Goal: Transaction & Acquisition: Obtain resource

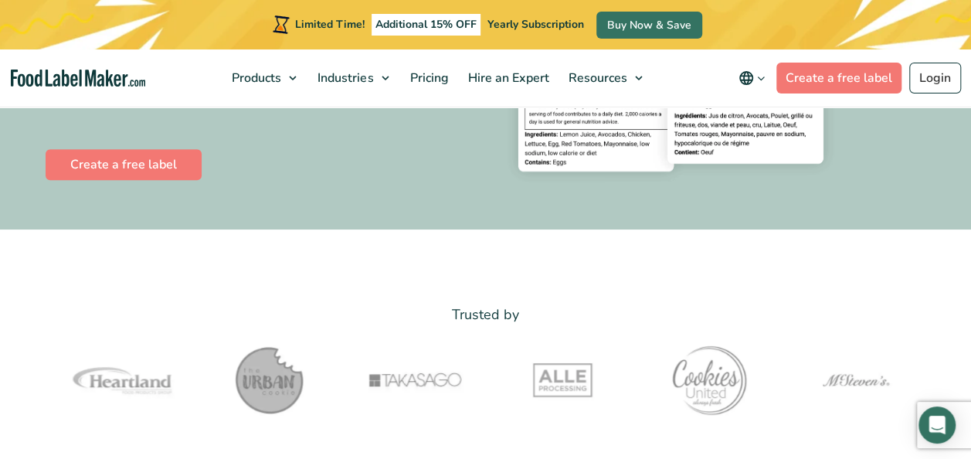
scroll to position [340, 0]
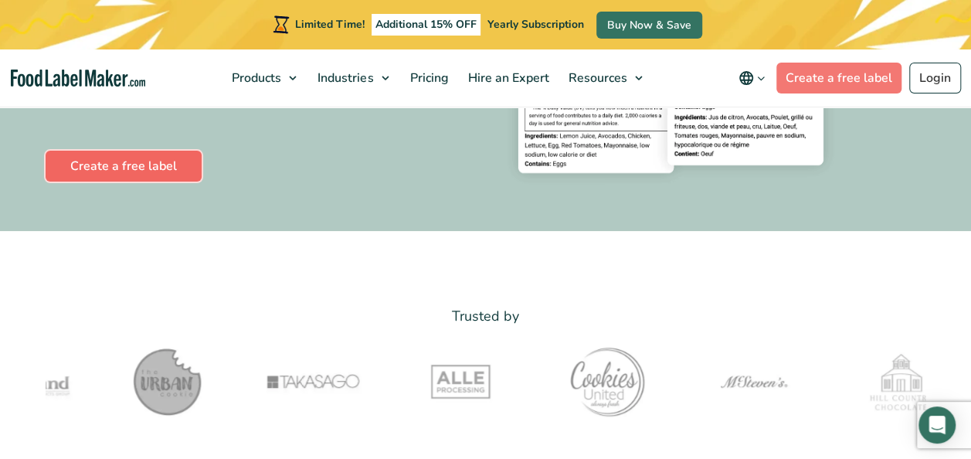
click at [147, 175] on link "Create a free label" at bounding box center [124, 166] width 156 height 31
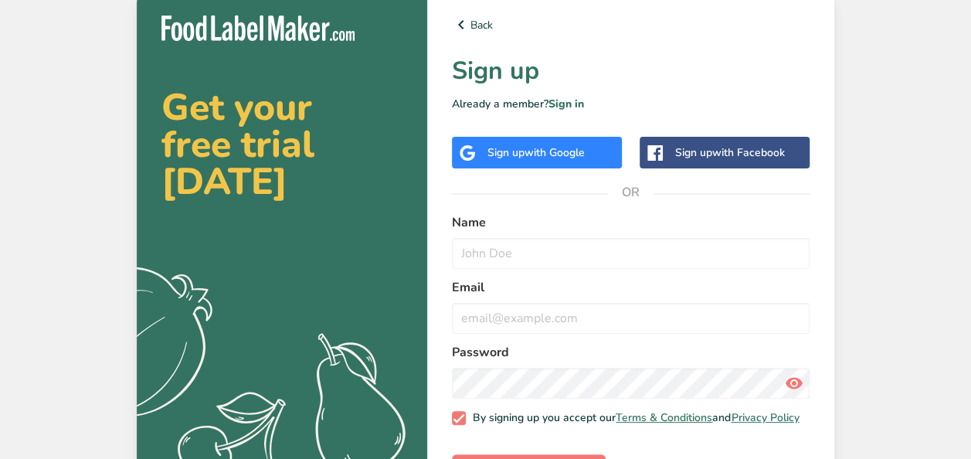
click at [505, 276] on form "Name Email Password By signing up you accept our Terms & Conditions and Privacy…" at bounding box center [630, 349] width 357 height 272
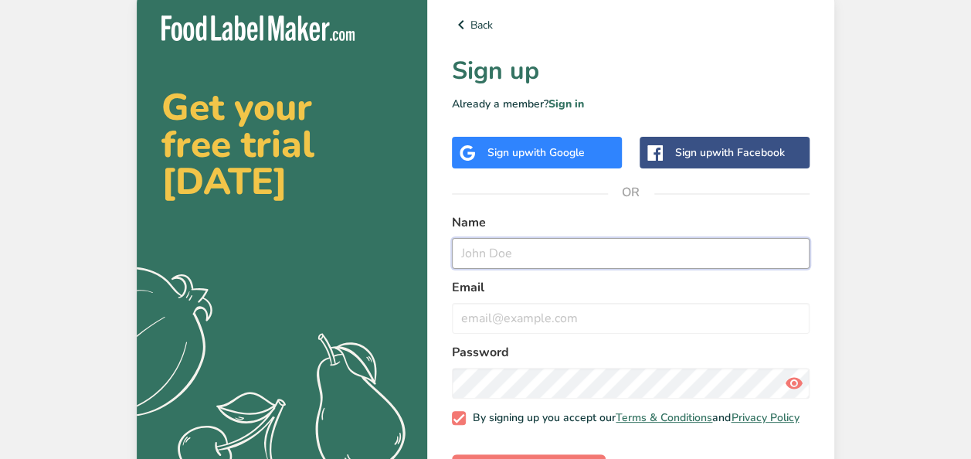
click at [527, 244] on input "text" at bounding box center [630, 253] width 357 height 31
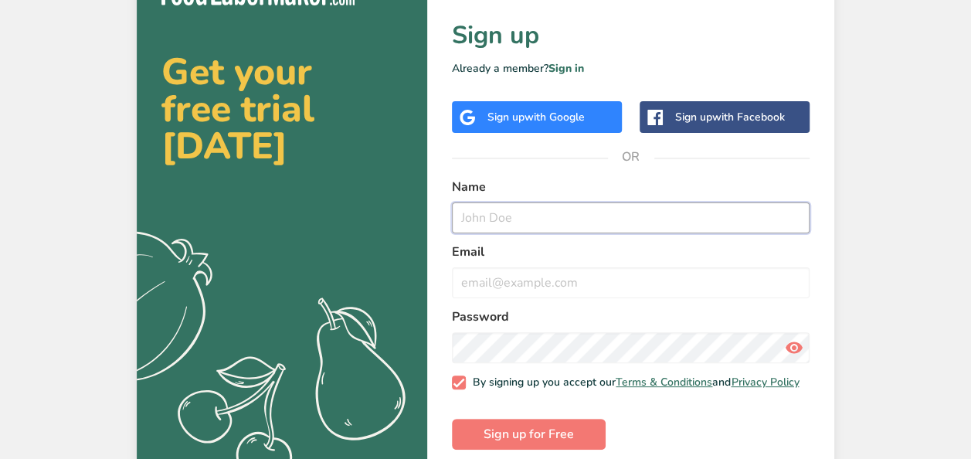
scroll to position [59, 0]
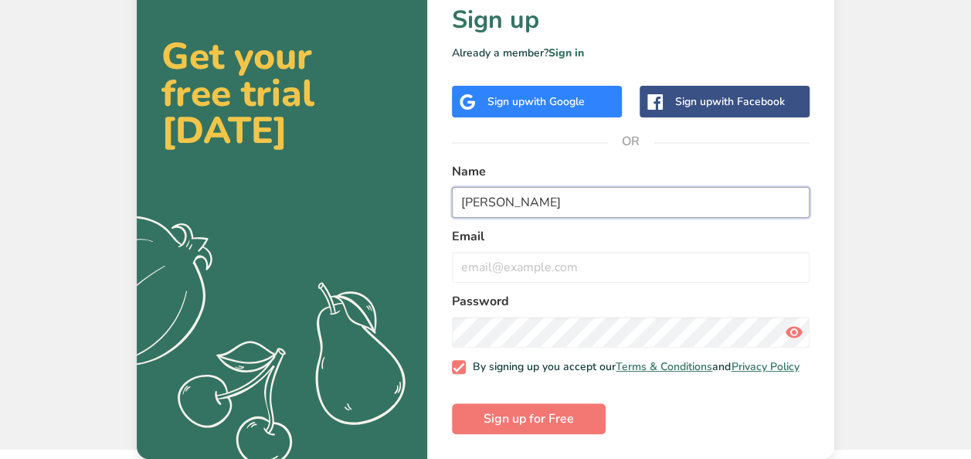
type input "[PERSON_NAME]"
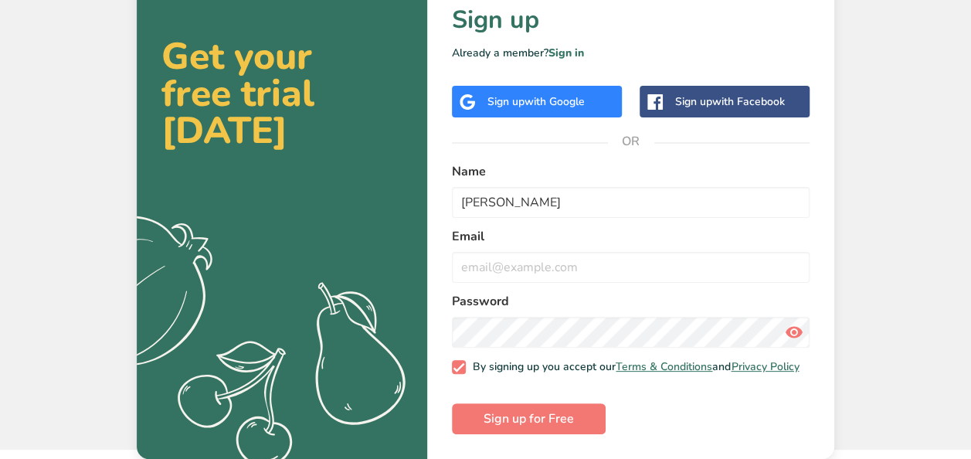
click at [528, 237] on div "Email" at bounding box center [630, 255] width 357 height 56
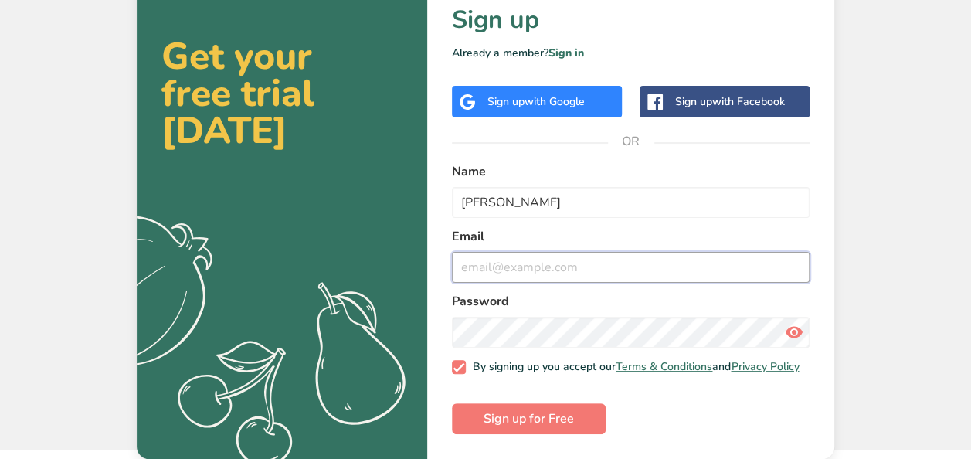
click at [519, 252] on input "email" at bounding box center [630, 267] width 357 height 31
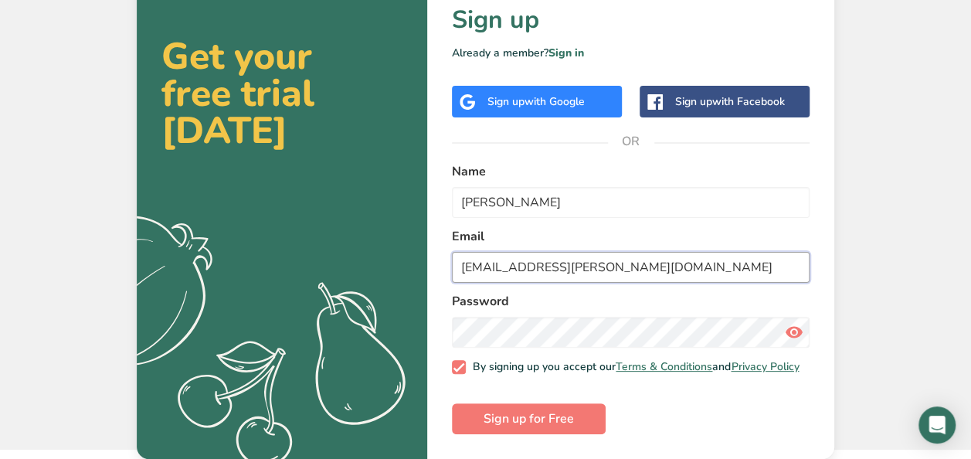
type input "[EMAIL_ADDRESS][PERSON_NAME][DOMAIN_NAME]"
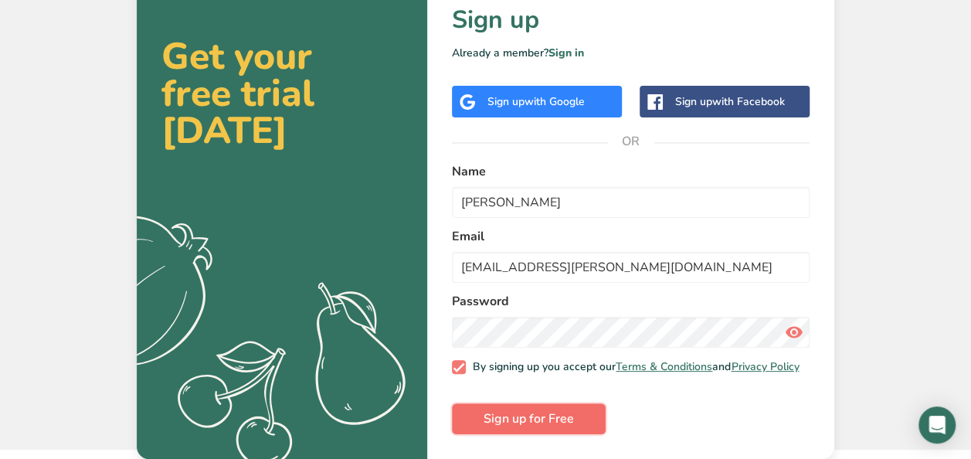
click at [540, 422] on span "Sign up for Free" at bounding box center [528, 418] width 90 height 19
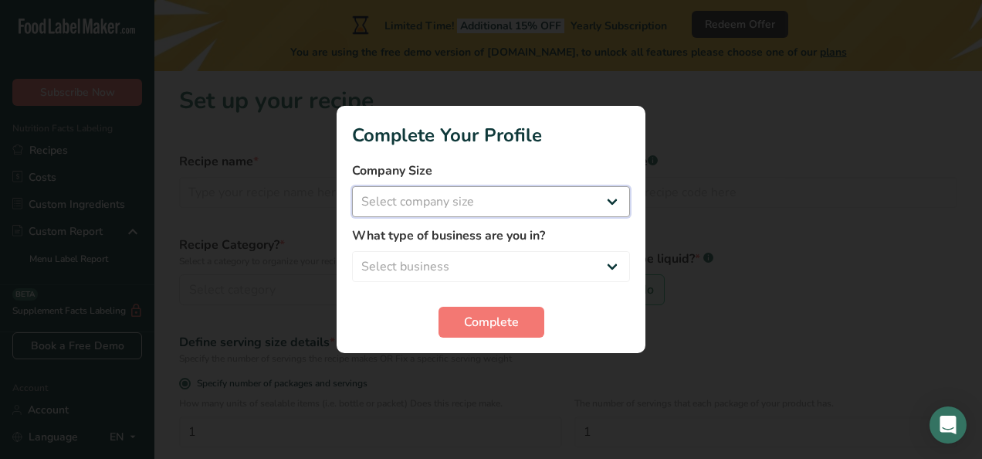
drag, startPoint x: 543, startPoint y: 198, endPoint x: 551, endPoint y: 175, distance: 23.9
click at [551, 175] on div "Company Size Select company size Fewer than 10 Employees 10 to 50 Employees 51 …" at bounding box center [491, 189] width 278 height 56
select select "1"
click at [352, 186] on select "Select company size Fewer than 10 Employees 10 to 50 Employees 51 to 500 Employ…" at bounding box center [491, 201] width 278 height 31
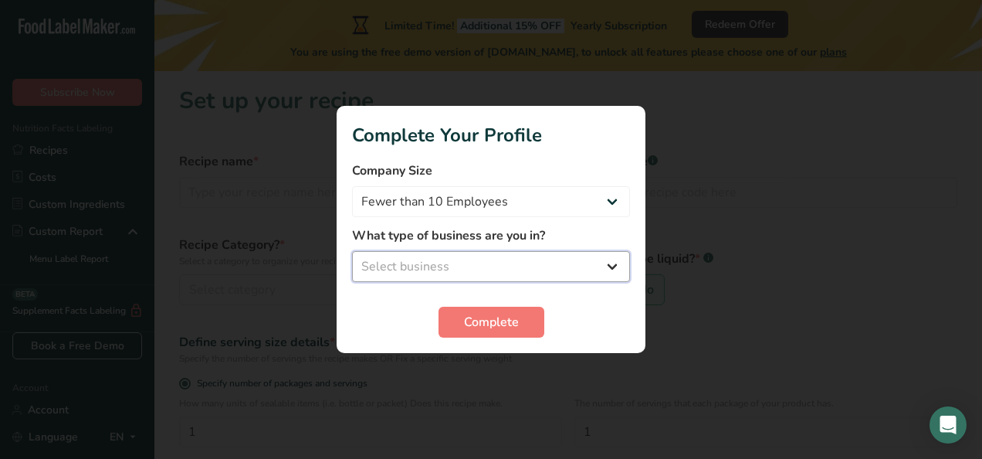
click at [480, 276] on select "Select business Packaged Food Manufacturer Restaurant & Cafe Bakery Meal Plans …" at bounding box center [491, 266] width 278 height 31
select select "4"
click at [352, 251] on select "Select business Packaged Food Manufacturer Restaurant & Cafe Bakery Meal Plans …" at bounding box center [491, 266] width 278 height 31
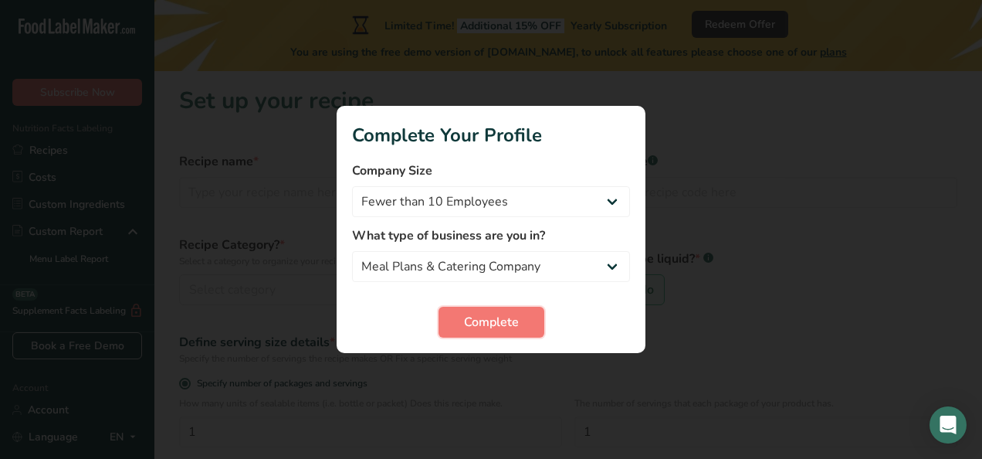
drag, startPoint x: 513, startPoint y: 317, endPoint x: 520, endPoint y: 307, distance: 12.1
click at [520, 307] on button "Complete" at bounding box center [492, 322] width 106 height 31
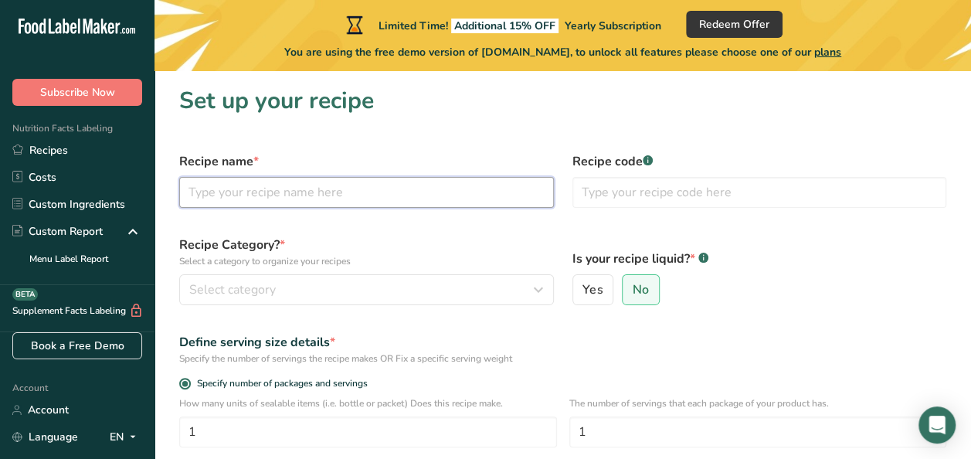
drag, startPoint x: 300, startPoint y: 187, endPoint x: 313, endPoint y: 161, distance: 29.0
click at [313, 161] on div "Recipe name *" at bounding box center [366, 180] width 393 height 74
type input "Mirror Glaze Cake"
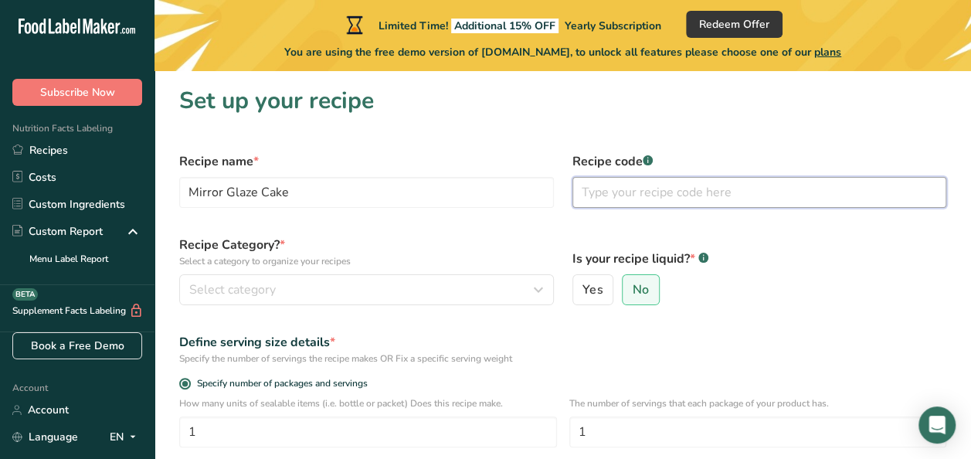
click at [723, 178] on input "text" at bounding box center [759, 192] width 374 height 31
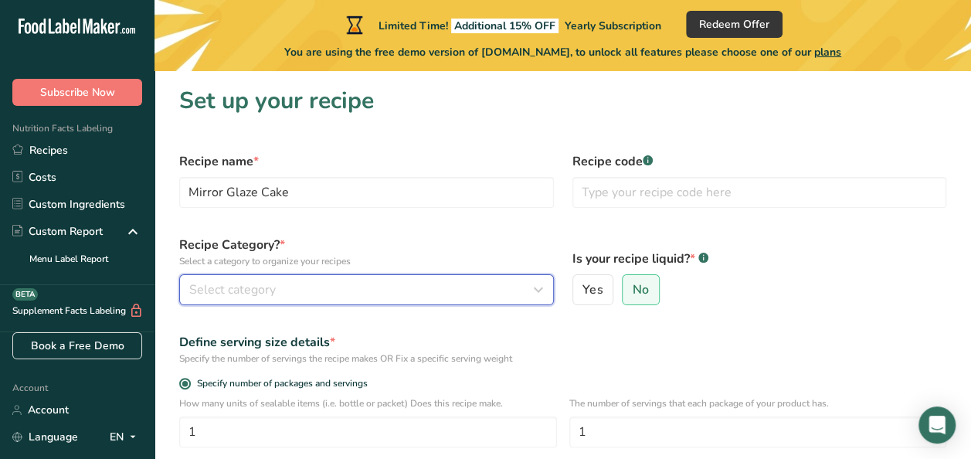
click at [310, 303] on button "Select category" at bounding box center [366, 289] width 374 height 31
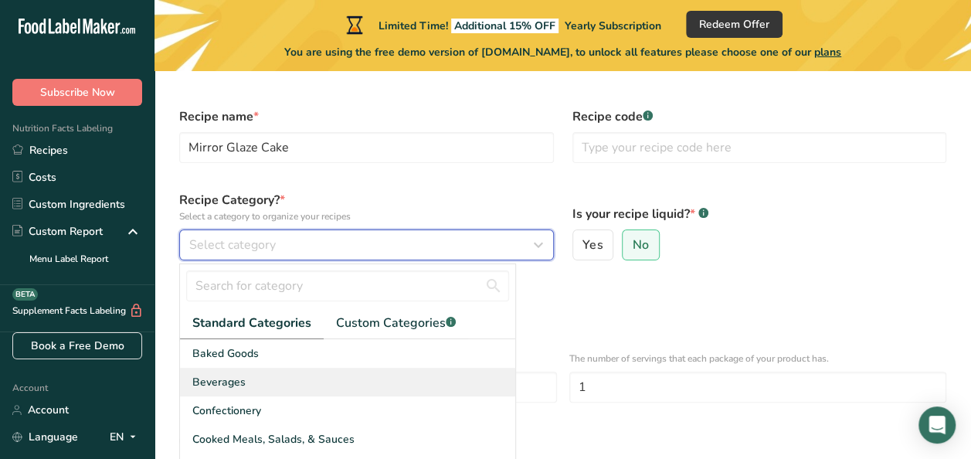
scroll to position [46, 0]
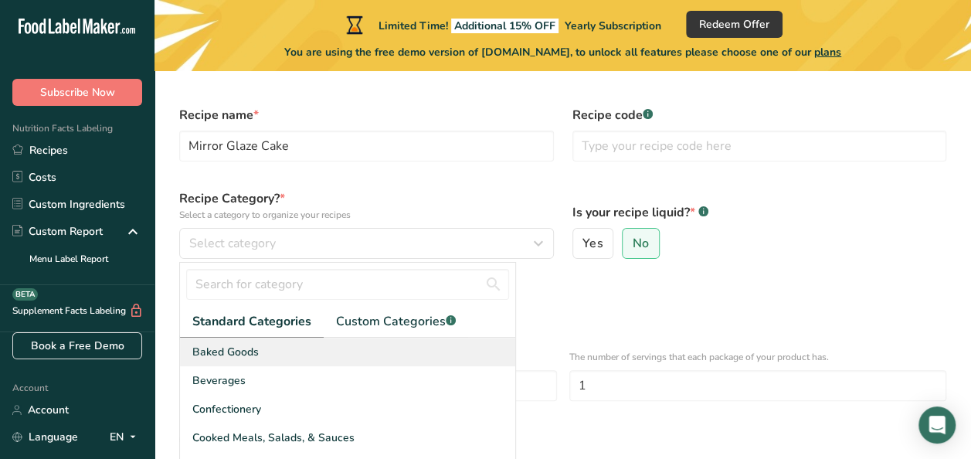
click at [327, 346] on div "Baked Goods" at bounding box center [347, 351] width 335 height 29
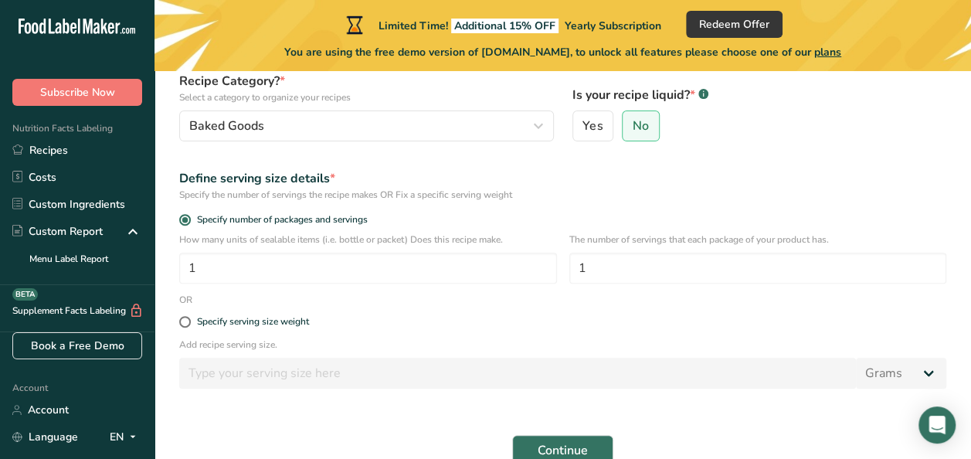
scroll to position [185, 0]
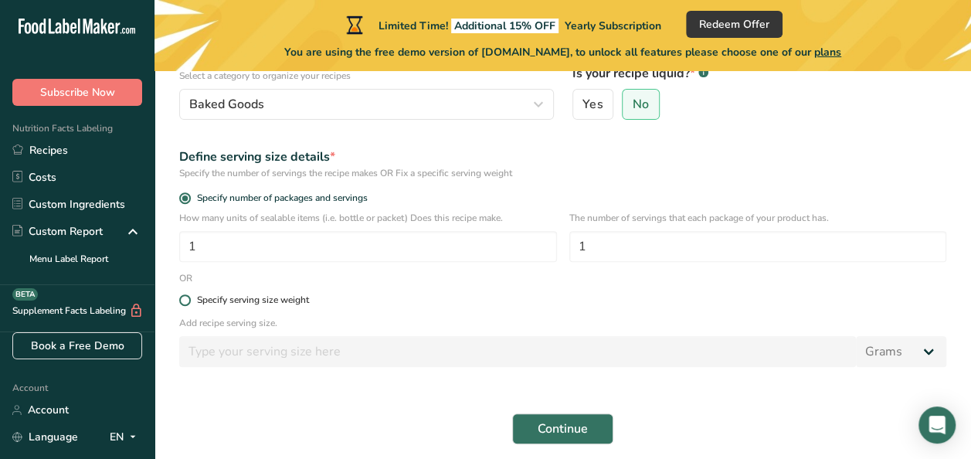
click at [259, 297] on form "Recipe name * Mirror Glaze Cake Recipe code .a-a{fill:#347362;}.b-a{fill:#fff;}…" at bounding box center [562, 206] width 785 height 496
click at [259, 297] on div "Specify serving size weight" at bounding box center [253, 300] width 112 height 12
click at [189, 297] on input "Specify serving size weight" at bounding box center [184, 300] width 10 height 10
radio input "true"
radio input "false"
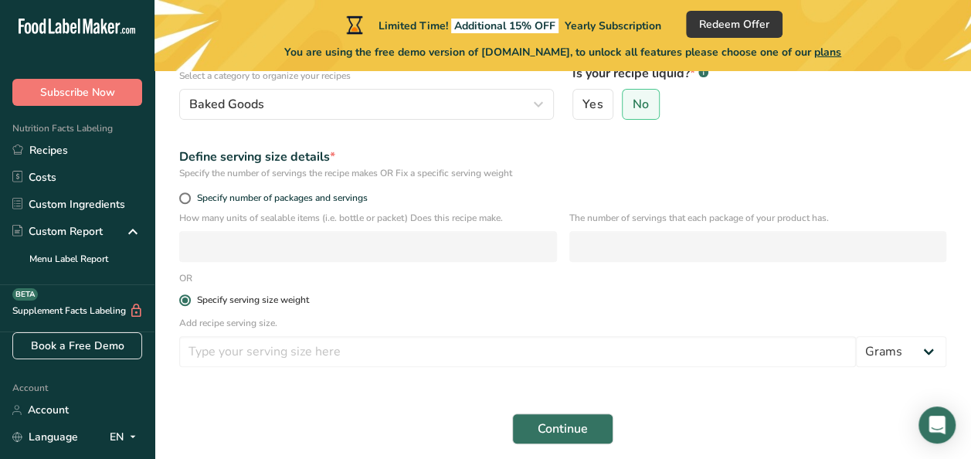
click at [259, 297] on div "Specify serving size weight" at bounding box center [253, 300] width 112 height 12
click at [189, 297] on input "Specify serving size weight" at bounding box center [184, 300] width 10 height 10
click at [267, 213] on p "How many units of sealable items (i.e. bottle or packet) Does this recipe make." at bounding box center [368, 218] width 378 height 14
click at [236, 198] on span "Specify number of packages and servings" at bounding box center [279, 198] width 177 height 12
click at [189, 198] on input "Specify number of packages and servings" at bounding box center [184, 198] width 10 height 10
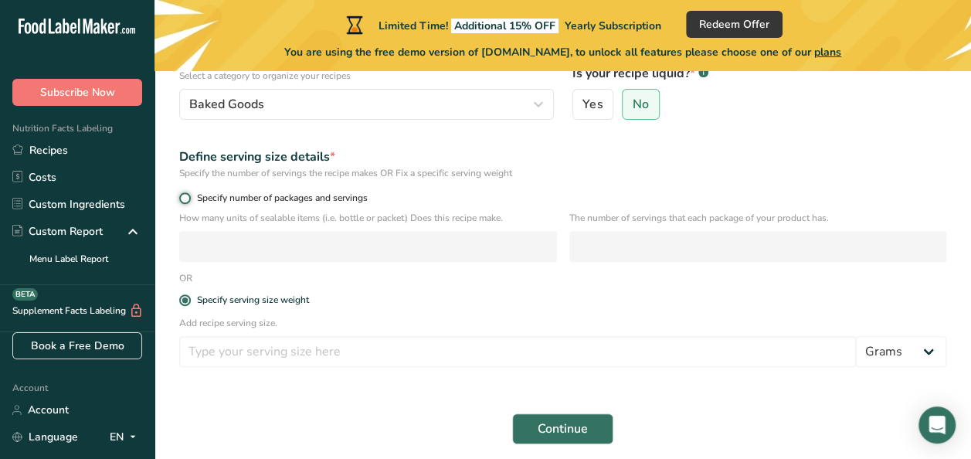
radio input "true"
radio input "false"
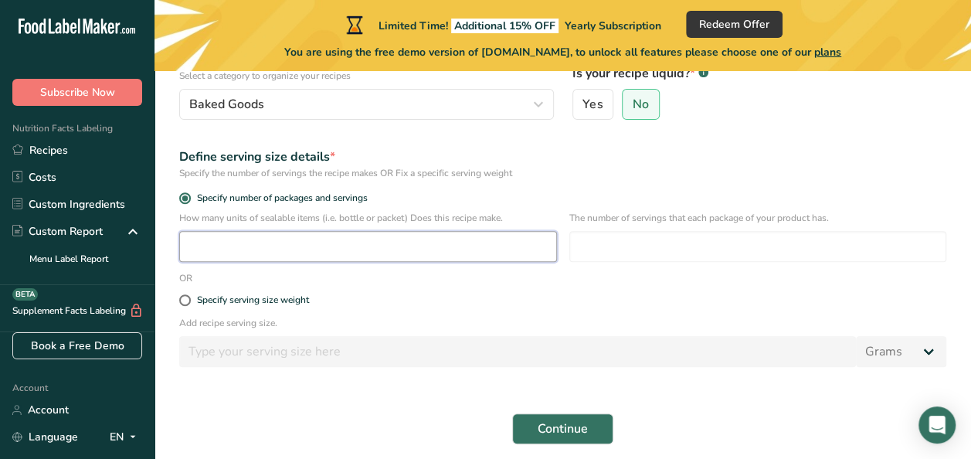
click at [315, 252] on input "number" at bounding box center [368, 246] width 378 height 31
type input "1"
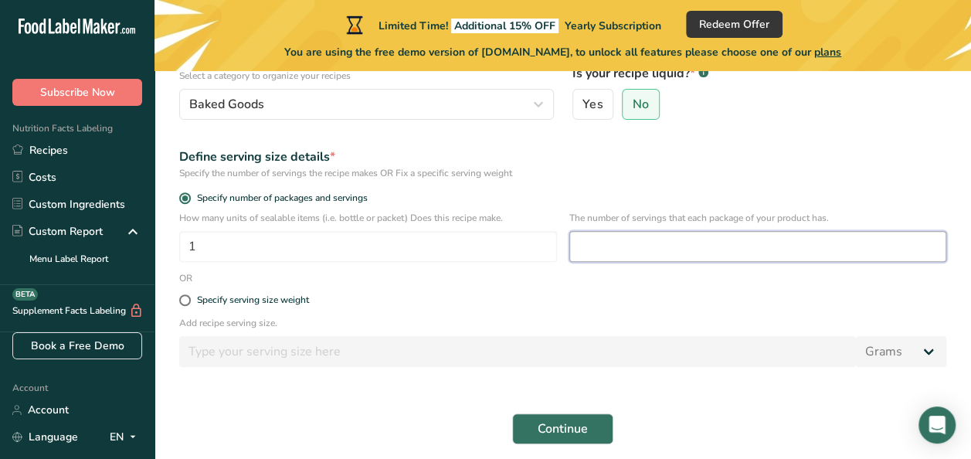
click at [629, 248] on input "number" at bounding box center [758, 246] width 378 height 31
type input "8"
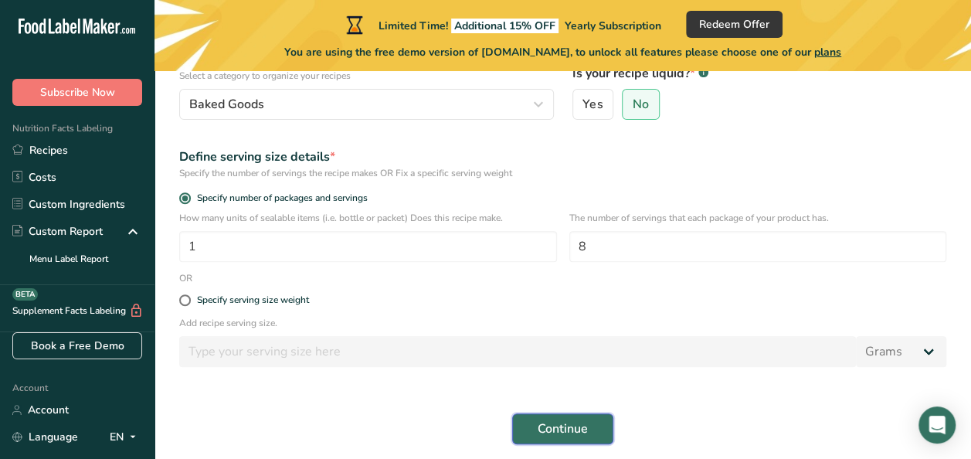
click at [561, 420] on span "Continue" at bounding box center [562, 428] width 50 height 19
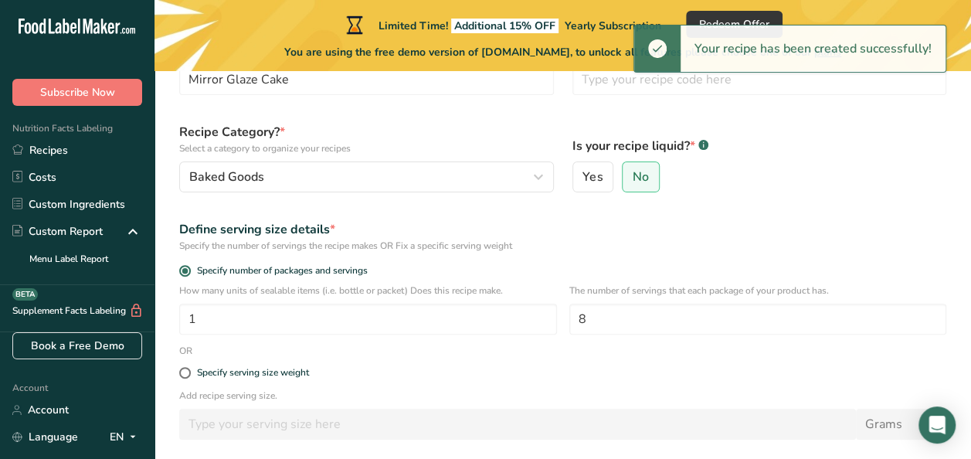
scroll to position [117, 0]
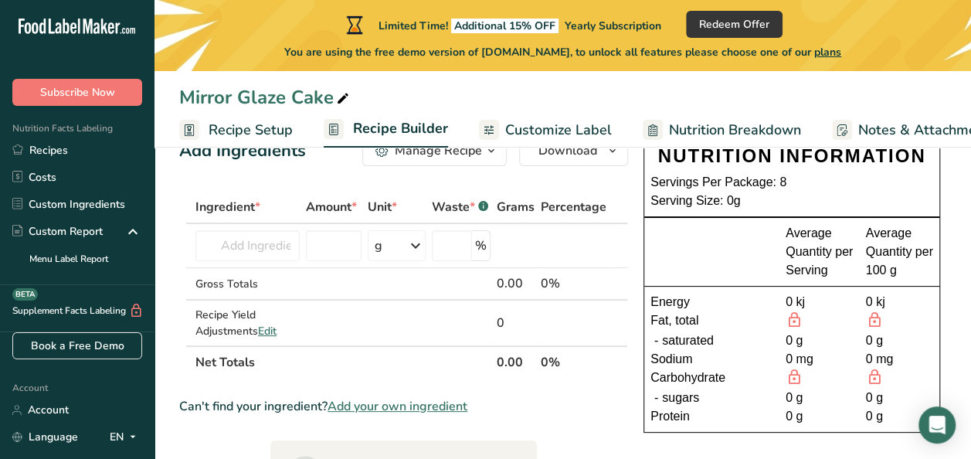
scroll to position [59, 0]
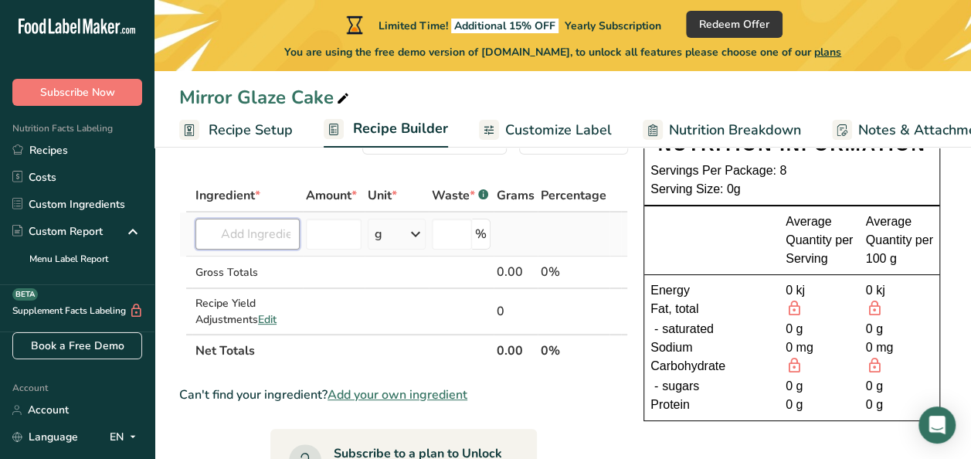
click at [246, 237] on input "text" at bounding box center [247, 234] width 104 height 31
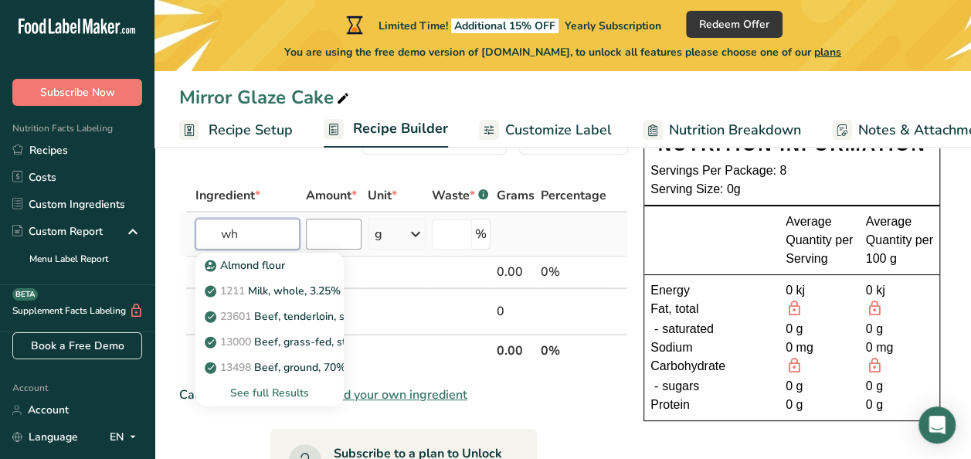
type input "w"
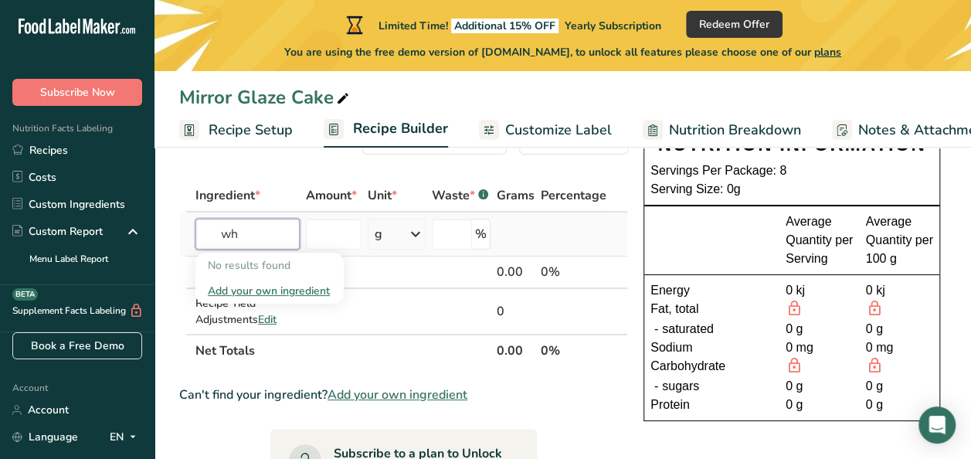
type input "w"
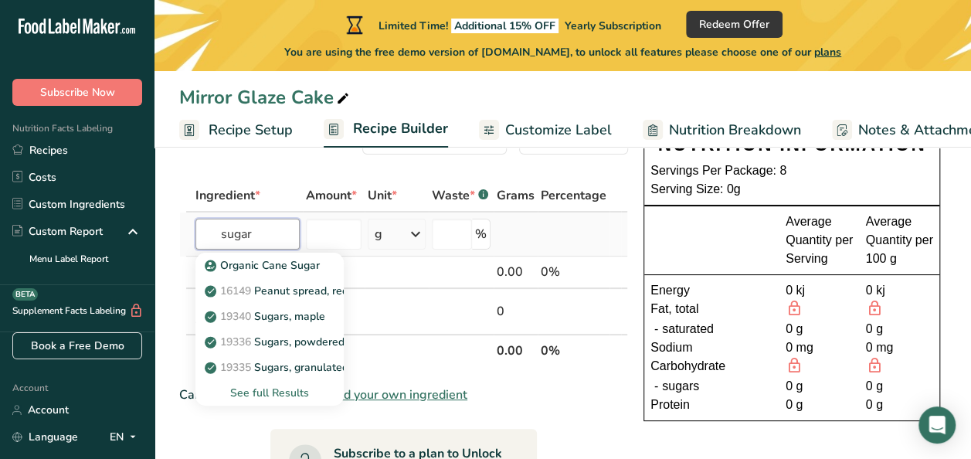
type input "sugar"
click at [275, 398] on div "See full Results" at bounding box center [270, 393] width 124 height 16
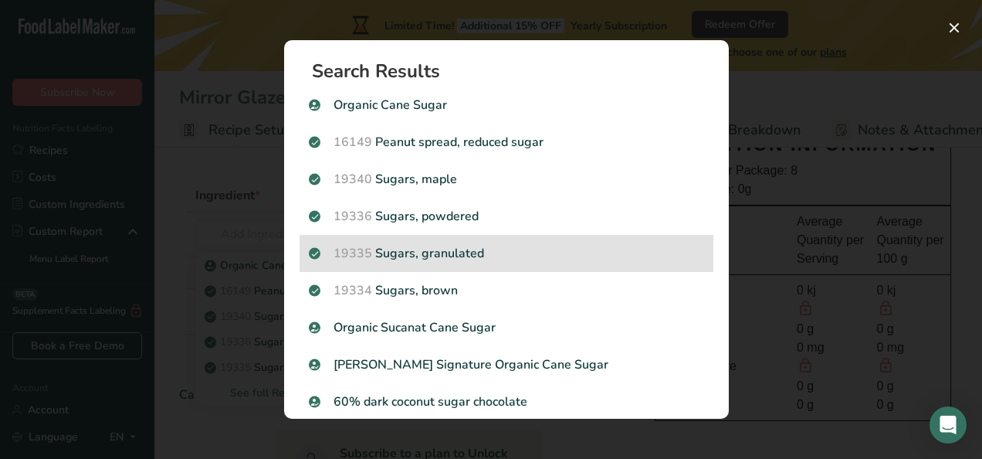
click at [530, 249] on p "19335 [GEOGRAPHIC_DATA], granulated" at bounding box center [506, 253] width 395 height 19
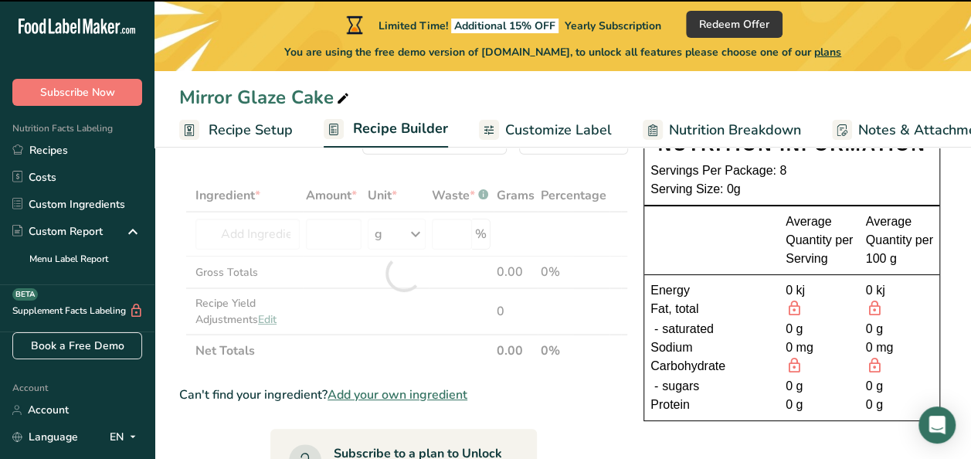
type input "0"
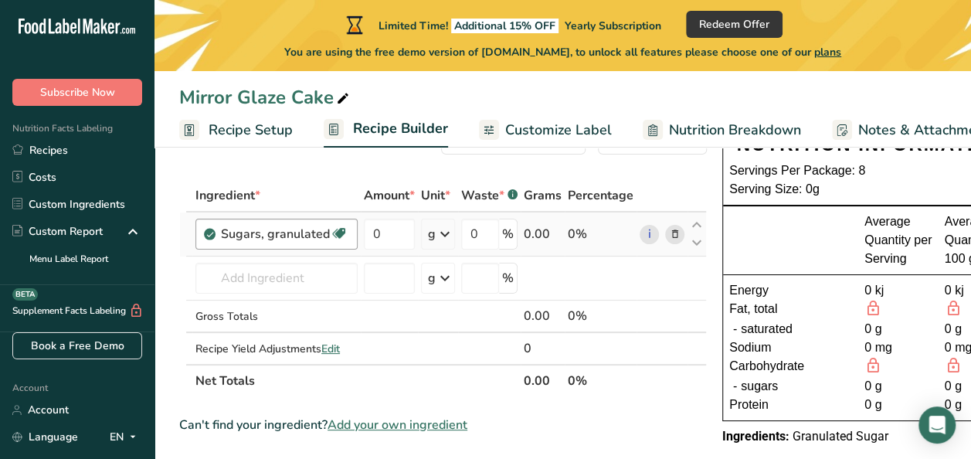
click at [296, 244] on div "Sugars, granulated Dairy free Gluten free Vegan Vegetarian Soy free" at bounding box center [276, 234] width 162 height 31
click at [302, 279] on input "text" at bounding box center [276, 278] width 162 height 31
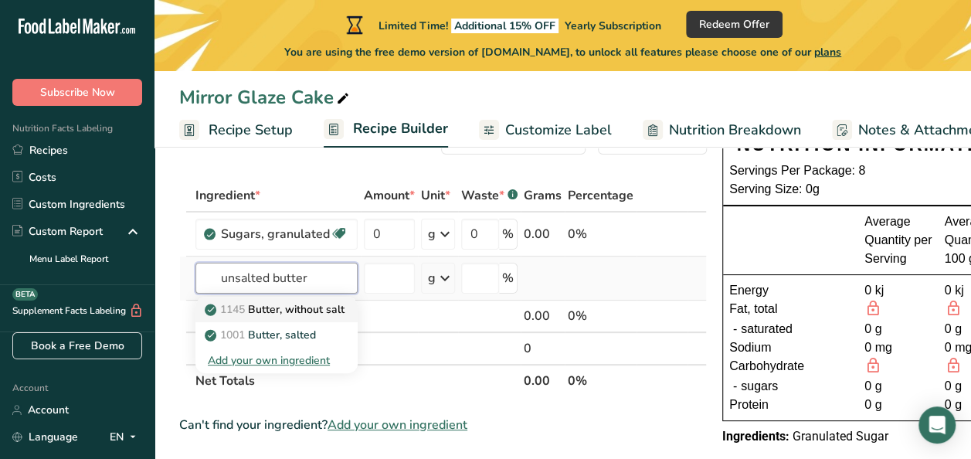
type input "unsalted butter"
drag, startPoint x: 308, startPoint y: 312, endPoint x: 322, endPoint y: 296, distance: 21.4
click at [322, 296] on link "1145 Butter, without salt" at bounding box center [276, 308] width 162 height 25
type input "Butter, without salt"
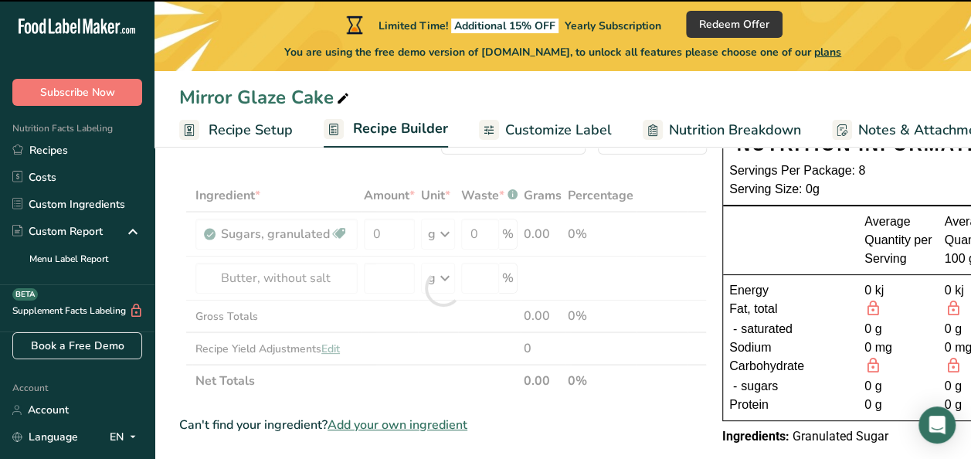
type input "0"
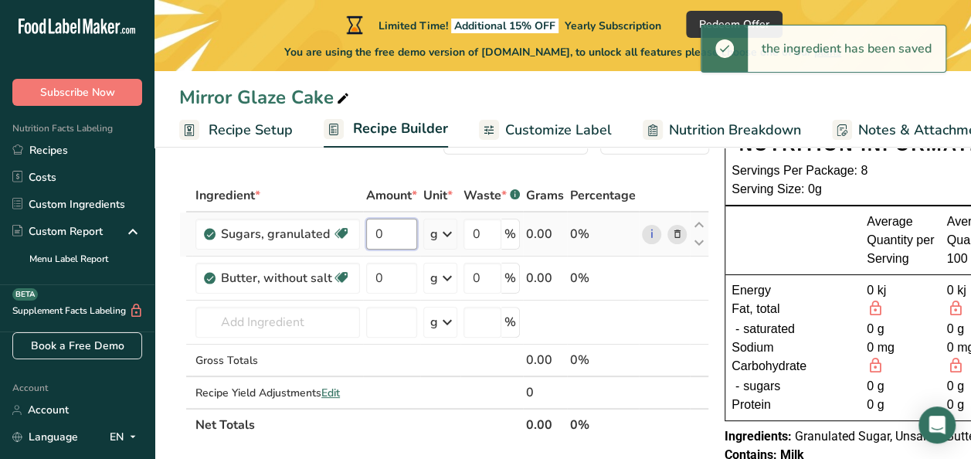
click at [395, 229] on input "0" at bounding box center [391, 234] width 51 height 31
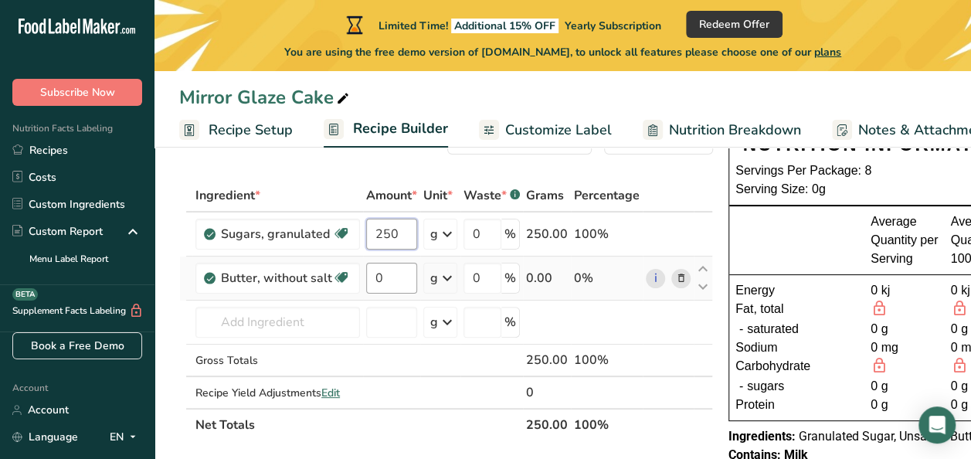
type input "250"
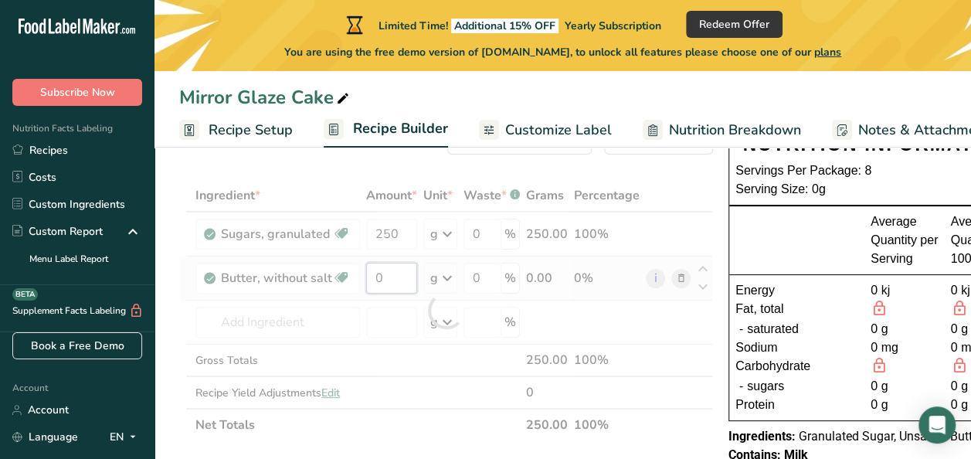
click at [381, 273] on div "Ingredient * Amount * Unit * Waste * .a-a{fill:#347362;}.b-a{fill:#fff;} Grams …" at bounding box center [446, 310] width 534 height 262
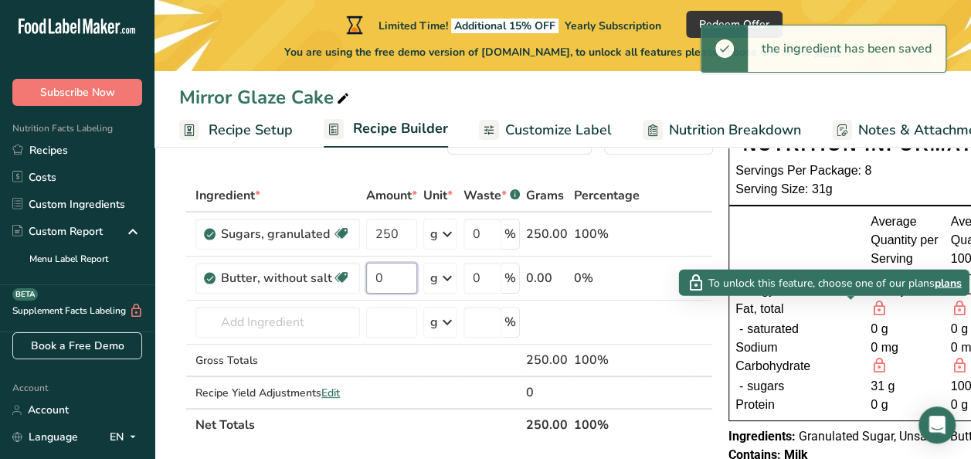
scroll to position [0, 54]
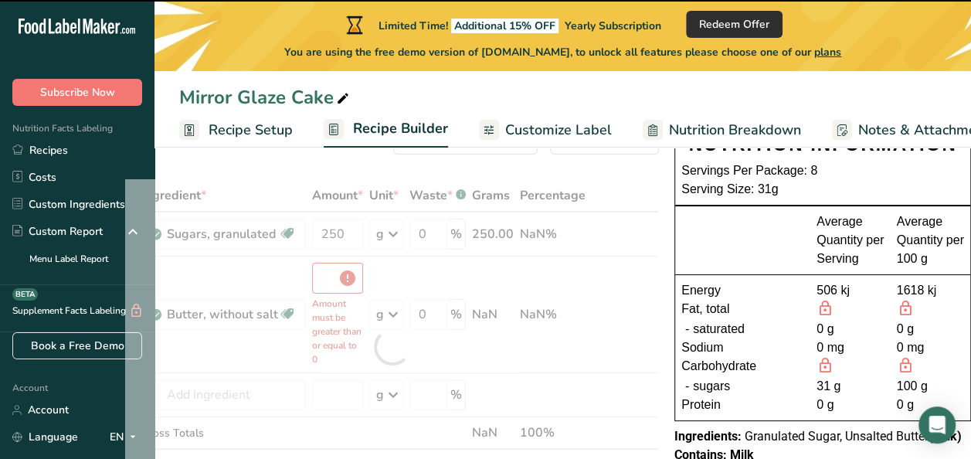
type input "0"
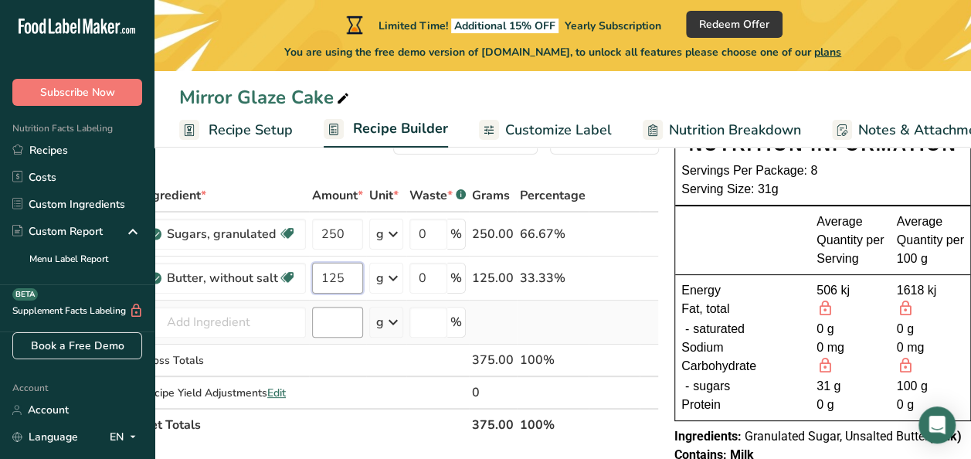
type input "125"
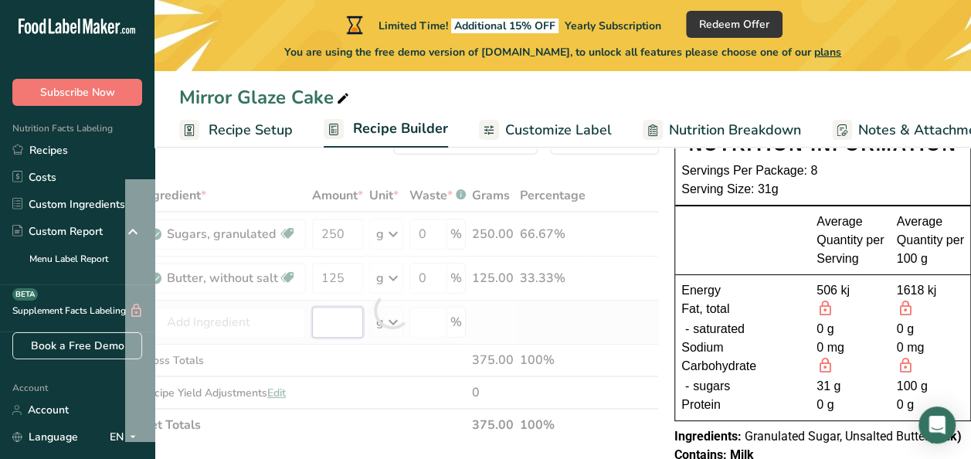
click at [341, 323] on div "Ingredient * Amount * Unit * Waste * .a-a{fill:#347362;}.b-a{fill:#fff;} Grams …" at bounding box center [392, 310] width 534 height 262
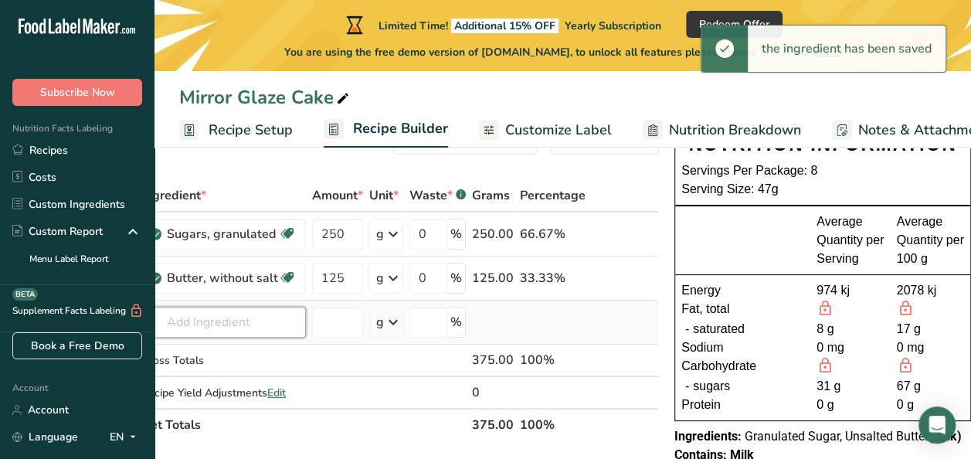
click at [221, 318] on input "text" at bounding box center [223, 322] width 164 height 31
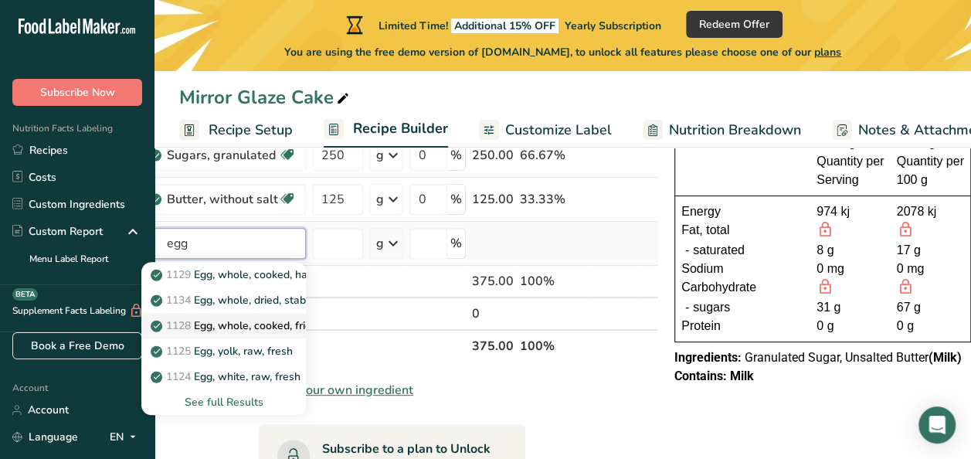
scroll to position [142, 0]
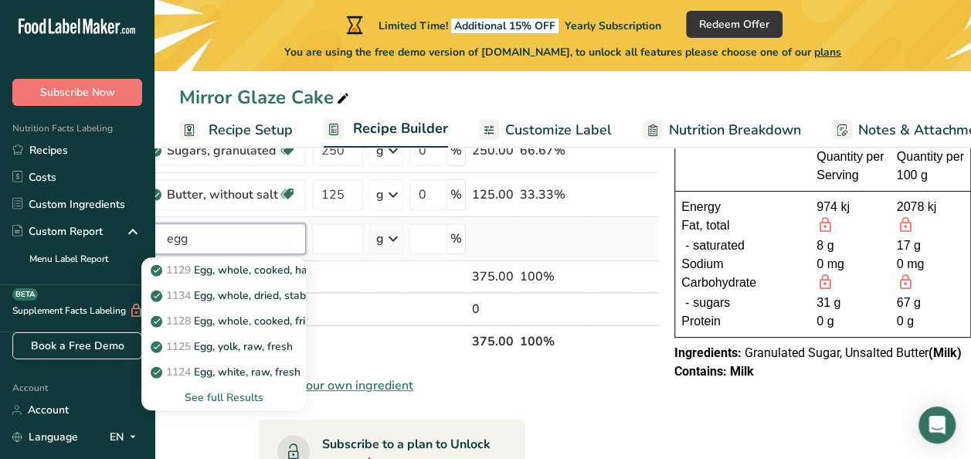
type input "egg"
drag, startPoint x: 251, startPoint y: 391, endPoint x: 260, endPoint y: 374, distance: 19.3
click at [260, 374] on div "1129 Egg, whole, cooked, hard-boiled 1134 [PERSON_NAME], whole, dried, stabiliz…" at bounding box center [223, 333] width 164 height 153
drag, startPoint x: 260, startPoint y: 374, endPoint x: 225, endPoint y: 405, distance: 46.5
click at [225, 405] on div "See full Results" at bounding box center [223, 397] width 164 height 25
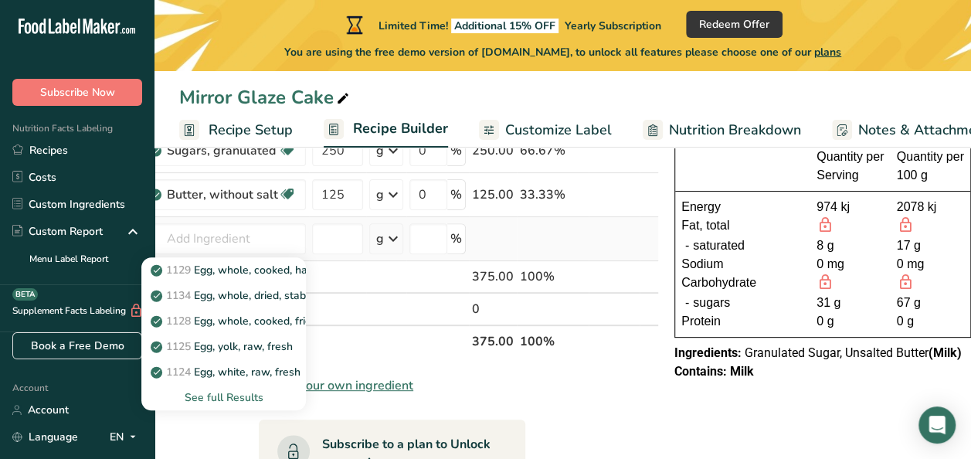
click at [263, 402] on div "See full Results" at bounding box center [224, 397] width 140 height 16
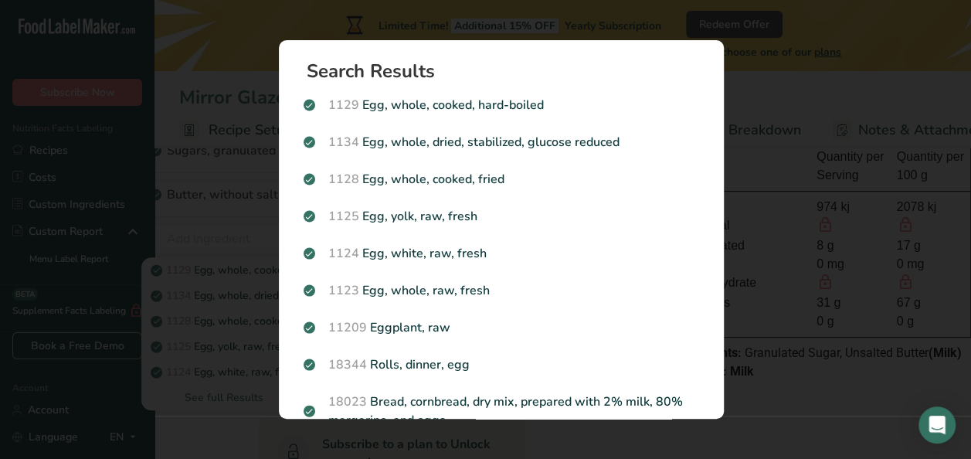
scroll to position [0, 42]
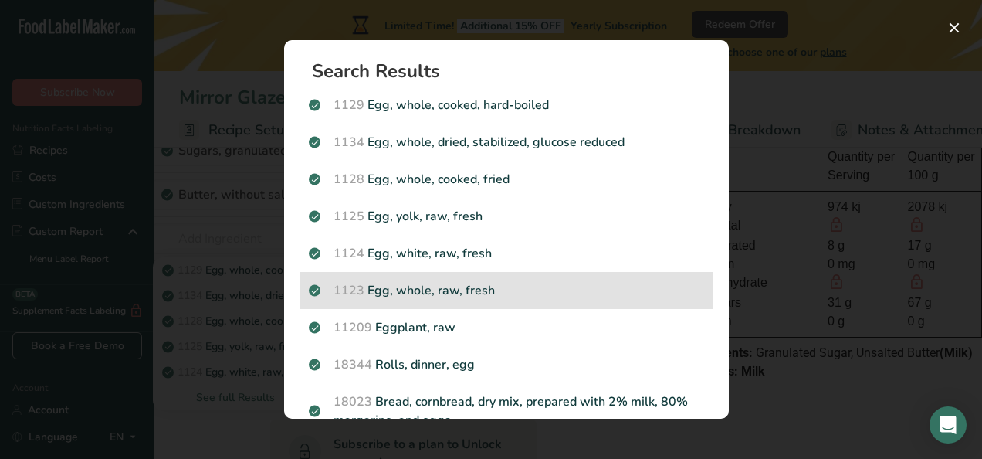
click at [462, 300] on div "1123 Egg, whole, raw, fresh" at bounding box center [507, 290] width 414 height 37
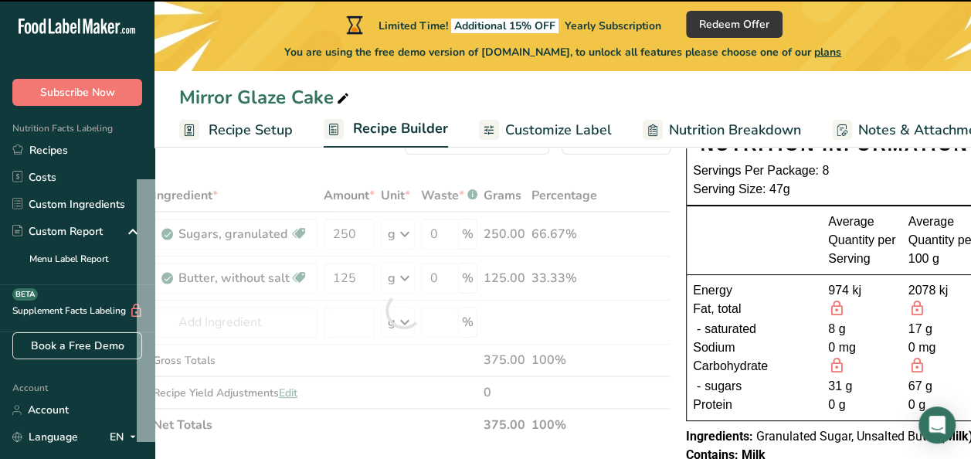
scroll to position [77, 0]
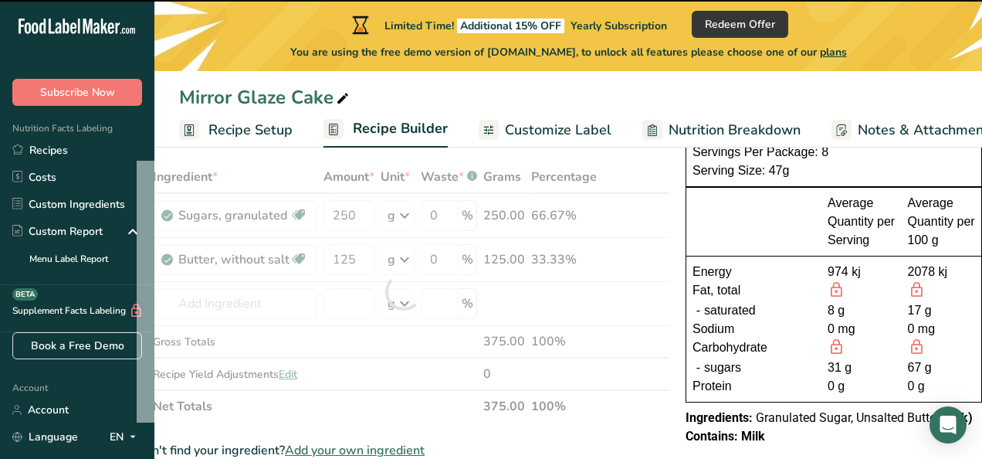
type input "0"
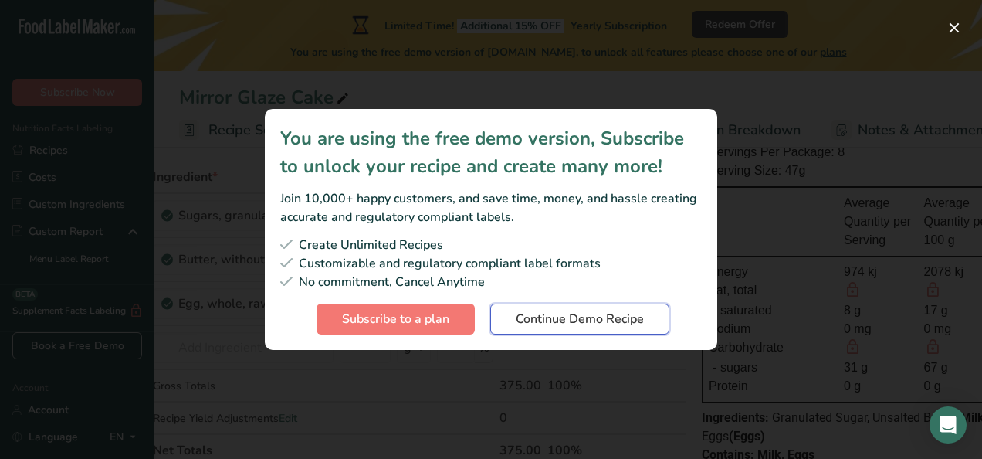
click at [608, 320] on span "Continue Demo Recipe" at bounding box center [580, 319] width 128 height 19
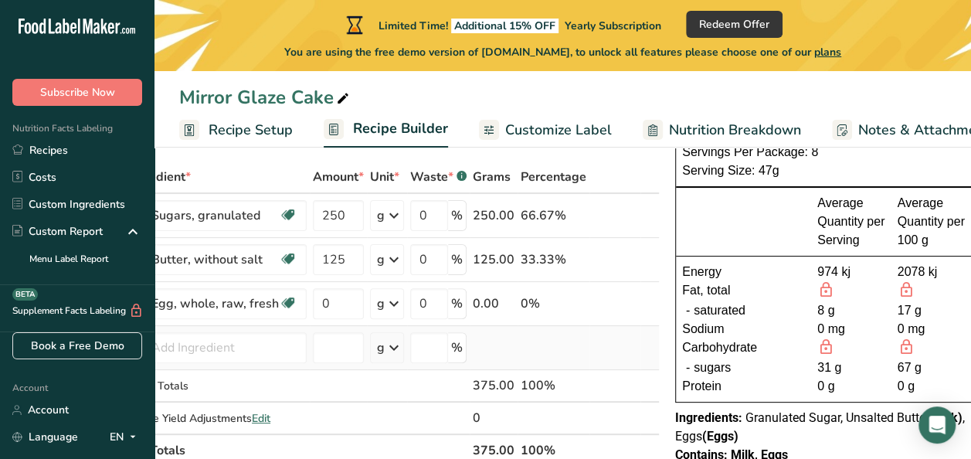
scroll to position [0, 0]
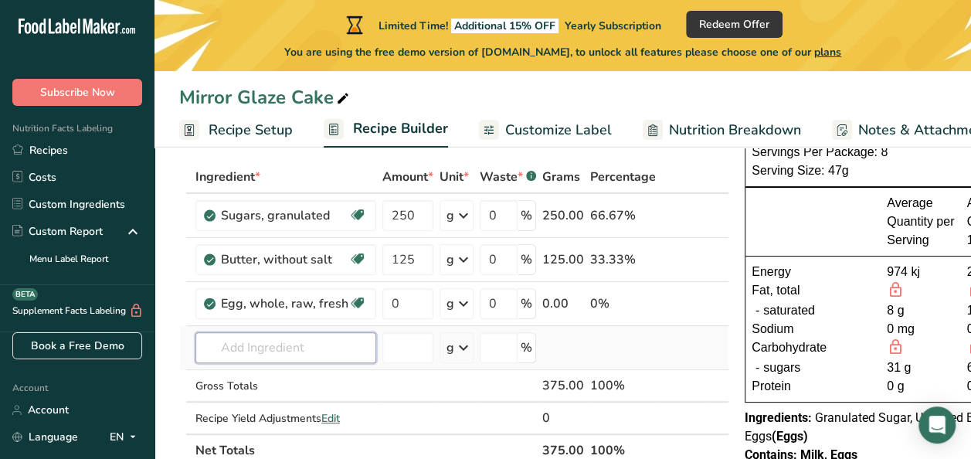
click at [306, 339] on input "text" at bounding box center [285, 347] width 181 height 31
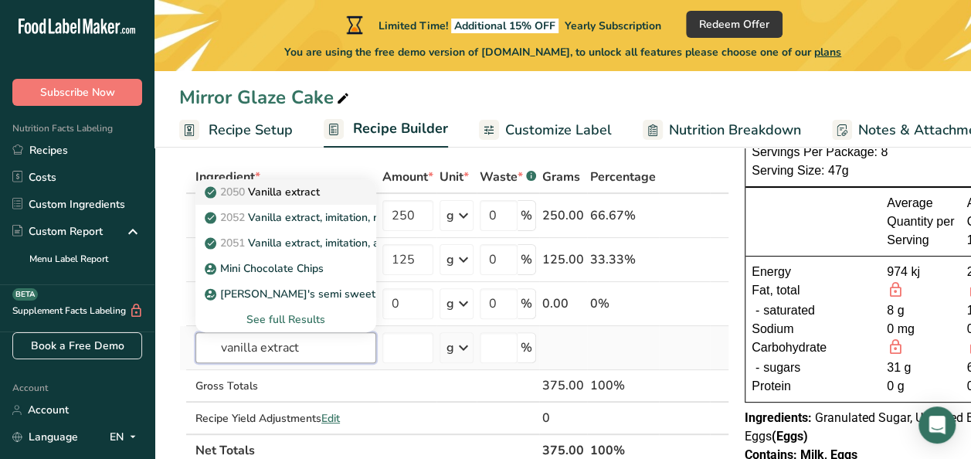
type input "vanilla extract"
click at [351, 181] on link "2050 Vanilla extract" at bounding box center [285, 191] width 181 height 25
type input "Vanilla extract"
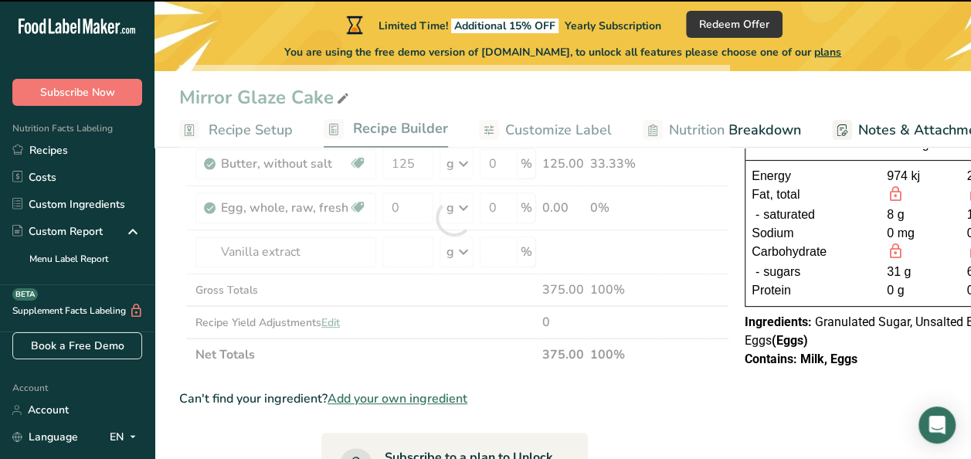
scroll to position [173, 0]
type input "0"
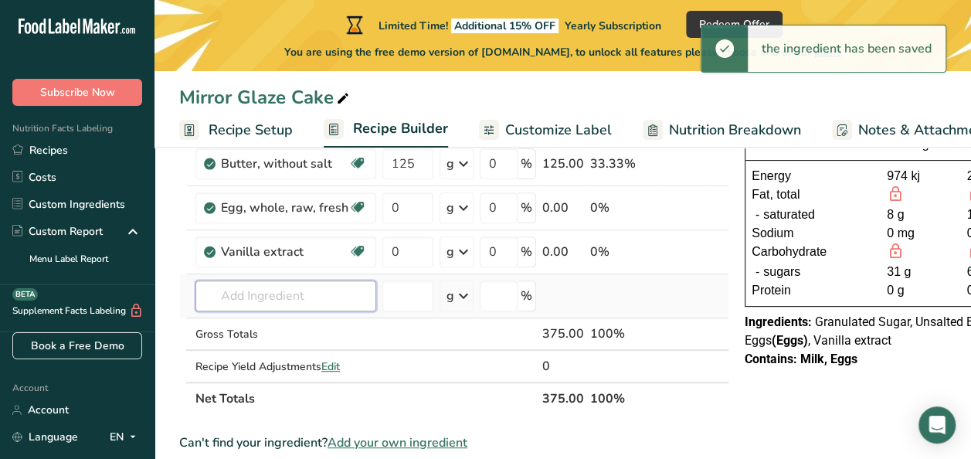
click at [232, 297] on input "text" at bounding box center [285, 295] width 181 height 31
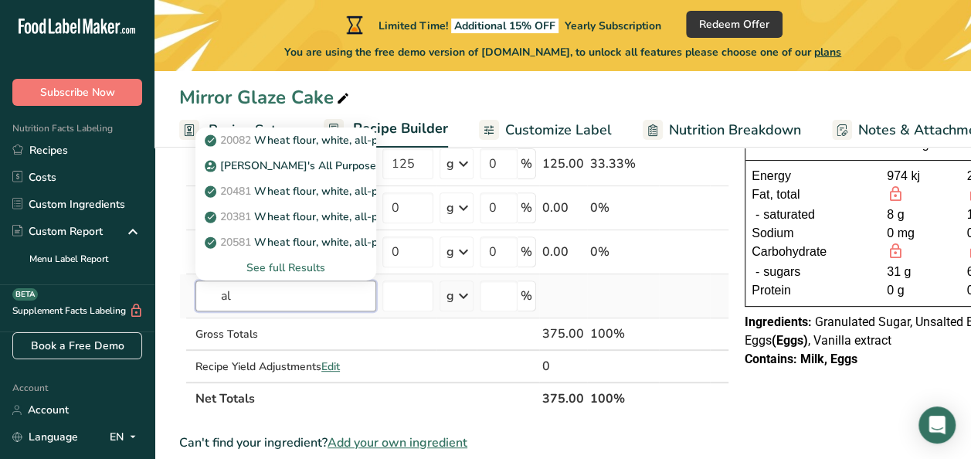
type input "a"
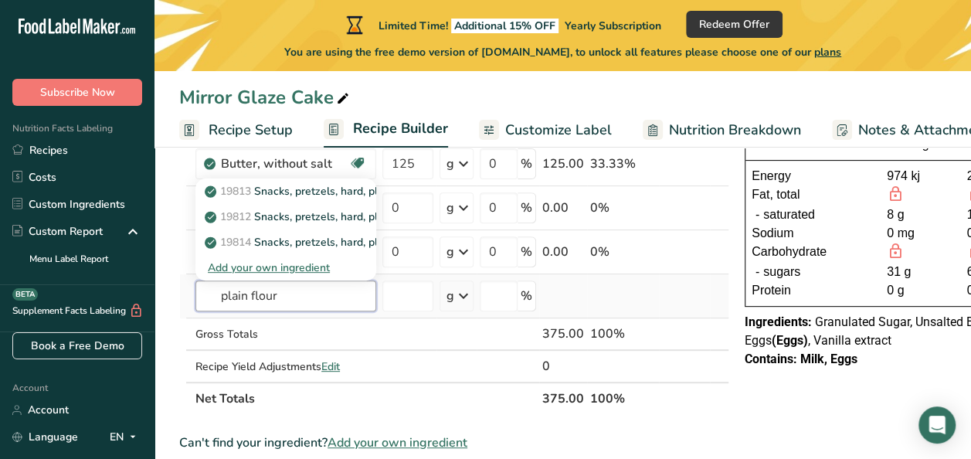
type input "plain flour"
click at [301, 264] on div "Add your own ingredient" at bounding box center [286, 267] width 156 height 16
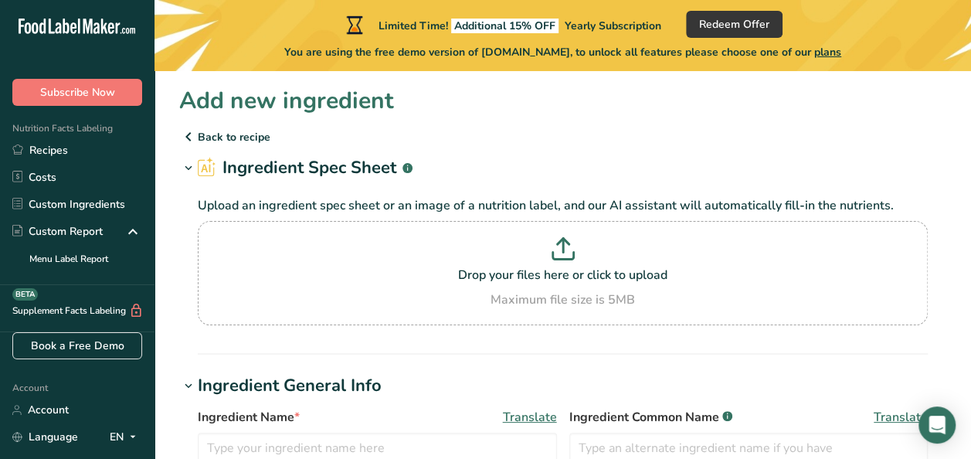
click at [214, 143] on p "Back to recipe" at bounding box center [562, 136] width 767 height 19
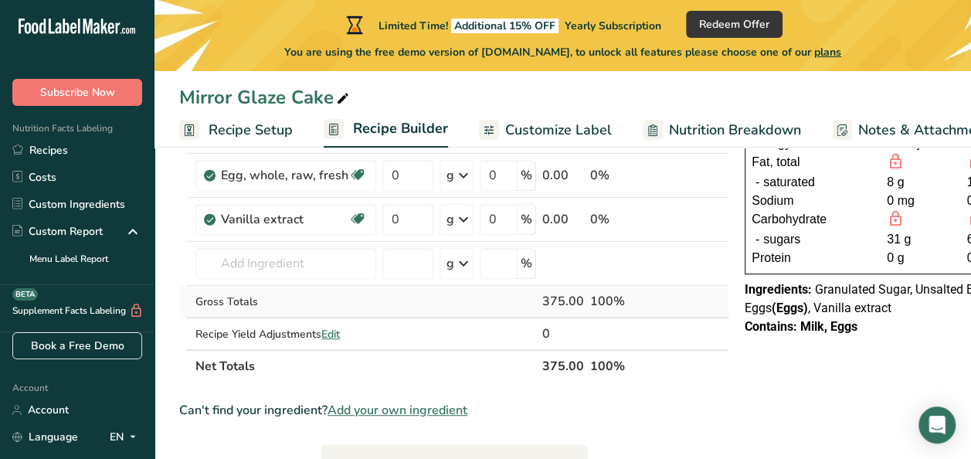
scroll to position [206, 0]
click at [314, 270] on input "text" at bounding box center [285, 262] width 181 height 31
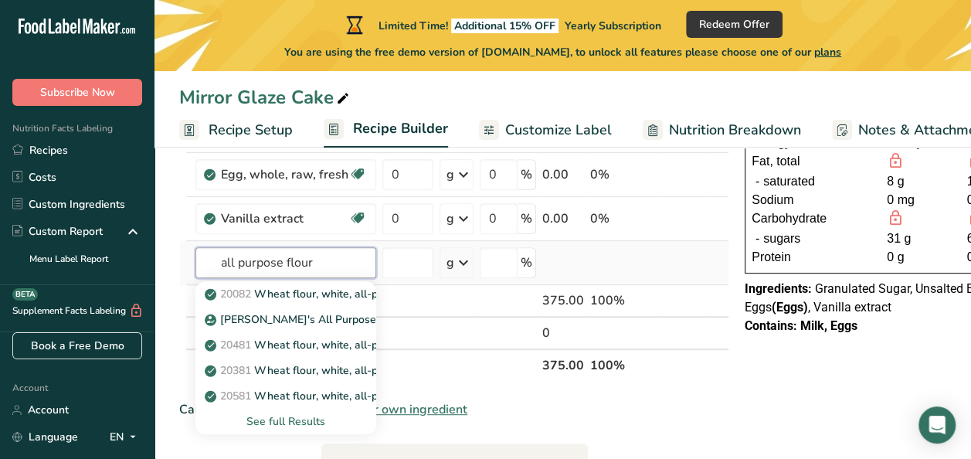
type input "all purpose flour"
click at [295, 422] on div "See full Results" at bounding box center [286, 421] width 156 height 16
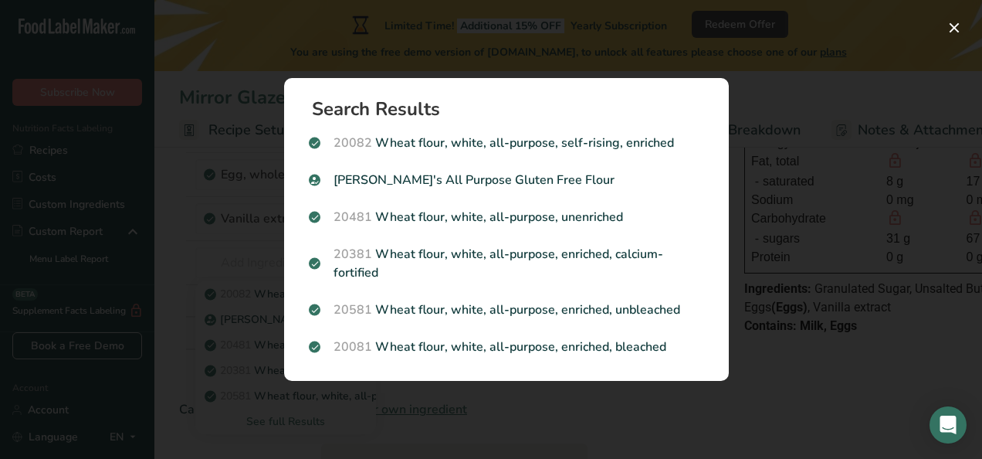
click at [954, 8] on div "Search results modal" at bounding box center [491, 229] width 982 height 459
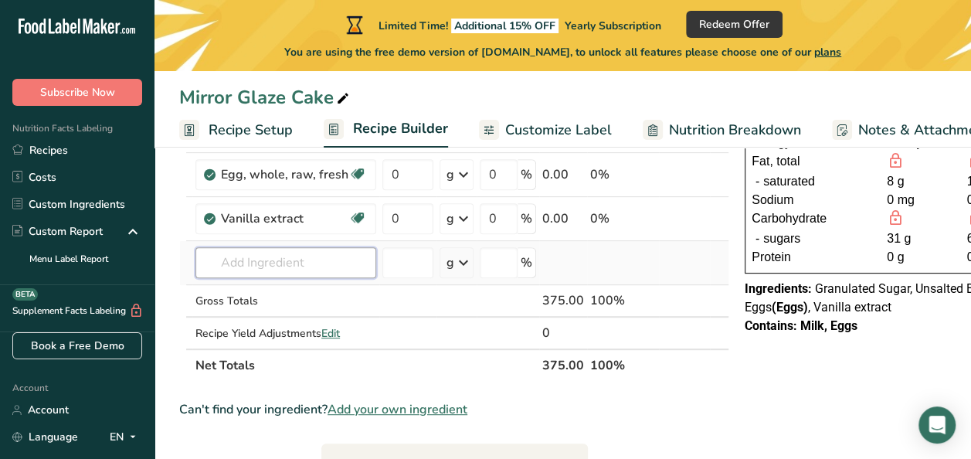
click at [274, 247] on input "text" at bounding box center [285, 262] width 181 height 31
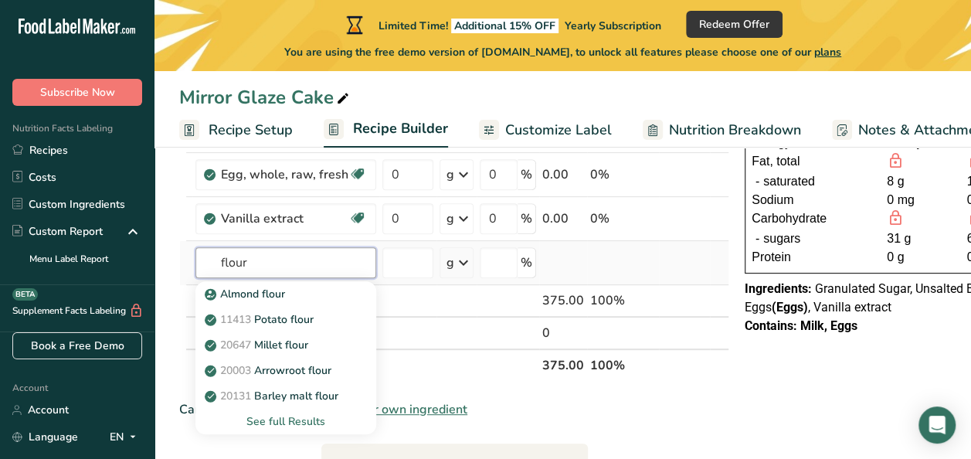
type input "flour"
click at [295, 417] on div "See full Results" at bounding box center [286, 421] width 156 height 16
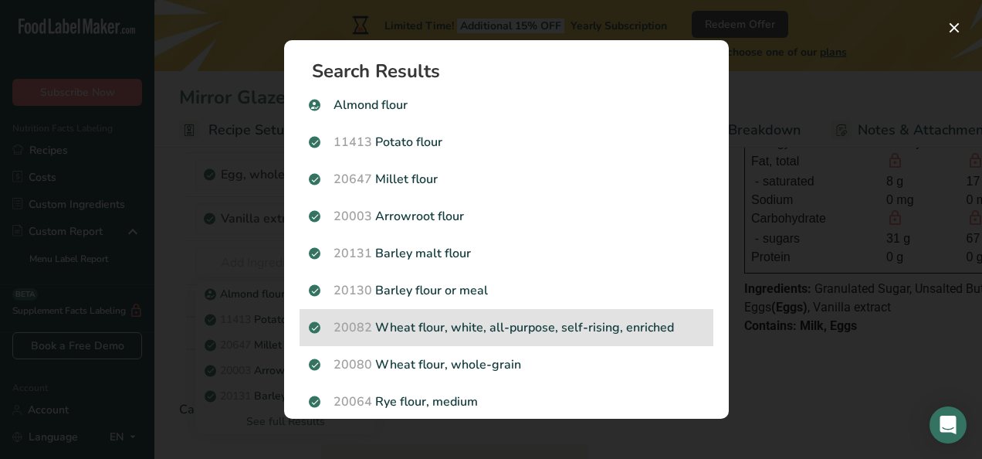
click at [605, 322] on p "20082 Wheat flour, white, all-purpose, self-rising, enriched" at bounding box center [506, 327] width 395 height 19
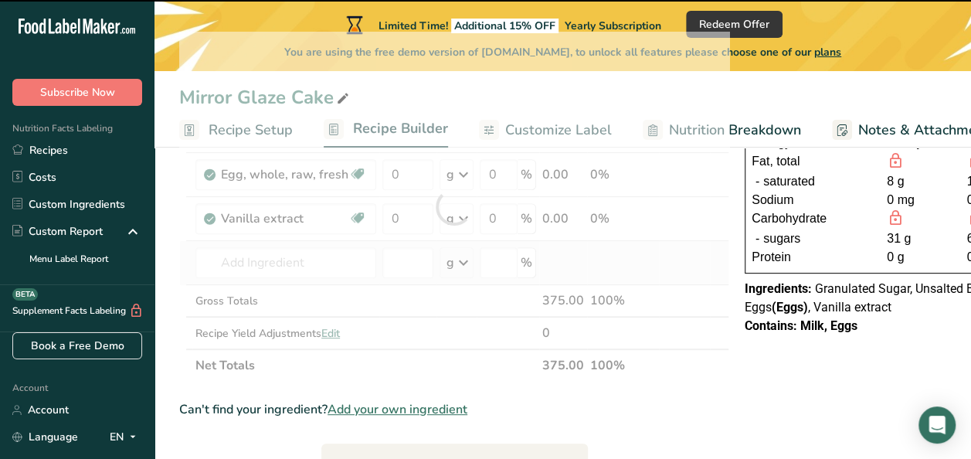
type input "0"
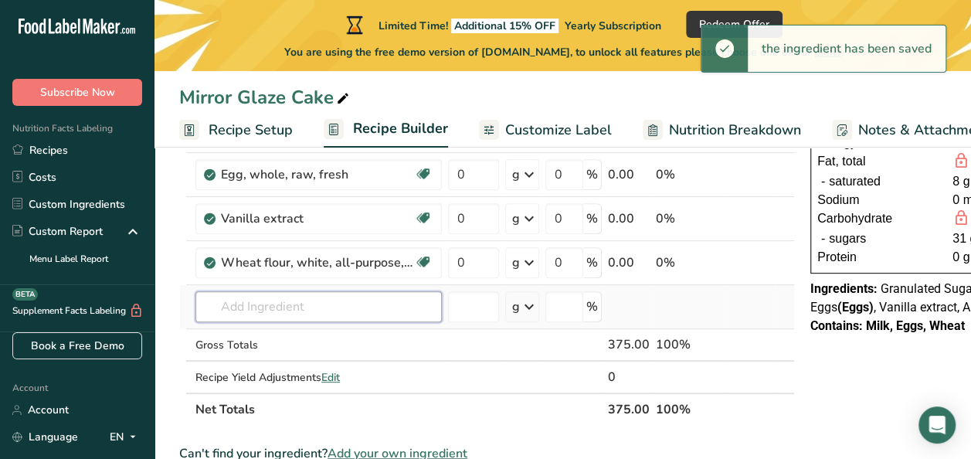
click at [307, 310] on input "text" at bounding box center [318, 306] width 246 height 31
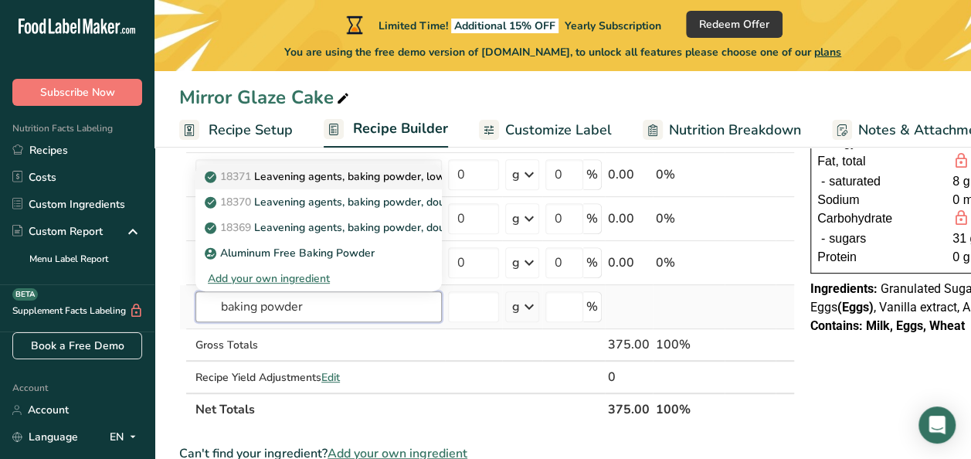
type input "baking powder"
click at [394, 173] on p "18371 Leavening agents, baking powder, low-sodium" at bounding box center [346, 176] width 277 height 16
type input "Leavening agents, baking powder, low-sodium"
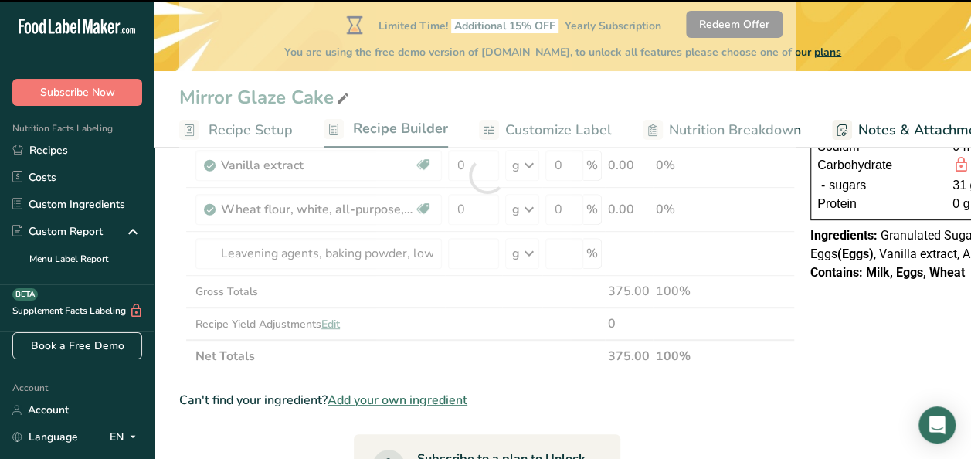
scroll to position [260, 0]
type input "0"
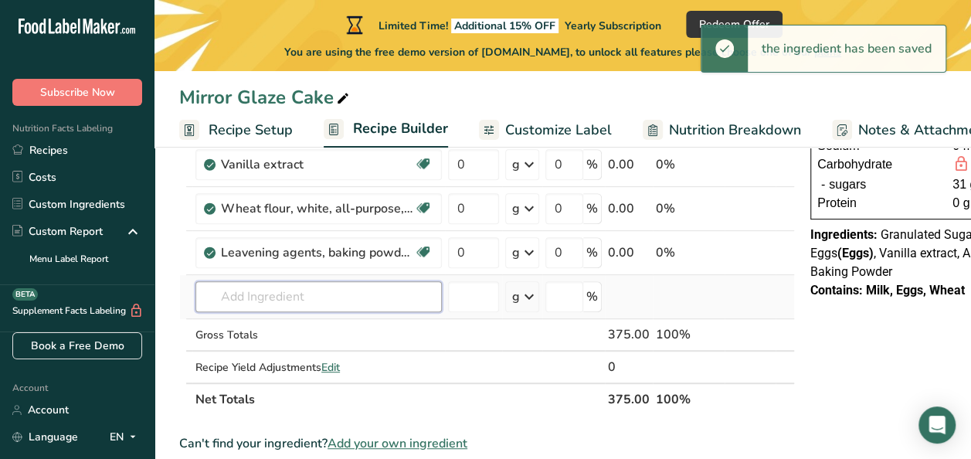
click at [309, 287] on input "text" at bounding box center [318, 296] width 246 height 31
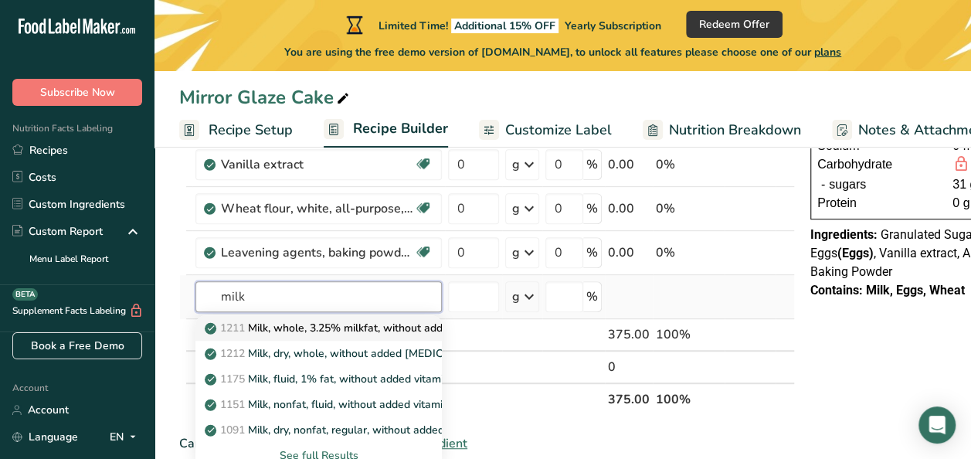
type input "milk"
click at [320, 327] on p "1211 Milk, whole, 3.25% milkfat, without added vitamin A and [MEDICAL_DATA]" at bounding box center [414, 328] width 412 height 16
type input "Milk, whole, 3.25% milkfat, without added vitamin A and [MEDICAL_DATA]"
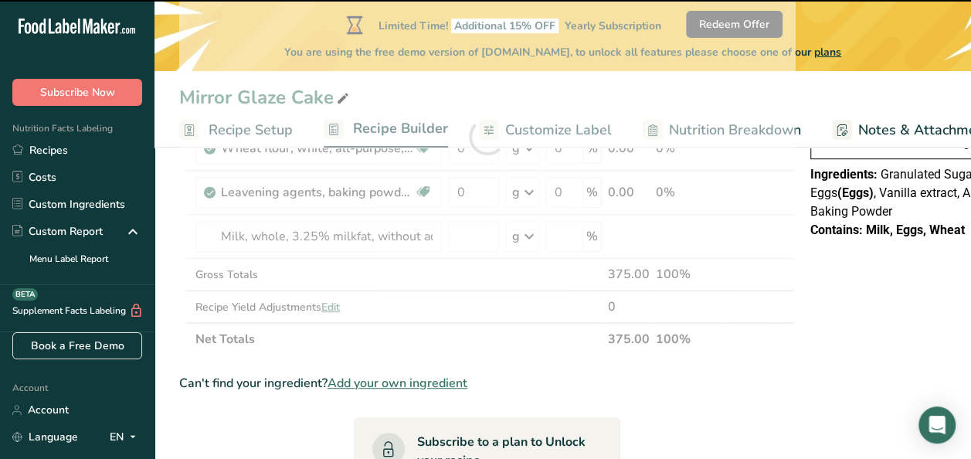
scroll to position [321, 0]
type input "0"
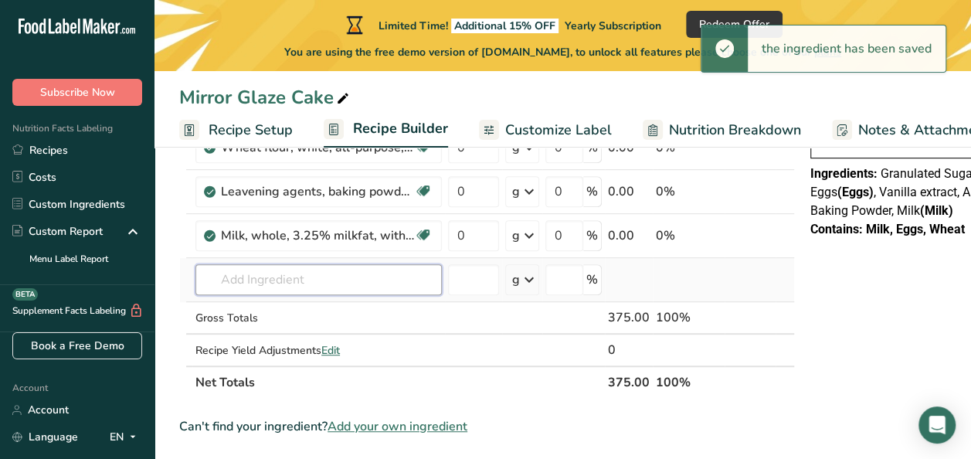
click at [270, 283] on input "text" at bounding box center [318, 279] width 246 height 31
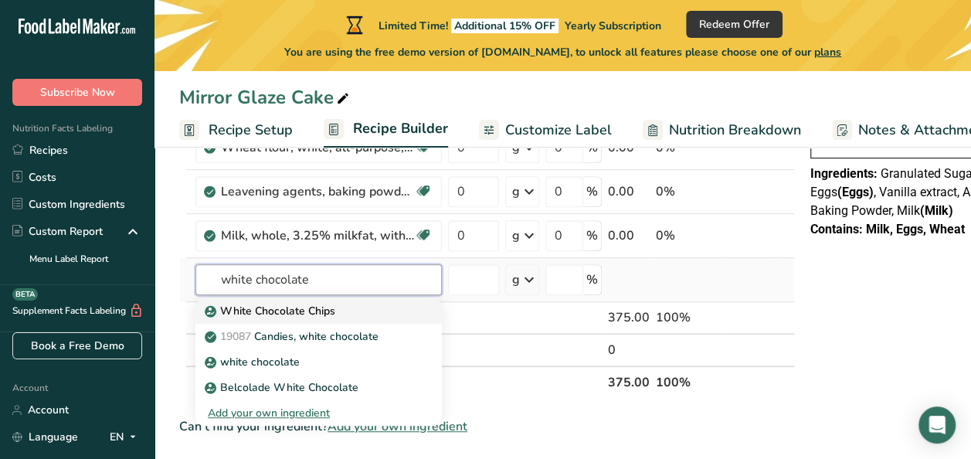
type input "white chocolate"
click at [362, 298] on link "White Chocolate Chips" at bounding box center [318, 310] width 246 height 25
type input "White Chocolate Chips"
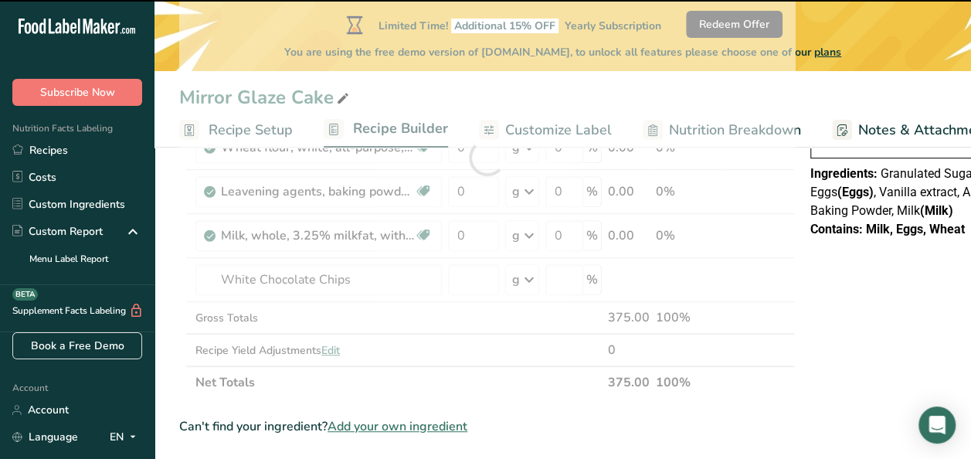
type input "0"
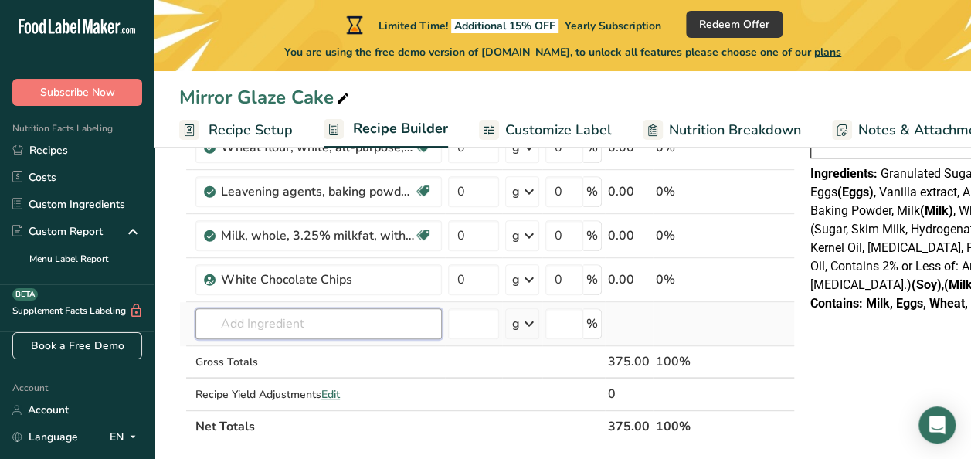
click at [315, 310] on input "text" at bounding box center [318, 323] width 246 height 31
type input "s"
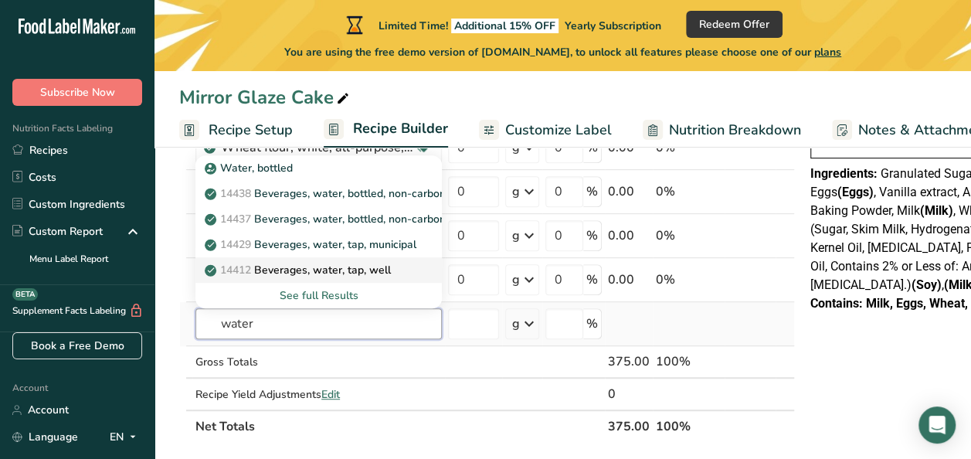
type input "water"
click at [342, 269] on p "14412 [GEOGRAPHIC_DATA], water, tap, well" at bounding box center [299, 270] width 183 height 16
type input "Beverages, water, tap, well"
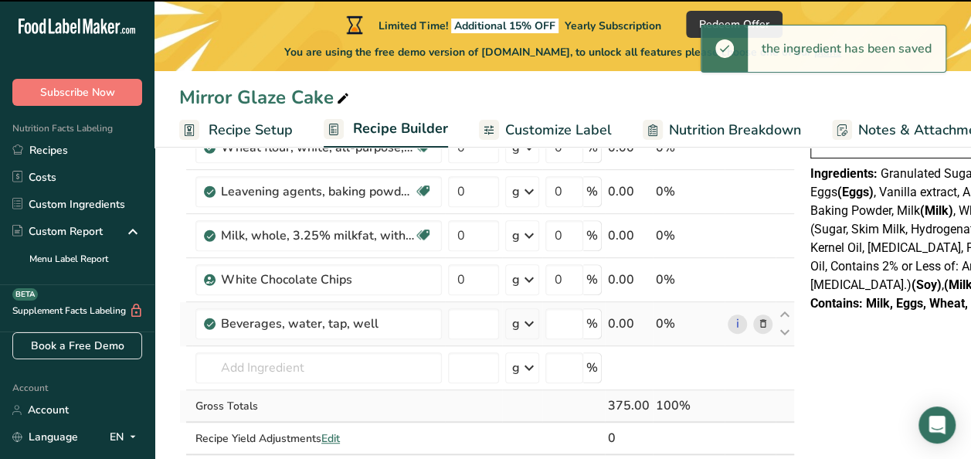
type input "0"
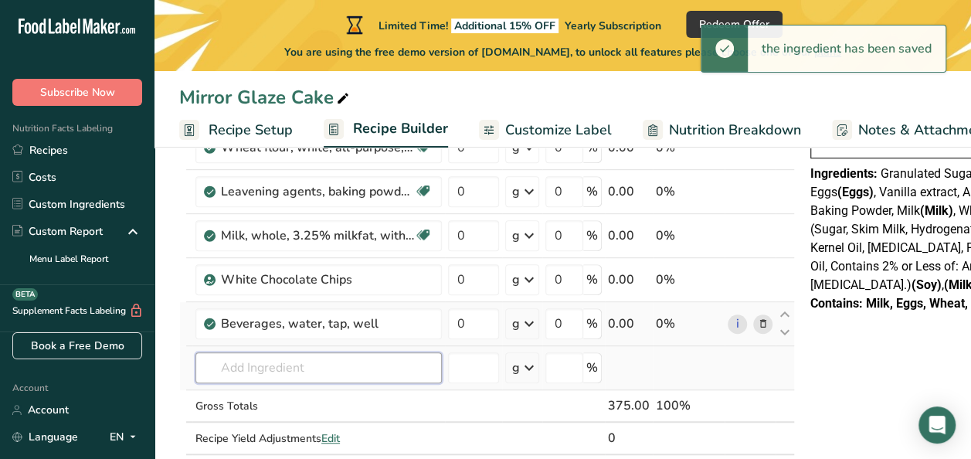
click at [292, 366] on input "text" at bounding box center [318, 367] width 246 height 31
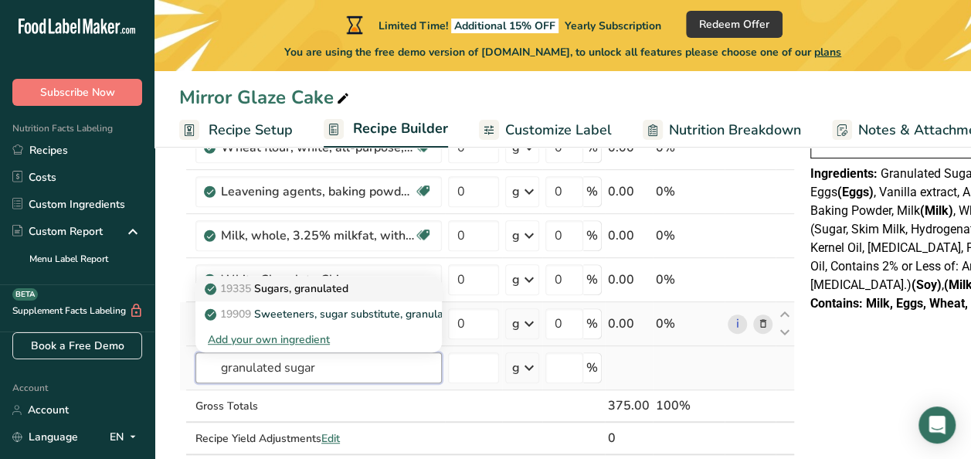
type input "granulated sugar"
click at [363, 290] on div "19335 [GEOGRAPHIC_DATA], granulated" at bounding box center [306, 288] width 197 height 16
type input "Sugars, granulated"
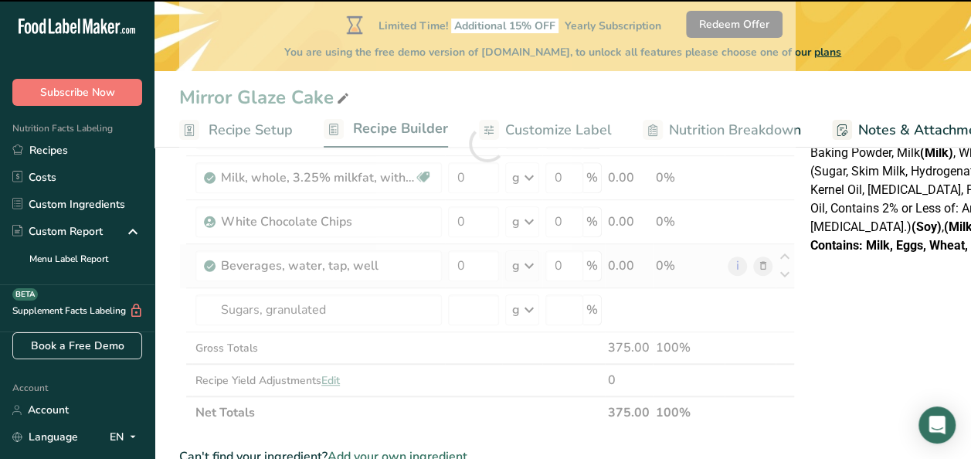
scroll to position [380, 0]
type input "0"
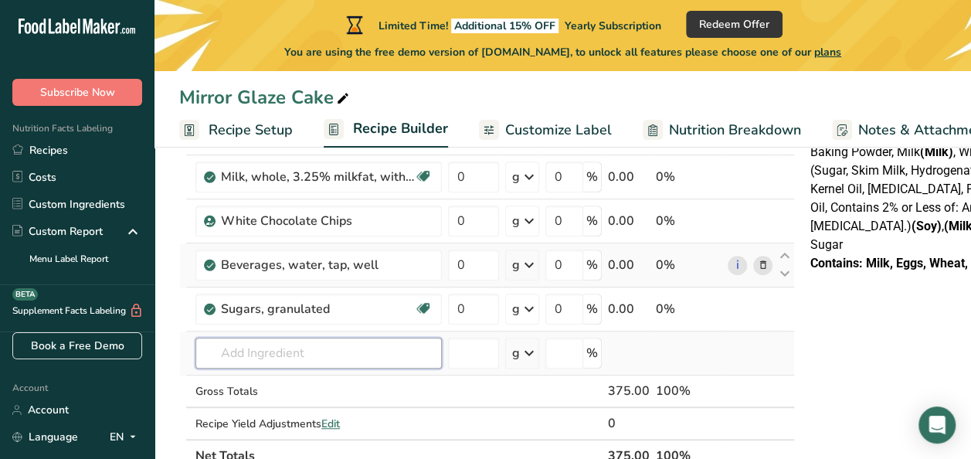
click at [266, 355] on input "text" at bounding box center [318, 352] width 246 height 31
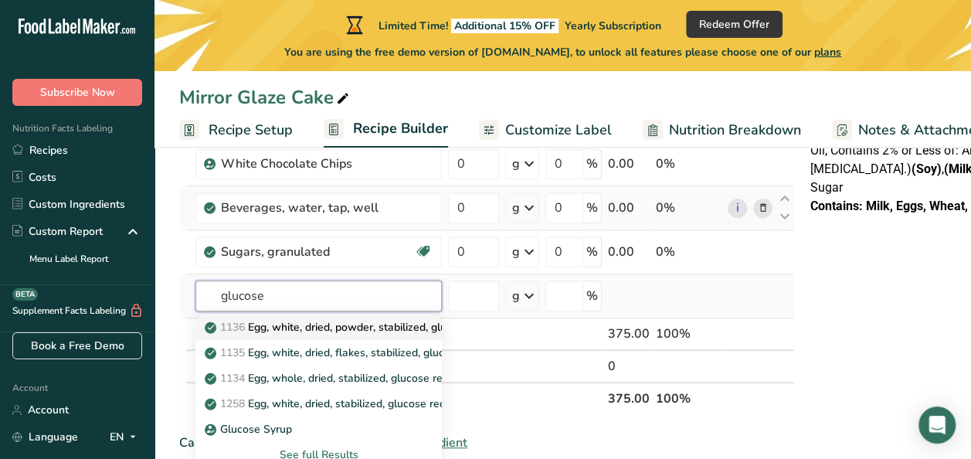
scroll to position [490, 0]
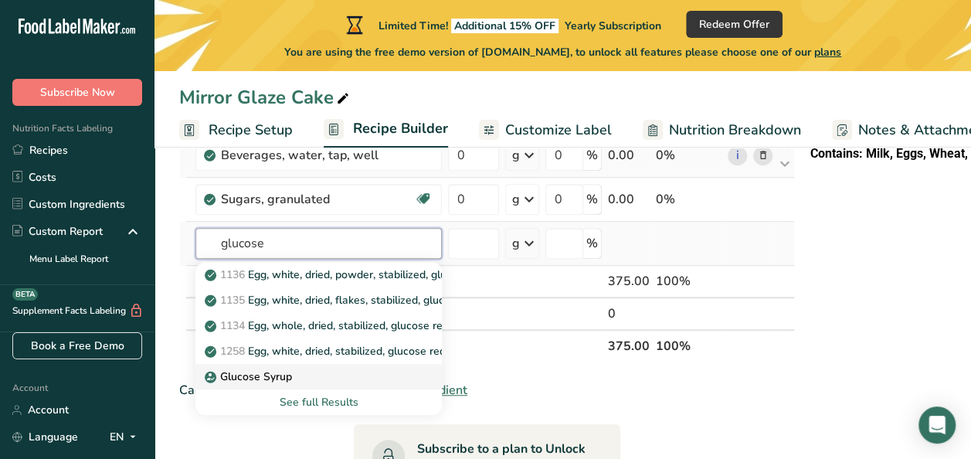
type input "glucose"
click at [295, 385] on link "Glucose Syrup" at bounding box center [318, 376] width 246 height 25
type input "Glucose Syrup"
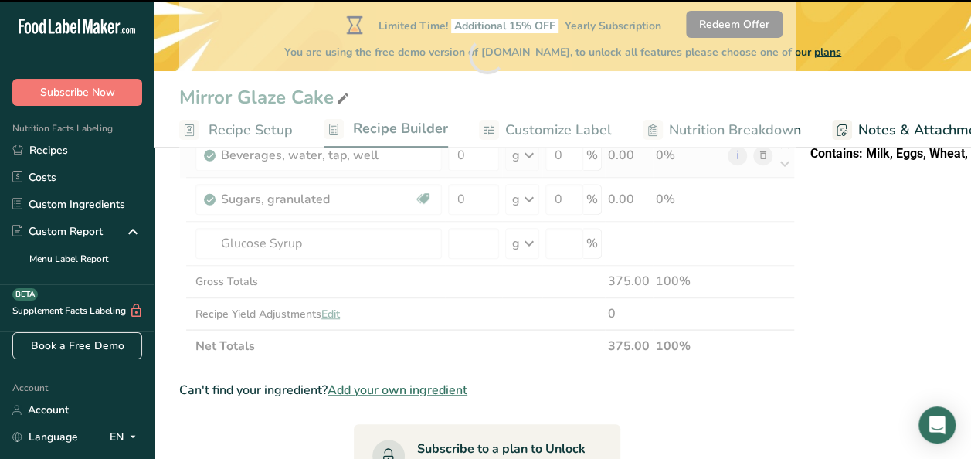
type input "0"
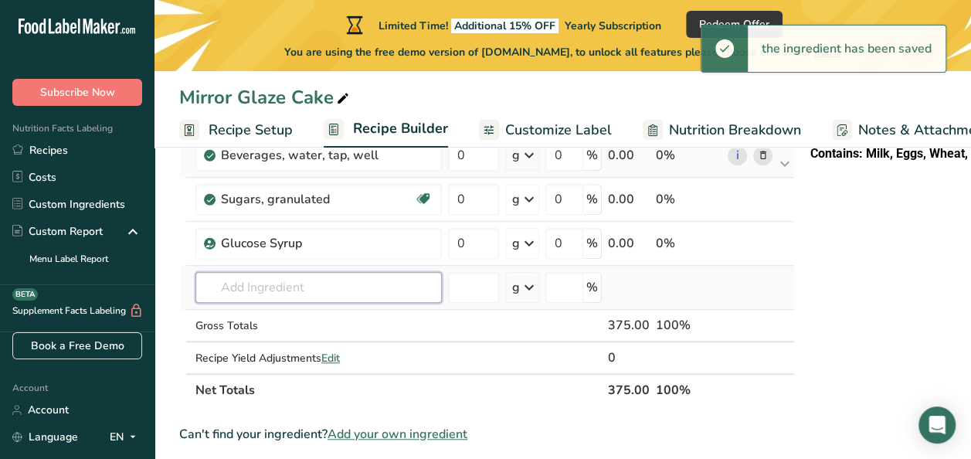
click at [304, 294] on input "text" at bounding box center [318, 287] width 246 height 31
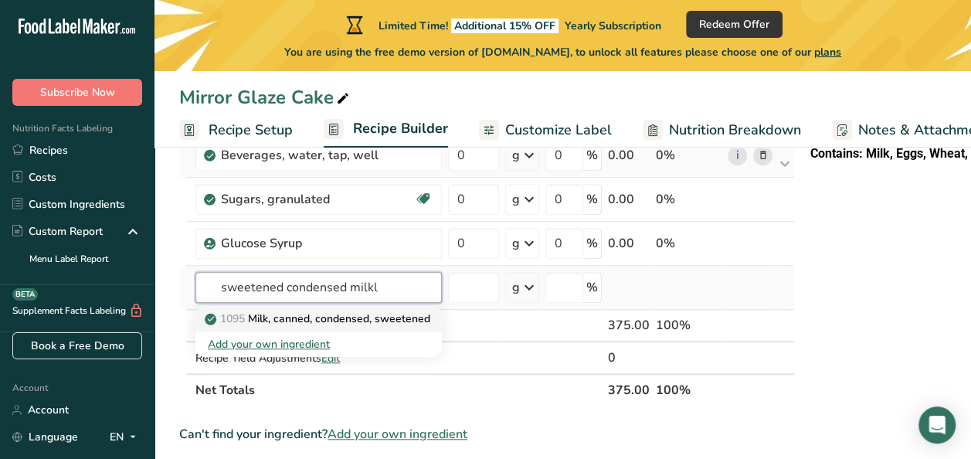
type input "sweetened condensed milkl"
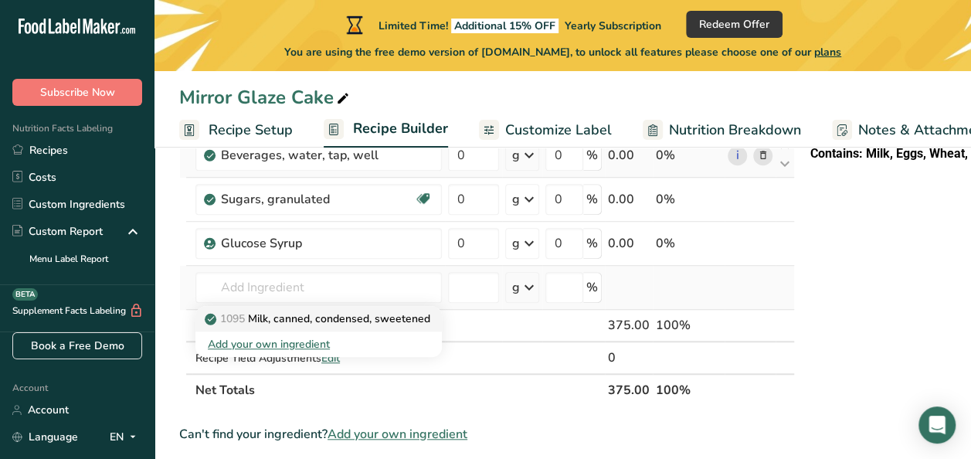
click at [408, 315] on p "1095 Milk, canned, condensed, sweetened" at bounding box center [319, 318] width 222 height 16
type input "Milk, canned, condensed, sweetened"
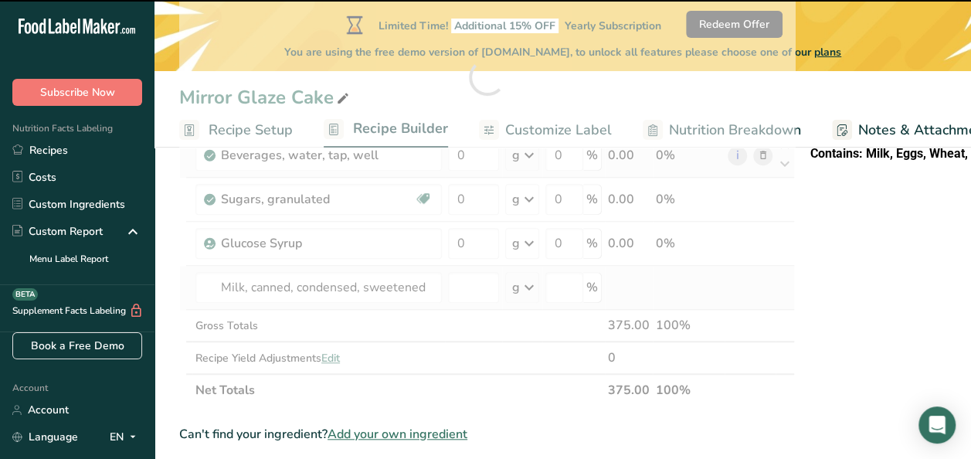
type input "0"
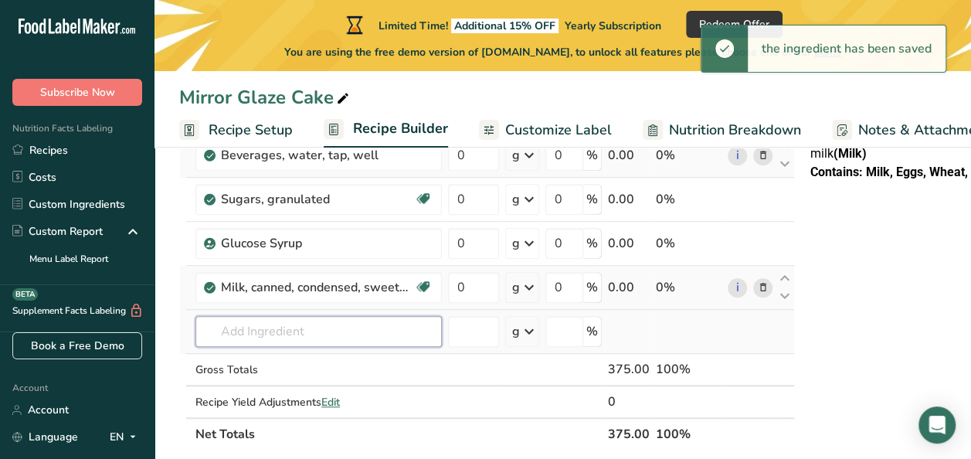
click at [384, 329] on input "text" at bounding box center [318, 331] width 246 height 31
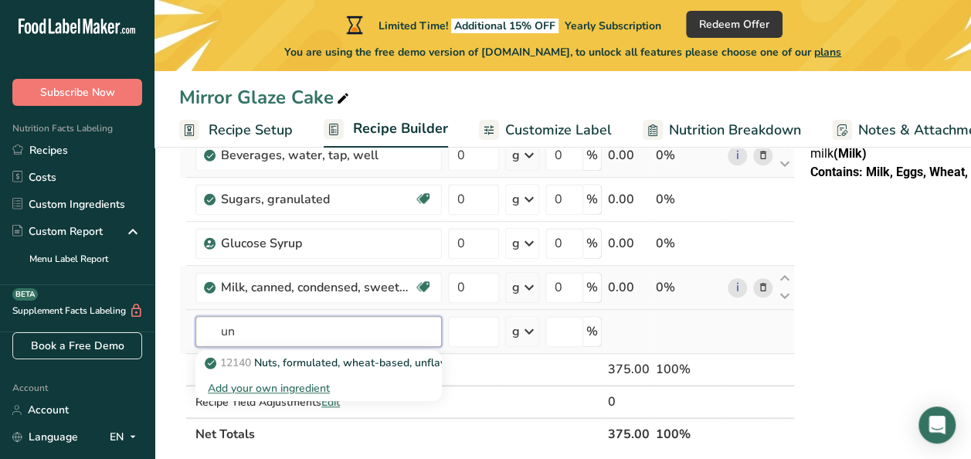
type input "u"
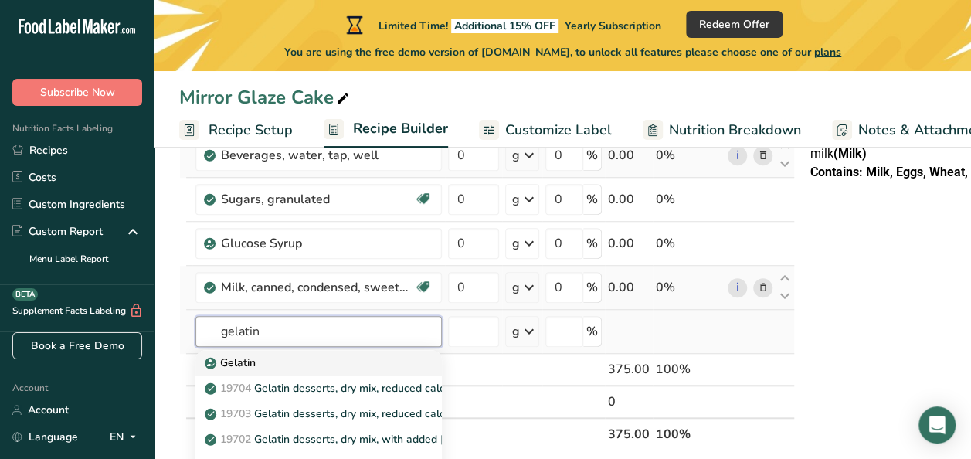
type input "gelatin"
click at [344, 361] on div "Gelatin" at bounding box center [306, 362] width 197 height 16
type input "Gelatin"
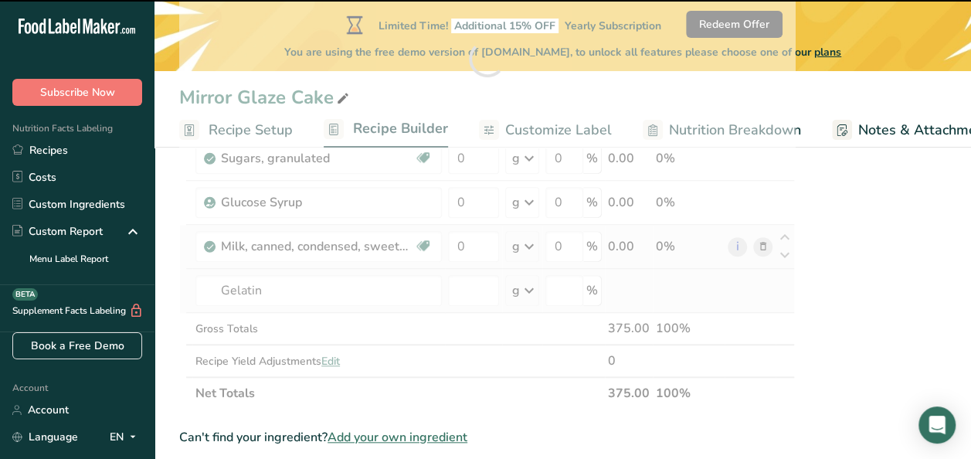
scroll to position [531, 0]
type input "0"
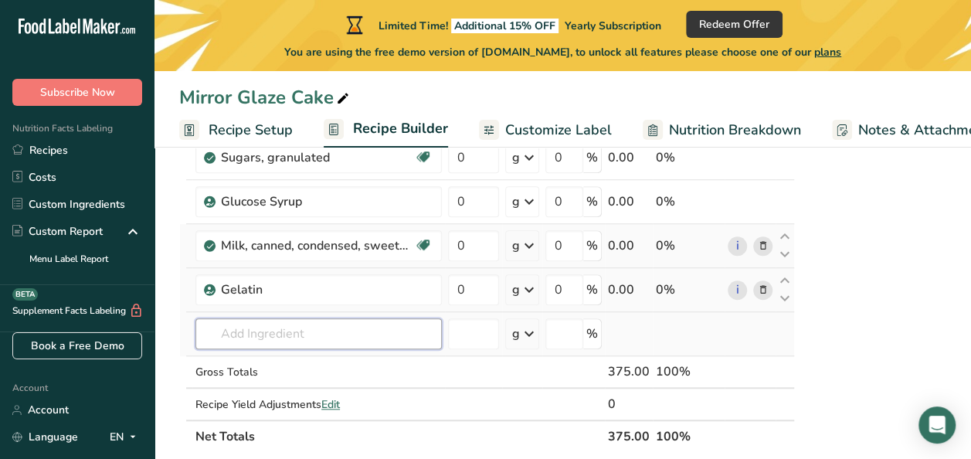
click at [275, 335] on input "text" at bounding box center [318, 333] width 246 height 31
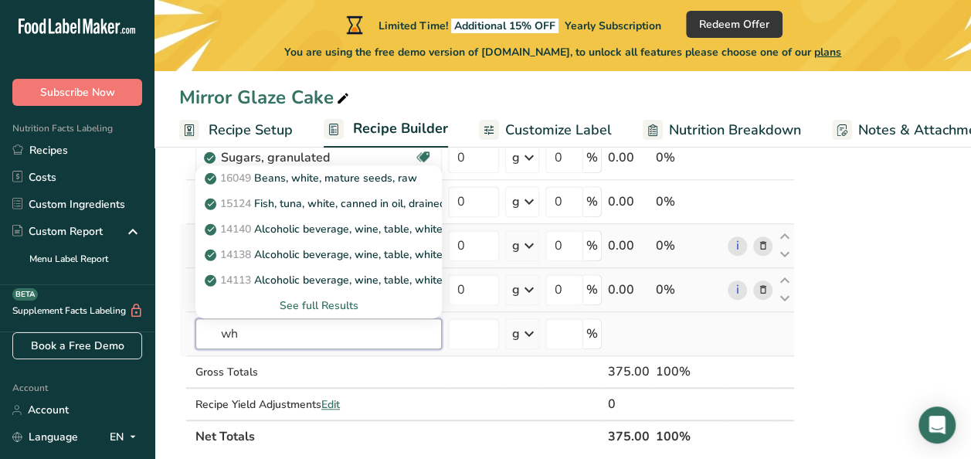
type input "w"
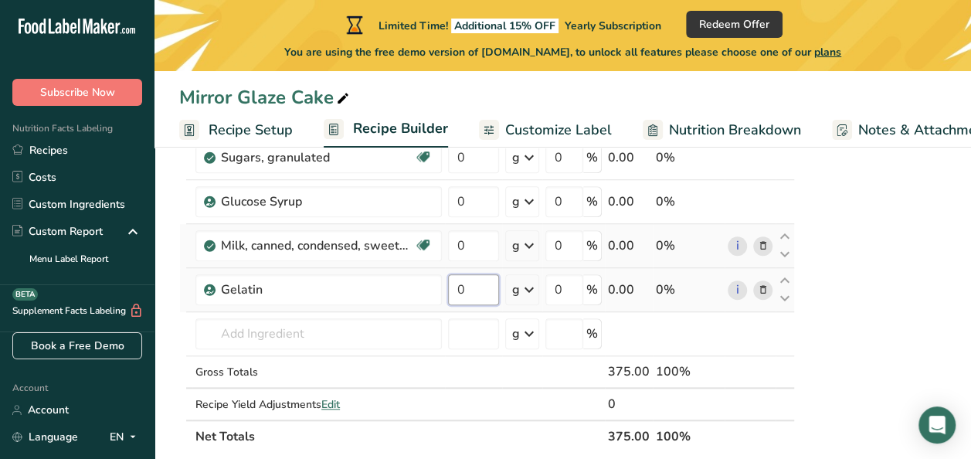
click at [469, 290] on input "0" at bounding box center [473, 289] width 51 height 31
type input "15"
click at [469, 229] on div "Ingredient * Amount * Unit * Waste * .a-a{fill:#347362;}.b-a{fill:#fff;} Grams …" at bounding box center [486, 80] width 615 height 746
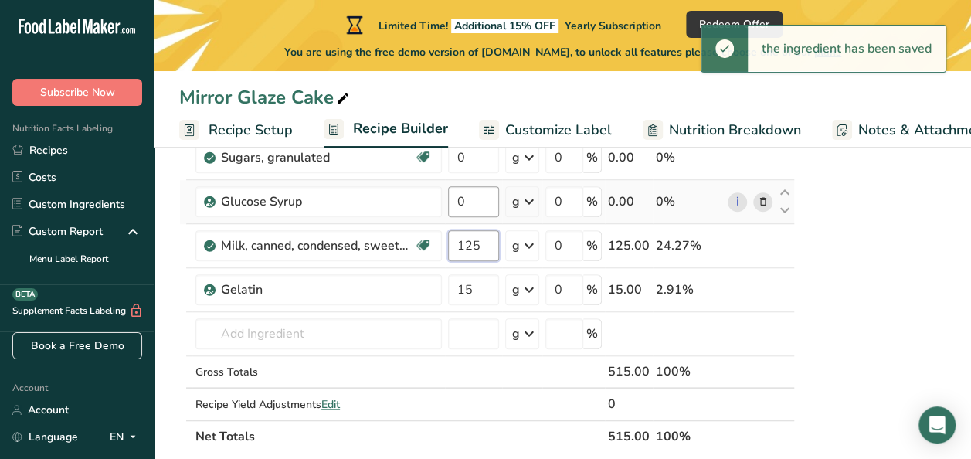
type input "125"
click at [475, 195] on div "Ingredient * Amount * Unit * Waste * .a-a{fill:#347362;}.b-a{fill:#fff;} Grams …" at bounding box center [486, 80] width 615 height 746
type input "7"
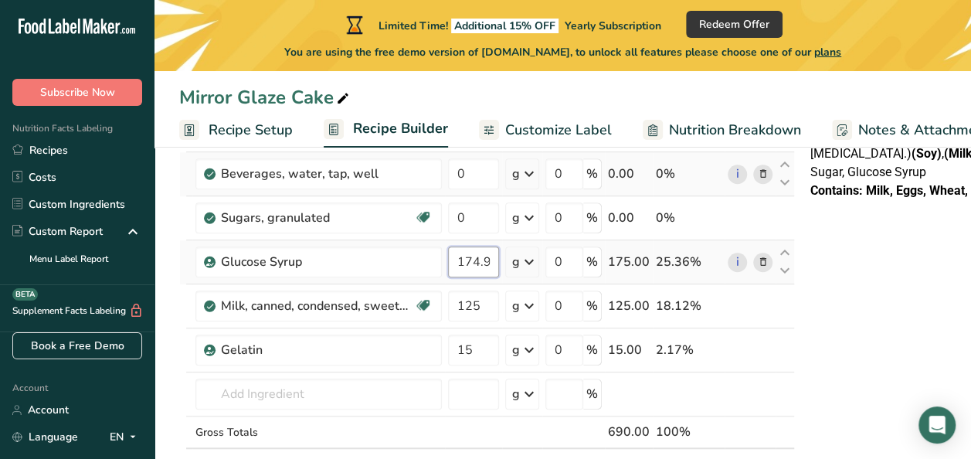
scroll to position [447, 0]
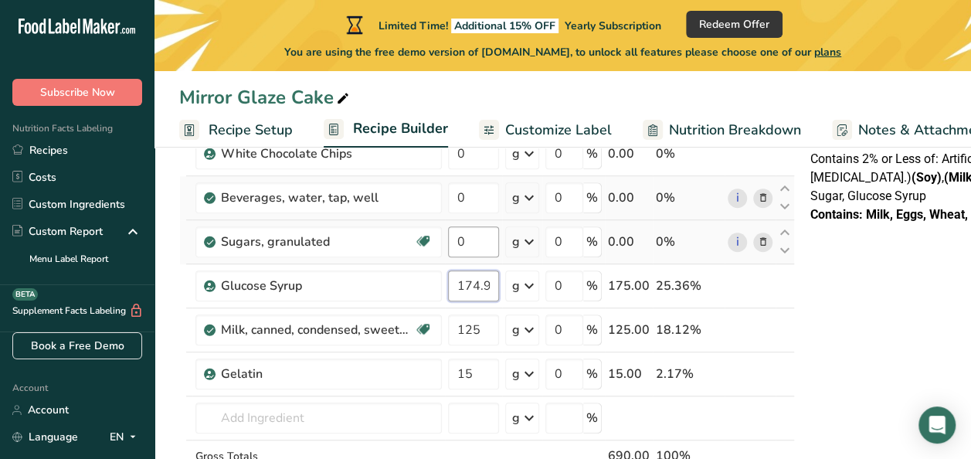
type input "174.999995"
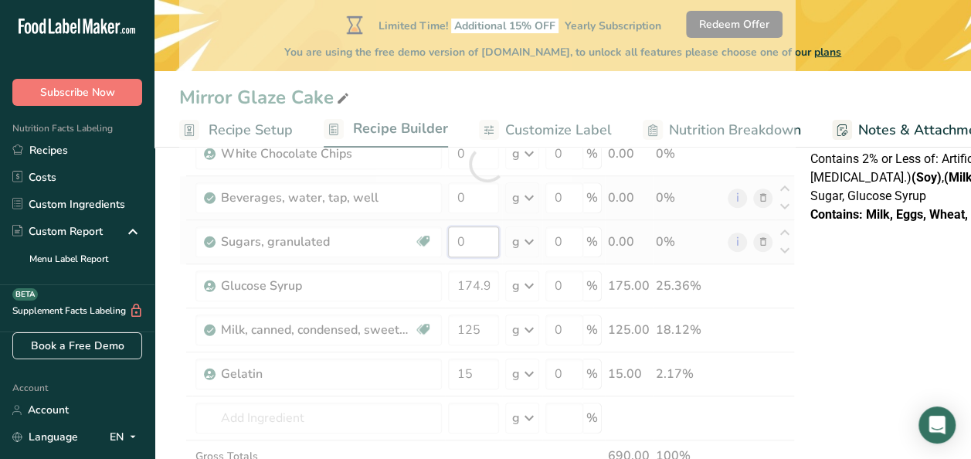
click at [474, 240] on div "Ingredient * Amount * Unit * Waste * .a-a{fill:#347362;}.b-a{fill:#fff;} Grams …" at bounding box center [486, 164] width 615 height 746
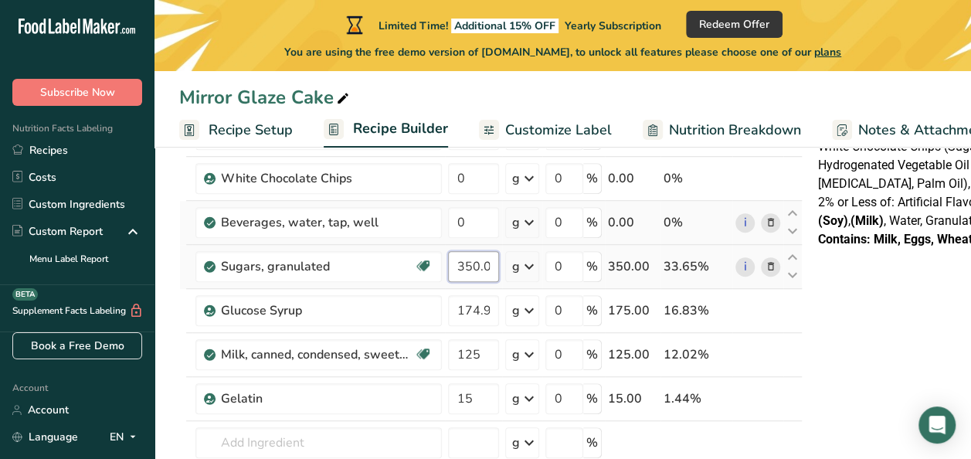
scroll to position [385, 0]
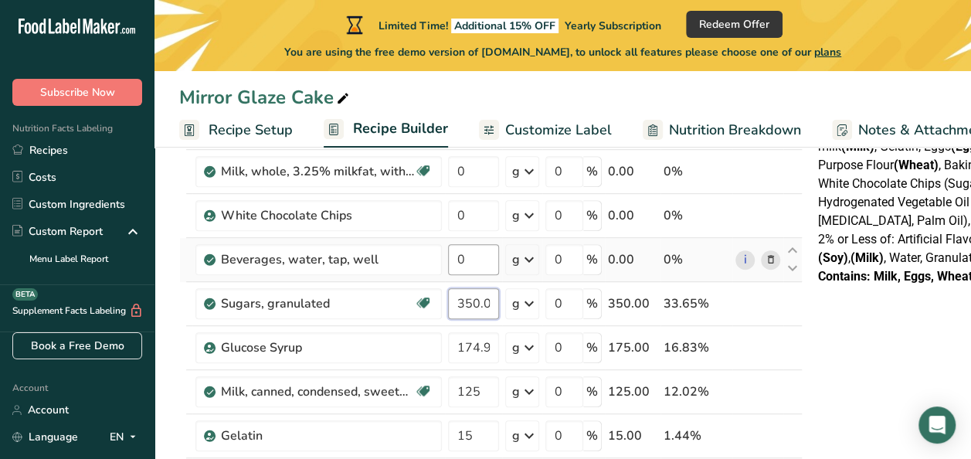
type input "350.000002"
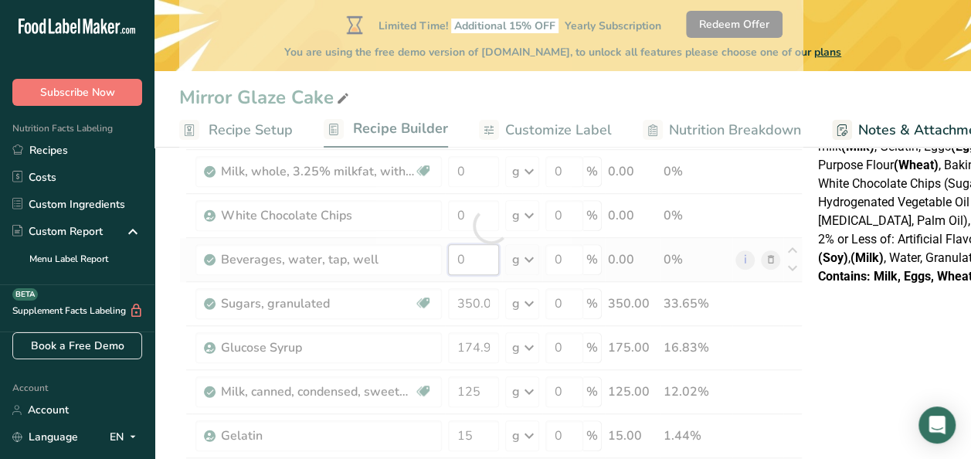
click at [469, 257] on div "Ingredient * Amount * Unit * Waste * .a-a{fill:#347362;}.b-a{fill:#fff;} Grams …" at bounding box center [490, 226] width 623 height 746
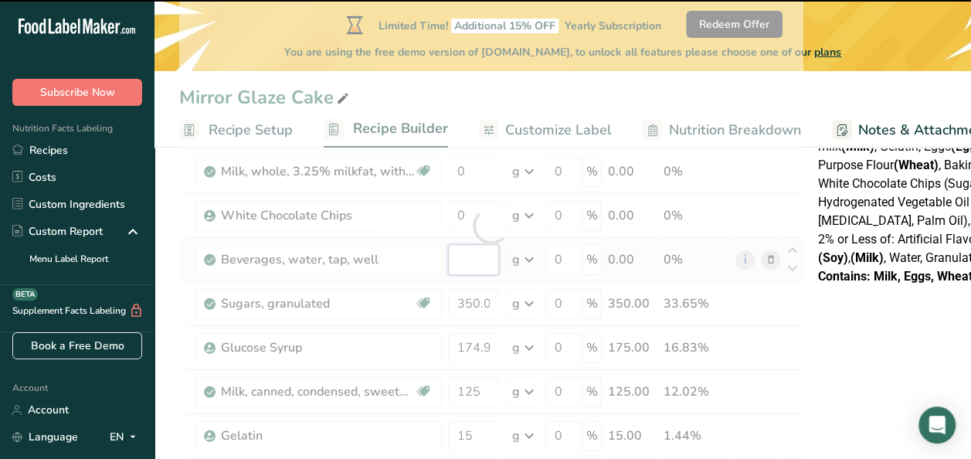
type input "0"
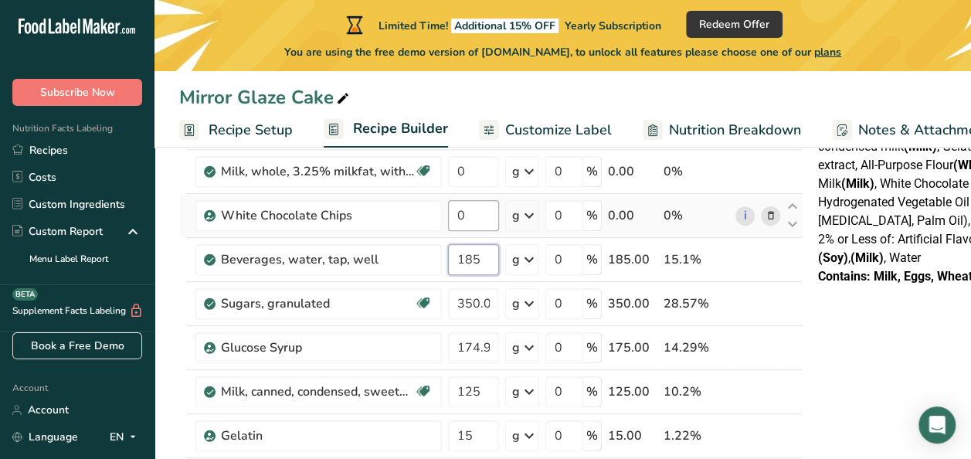
type input "185"
click at [477, 215] on div "Ingredient * Amount * Unit * Waste * .a-a{fill:#347362;}.b-a{fill:#fff;} Grams …" at bounding box center [490, 226] width 623 height 746
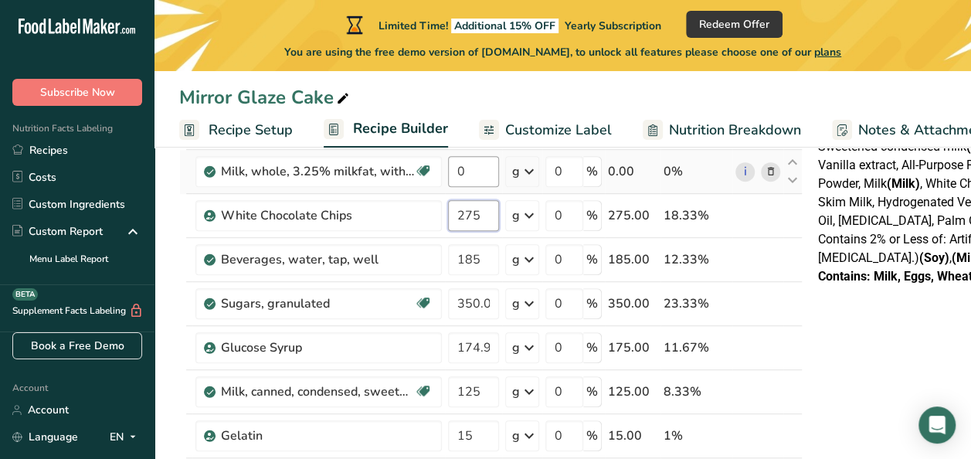
type input "275"
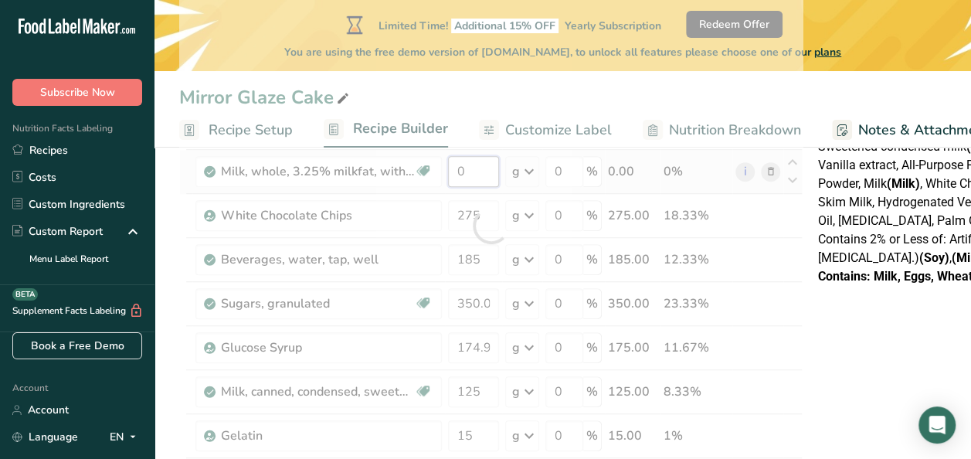
click at [485, 168] on div "Ingredient * Amount * Unit * Waste * .a-a{fill:#347362;}.b-a{fill:#fff;} Grams …" at bounding box center [490, 226] width 623 height 746
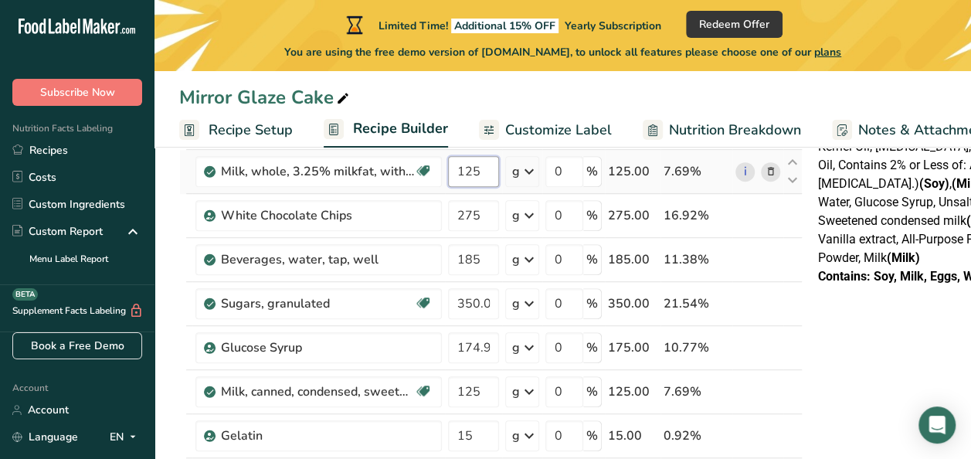
type input "125"
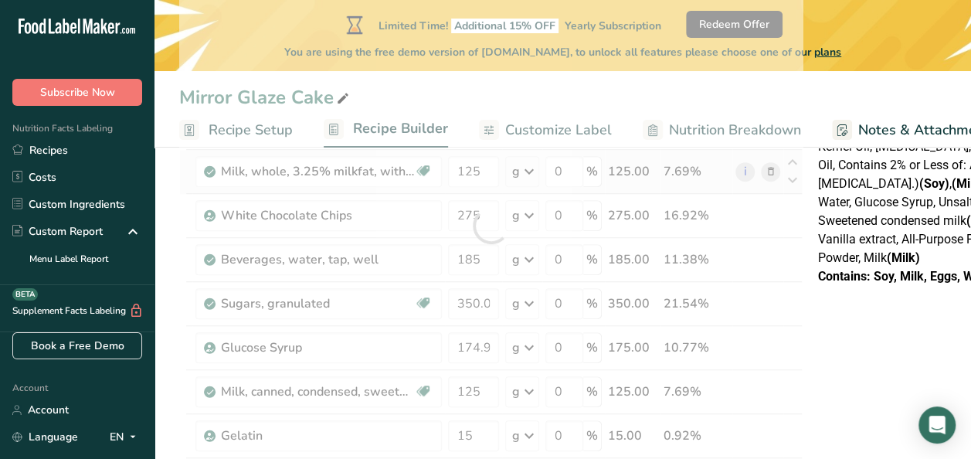
click at [524, 173] on div "Ingredient * Amount * Unit * Waste * .a-a{fill:#347362;}.b-a{fill:#fff;} Grams …" at bounding box center [490, 226] width 623 height 746
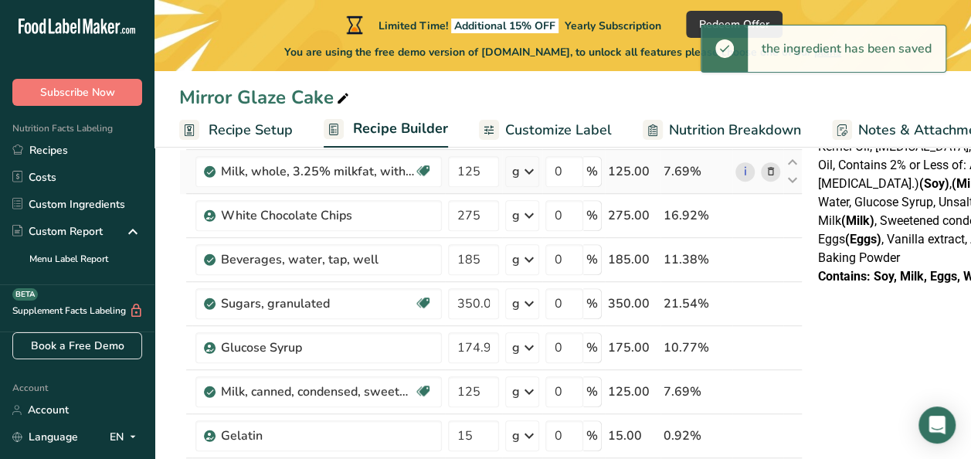
click at [527, 164] on icon at bounding box center [529, 172] width 19 height 28
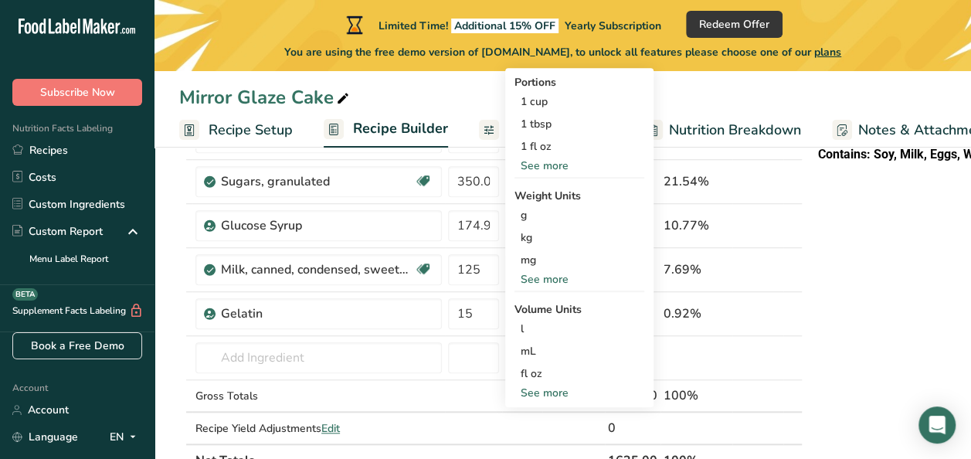
scroll to position [514, 0]
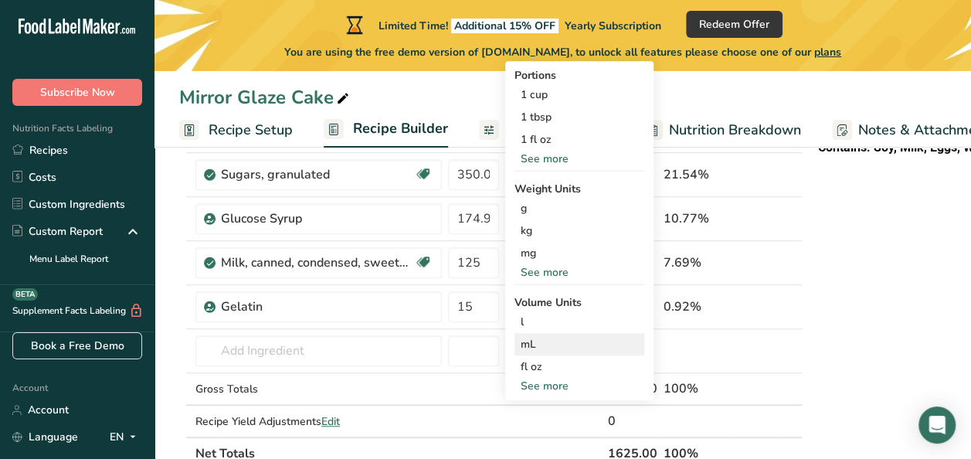
click at [587, 341] on div "mL" at bounding box center [578, 344] width 117 height 16
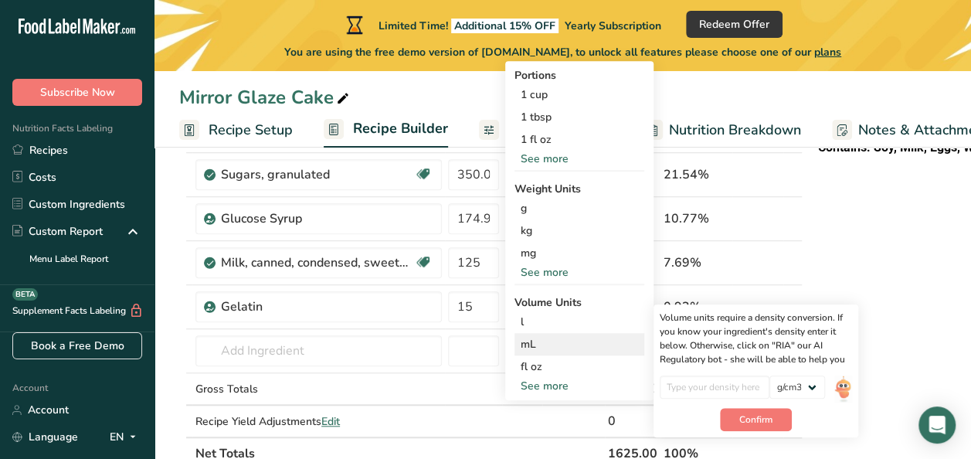
click at [557, 342] on div "mL" at bounding box center [578, 344] width 117 height 16
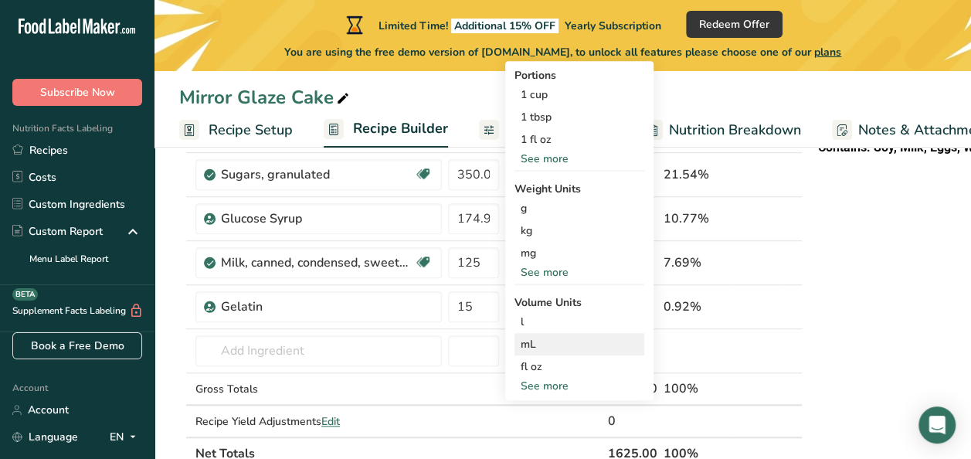
click at [557, 342] on div "mL" at bounding box center [578, 344] width 117 height 16
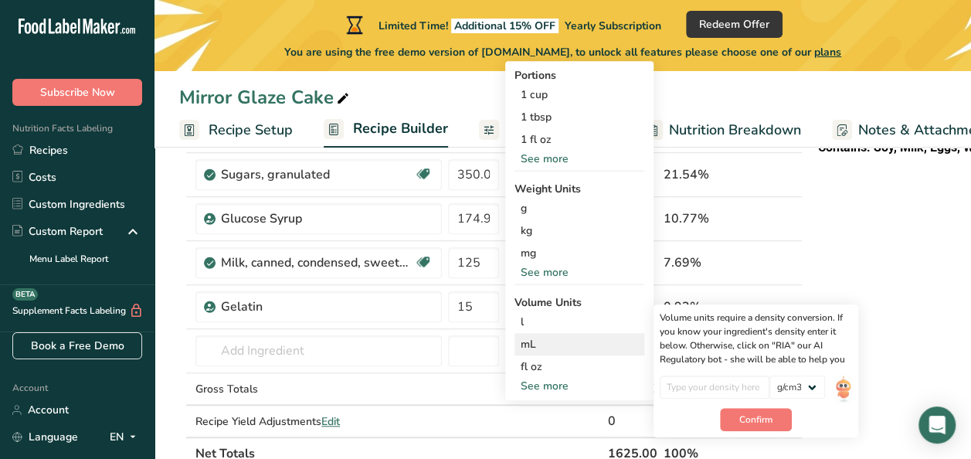
click at [557, 342] on div "mL" at bounding box center [578, 344] width 117 height 16
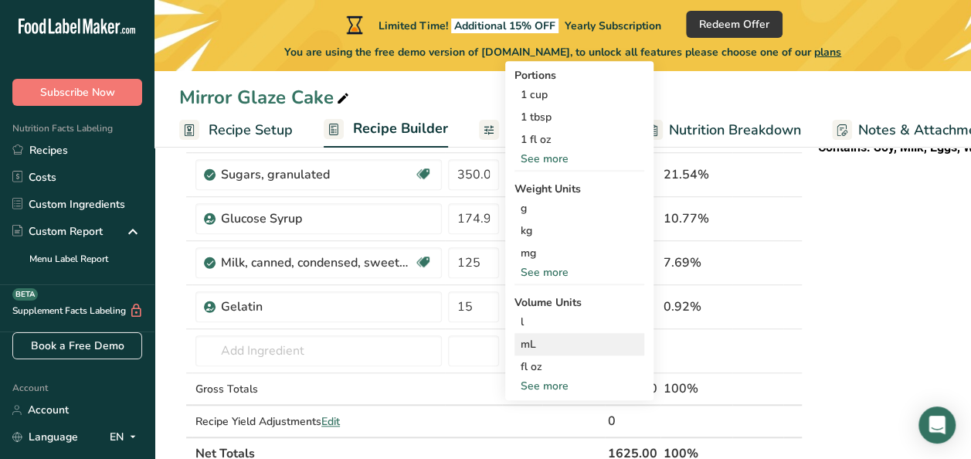
click at [611, 343] on div "mL" at bounding box center [578, 344] width 117 height 16
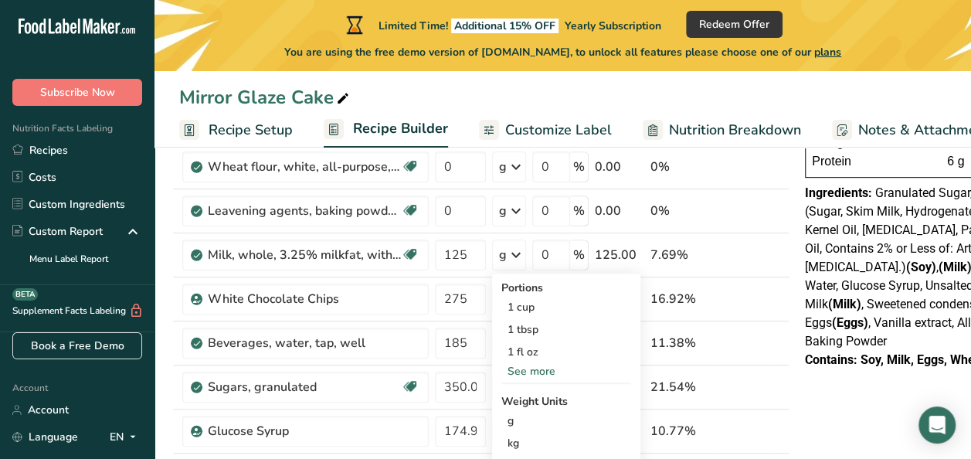
scroll to position [298, 0]
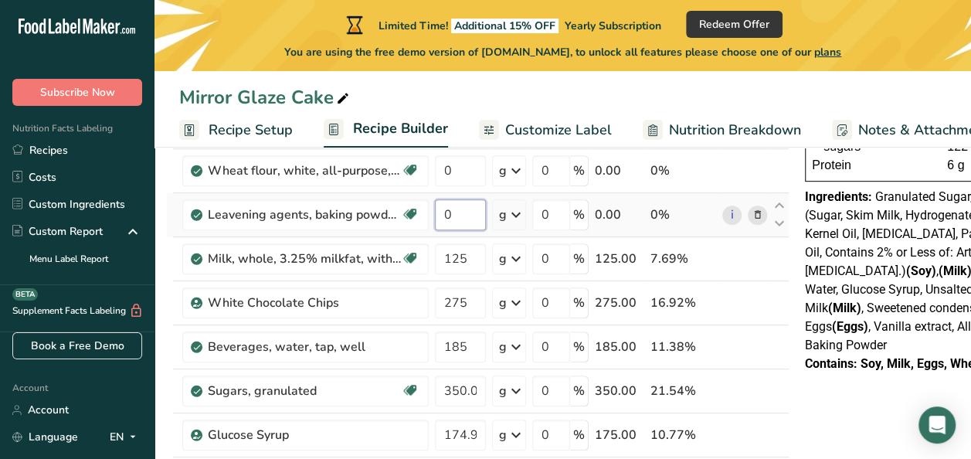
click at [468, 212] on input "0" at bounding box center [460, 214] width 51 height 31
type input "15"
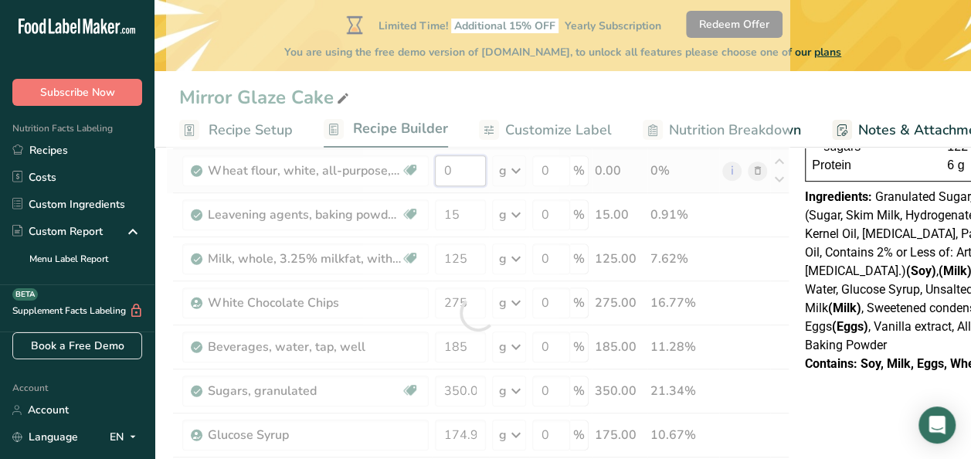
click at [449, 165] on div "Ingredient * Amount * Unit * Waste * .a-a{fill:#347362;}.b-a{fill:#fff;} Grams …" at bounding box center [477, 313] width 623 height 746
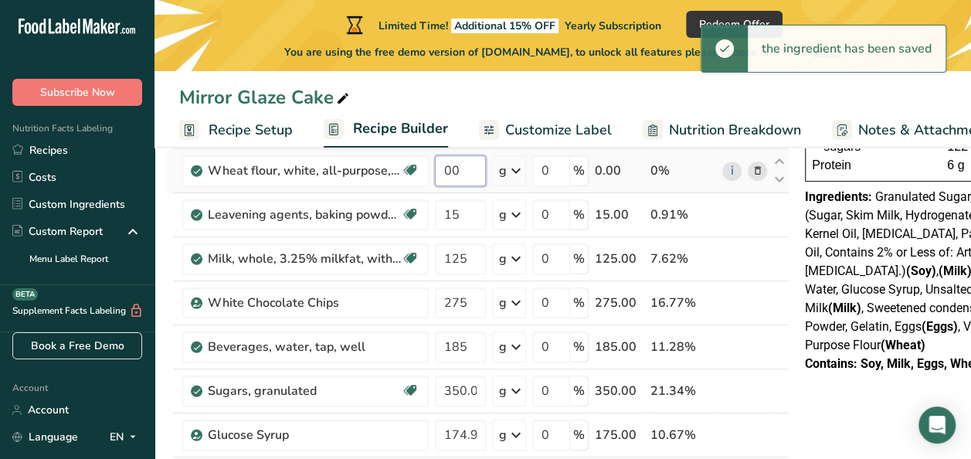
type input "0"
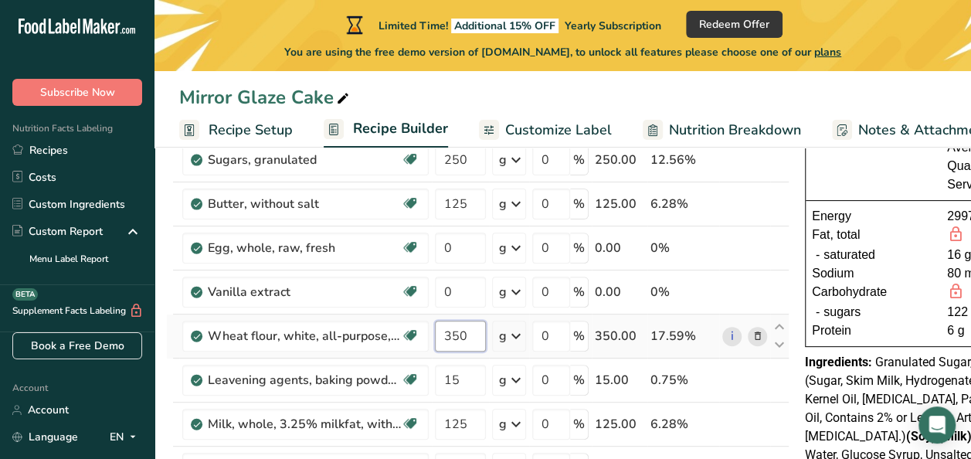
scroll to position [132, 0]
type input "350"
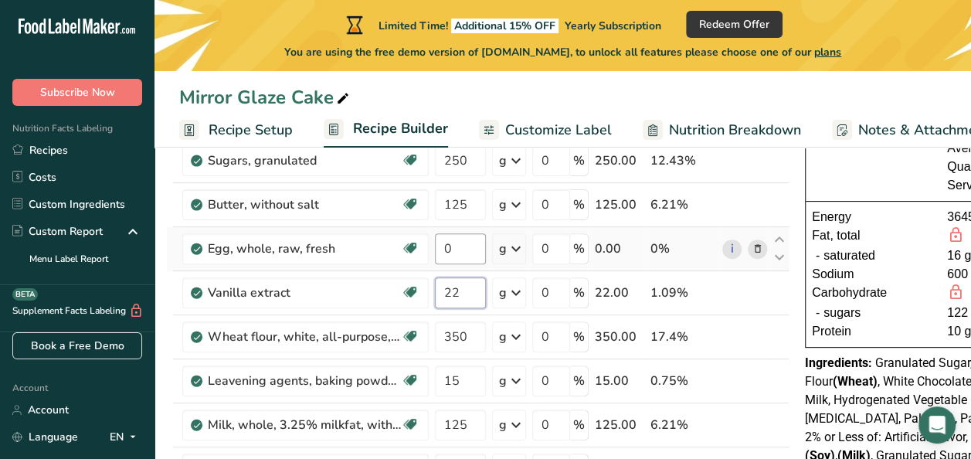
type input "22"
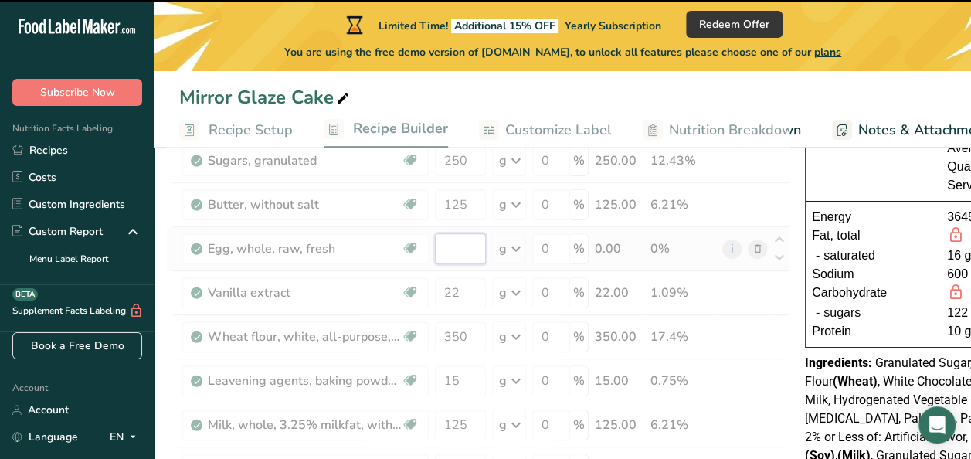
type input "0"
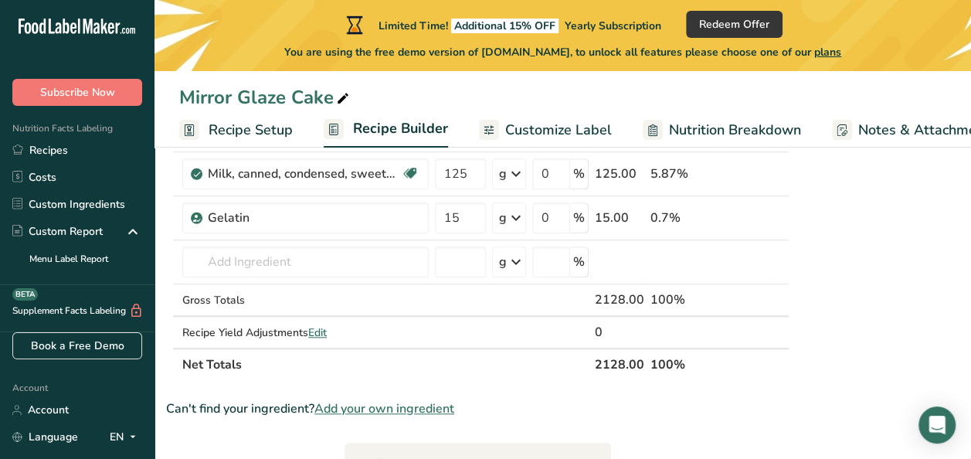
scroll to position [602, 0]
type input "116"
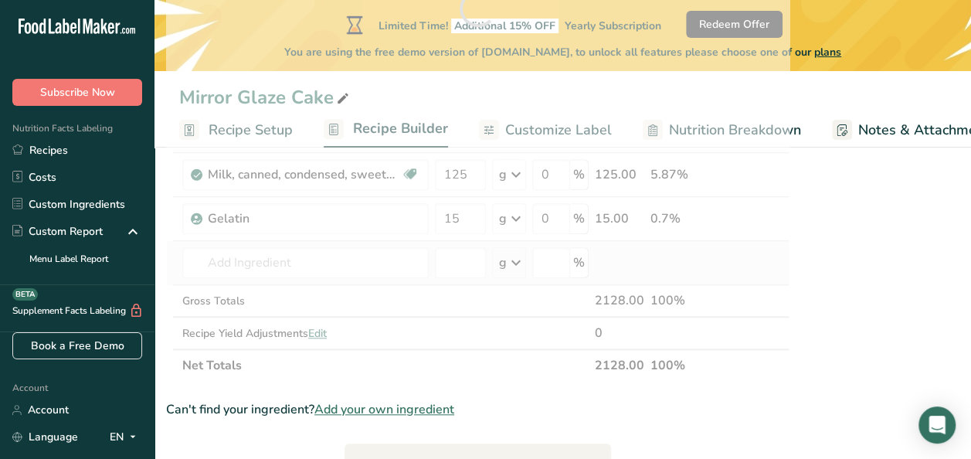
click at [758, 238] on div "Ingredient * Amount * Unit * Waste * .a-a{fill:#347362;}.b-a{fill:#fff;} Grams …" at bounding box center [477, 9] width 623 height 746
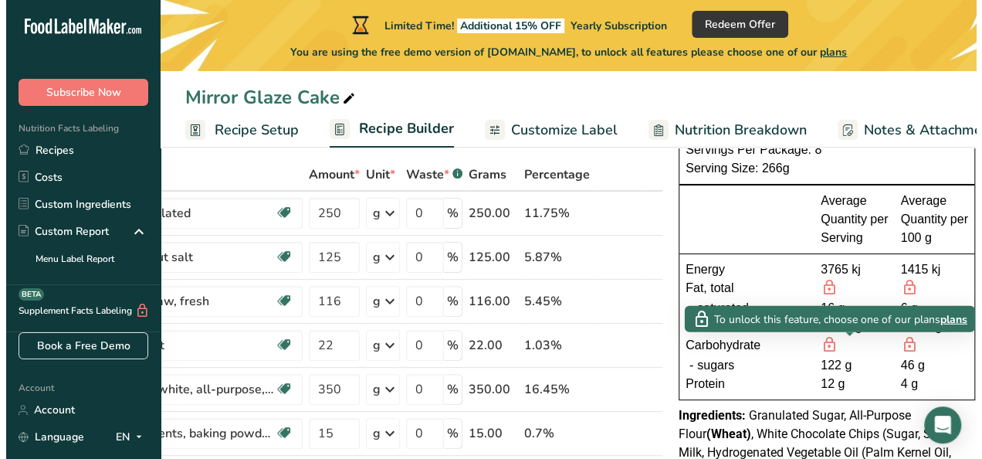
scroll to position [80, 0]
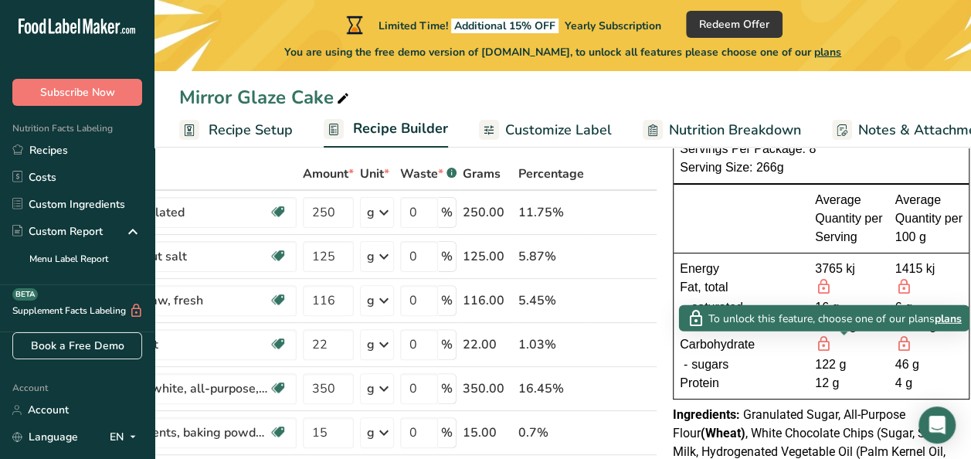
click at [956, 317] on span "plans" at bounding box center [947, 318] width 27 height 16
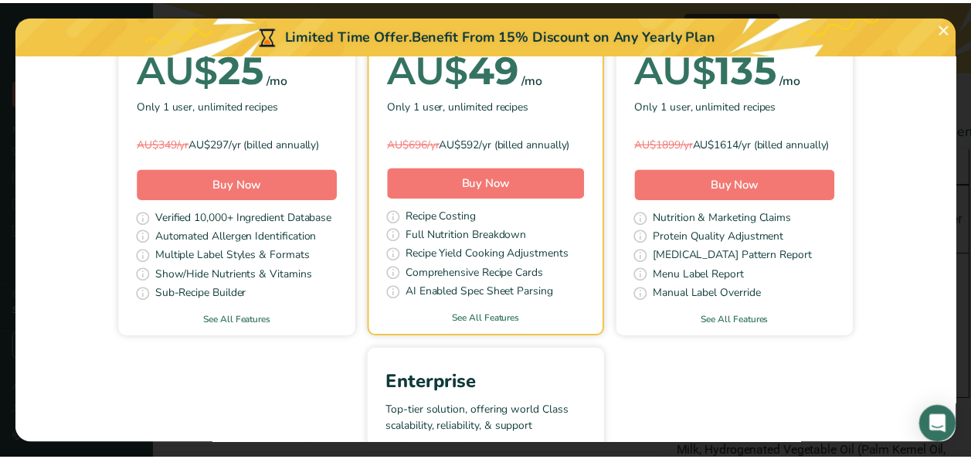
scroll to position [0, 0]
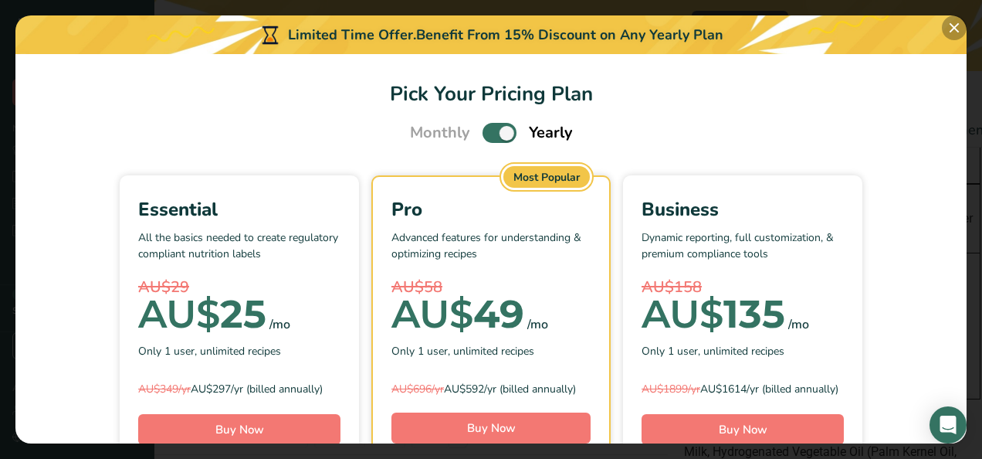
click at [957, 29] on button "Pick Your Pricing Plan Modal" at bounding box center [954, 27] width 25 height 25
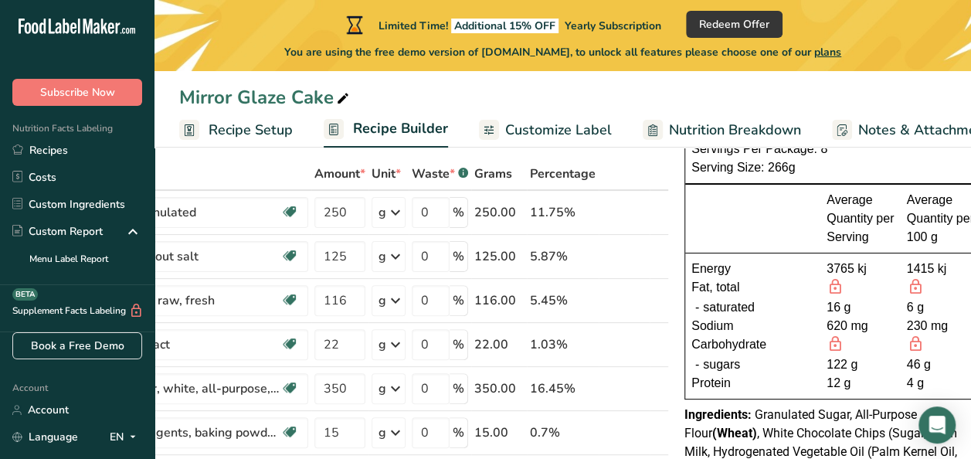
click at [505, 124] on span "Customize Label" at bounding box center [558, 130] width 107 height 21
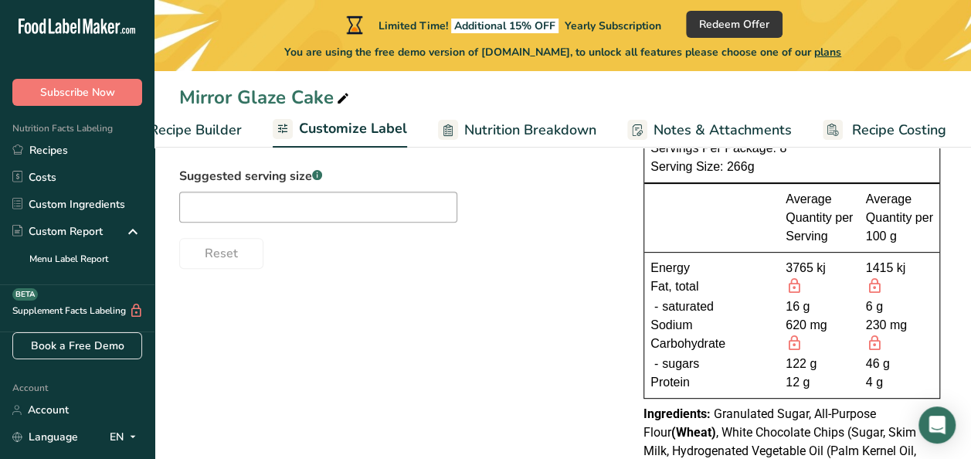
scroll to position [178, 0]
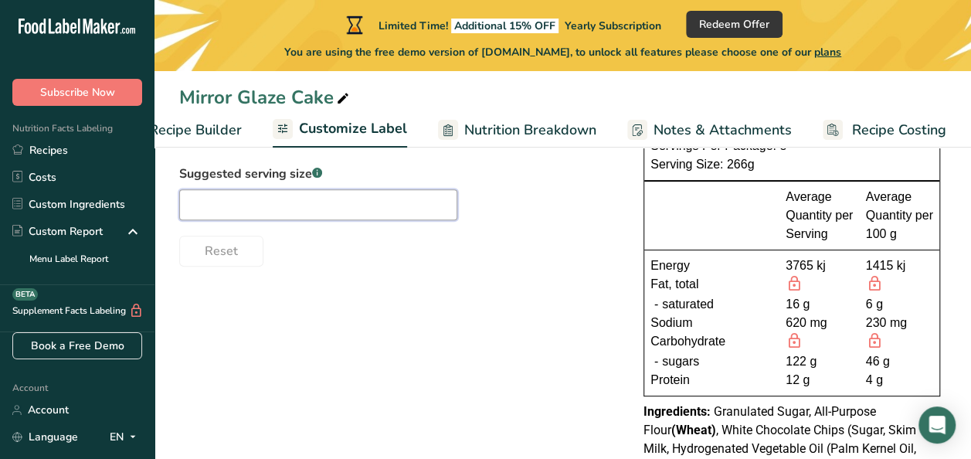
click at [385, 199] on input "text" at bounding box center [318, 204] width 278 height 31
type input "1"
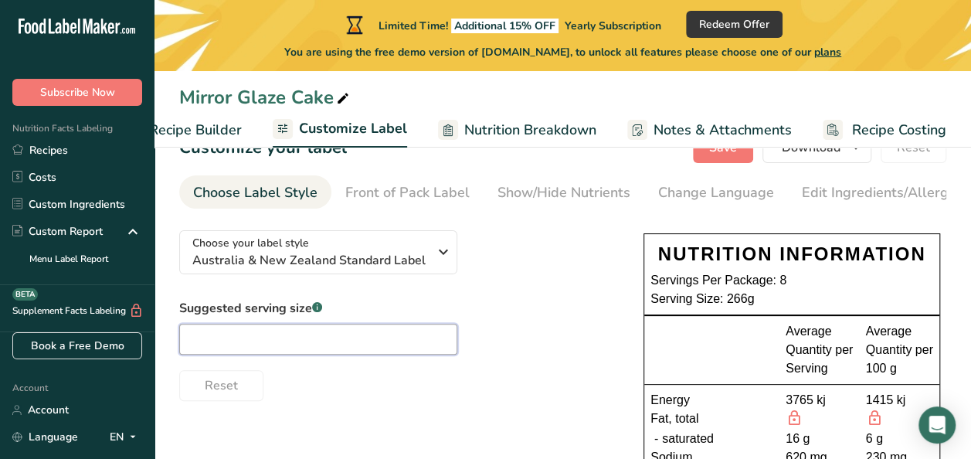
scroll to position [32, 0]
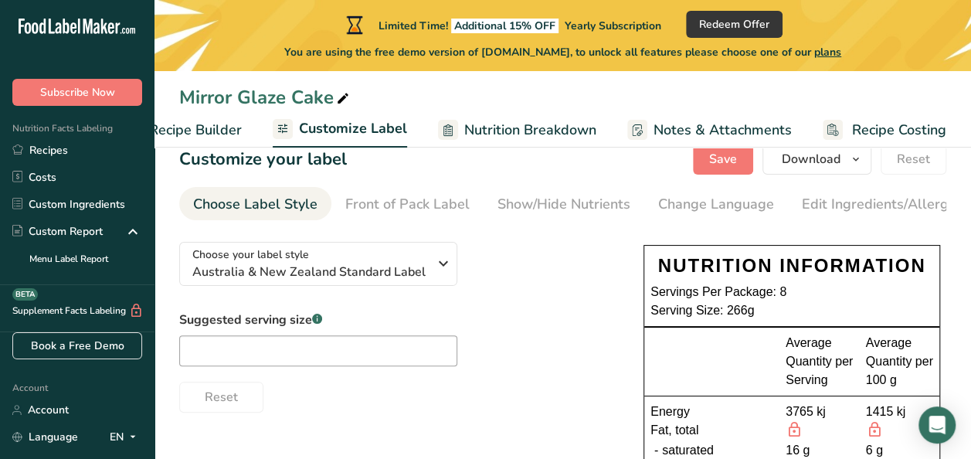
click at [385, 199] on div "Front of Pack Label" at bounding box center [407, 204] width 124 height 21
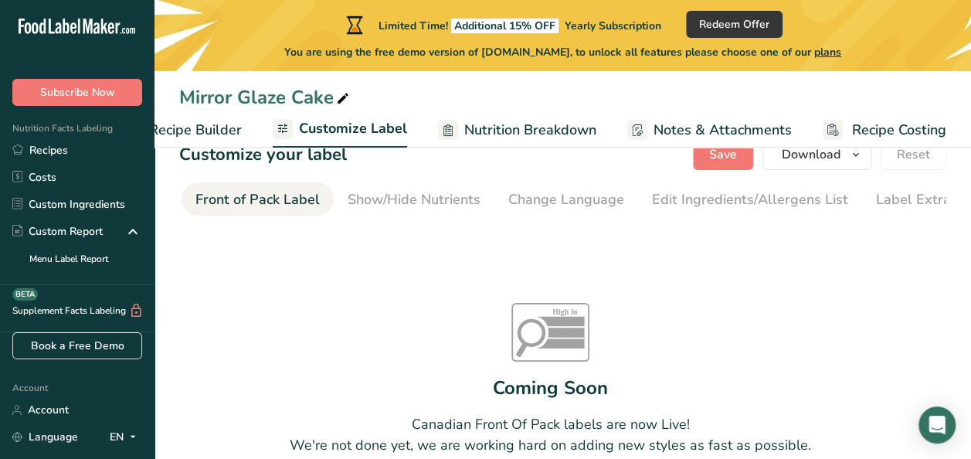
scroll to position [0, 184]
click at [758, 173] on section "Customize your label Save Download Choose what to show on your downloaded label…" at bounding box center [562, 336] width 816 height 444
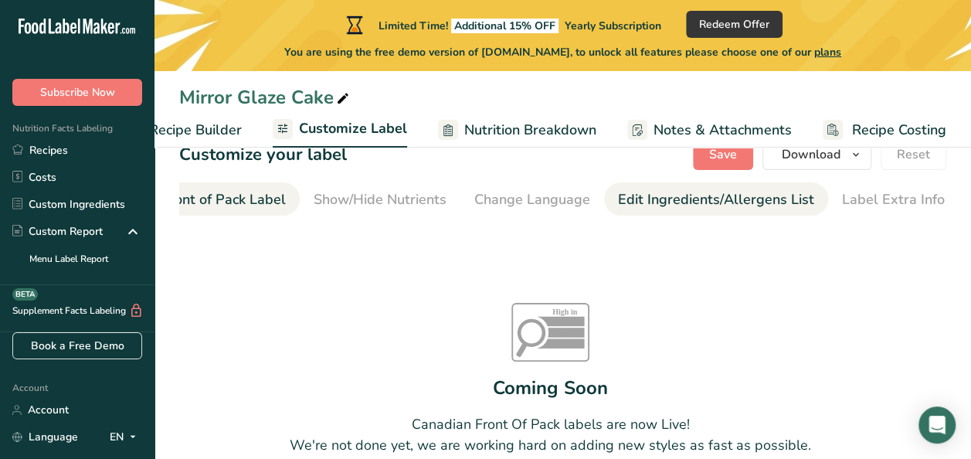
click at [749, 196] on div "Edit Ingredients/Allergens List" at bounding box center [716, 199] width 196 height 21
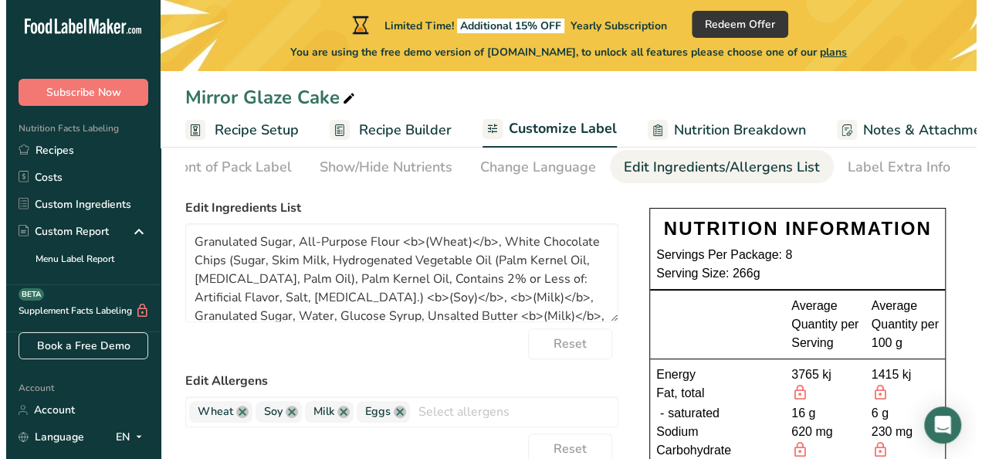
scroll to position [0, 204]
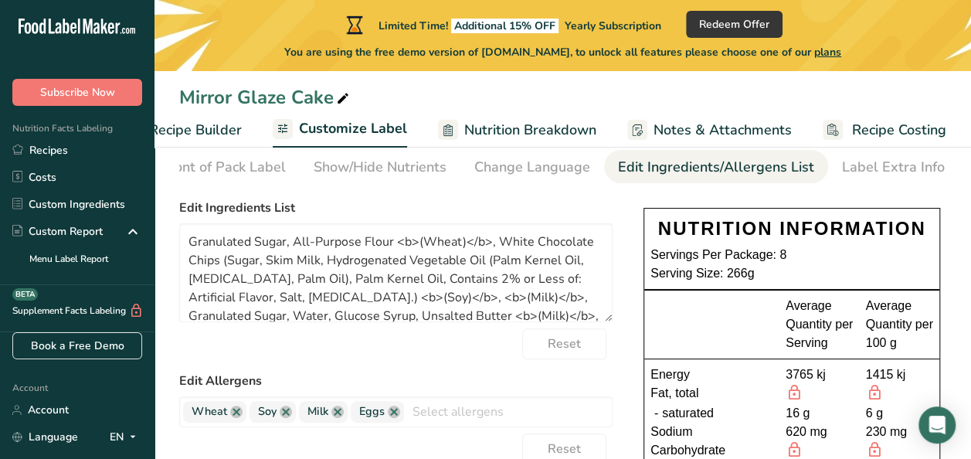
click at [881, 136] on span "Recipe Costing" at bounding box center [899, 130] width 94 height 21
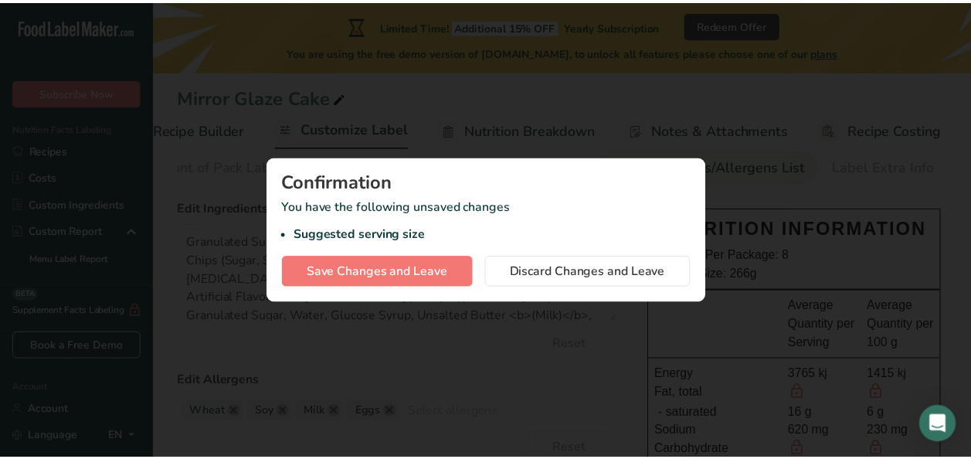
scroll to position [0, 192]
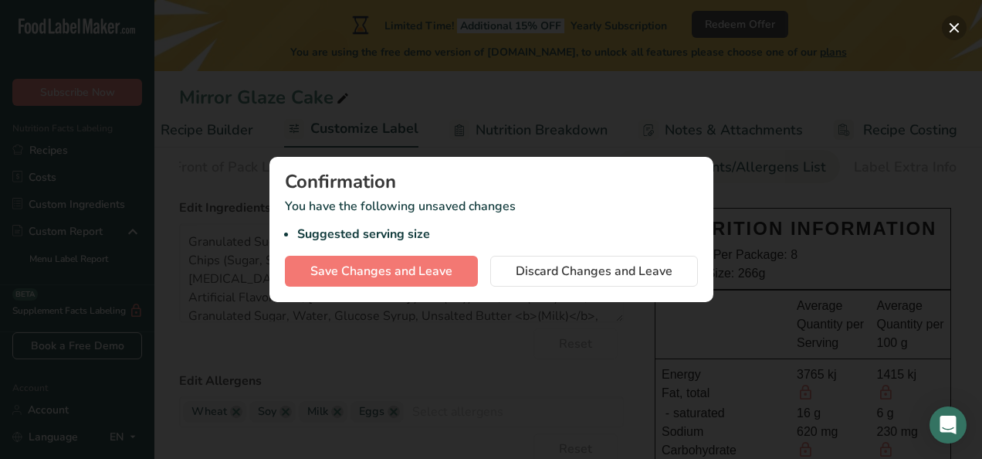
drag, startPoint x: 956, startPoint y: 30, endPoint x: 961, endPoint y: 23, distance: 8.4
click at [961, 23] on button "button" at bounding box center [954, 27] width 25 height 25
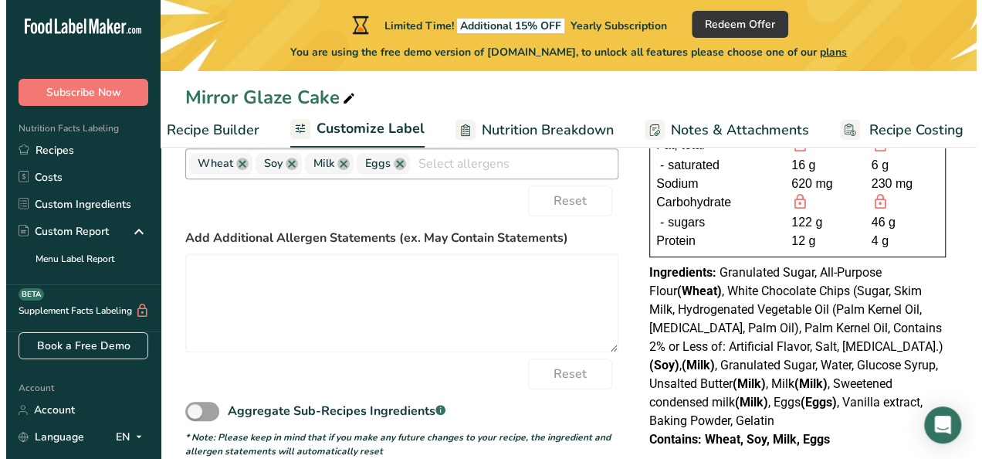
scroll to position [351, 0]
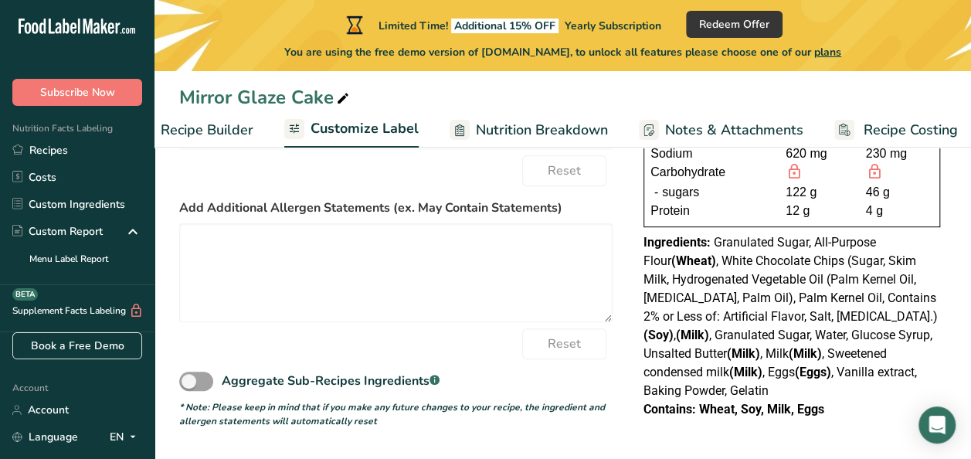
click at [236, 105] on div "Mirror Glaze Cake" at bounding box center [265, 97] width 173 height 28
click at [229, 122] on span "Recipe Builder" at bounding box center [207, 130] width 93 height 21
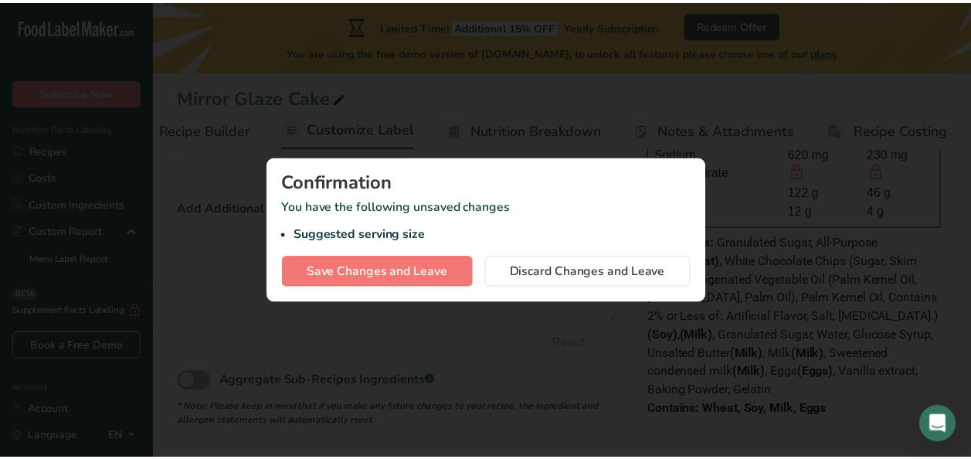
scroll to position [0, 149]
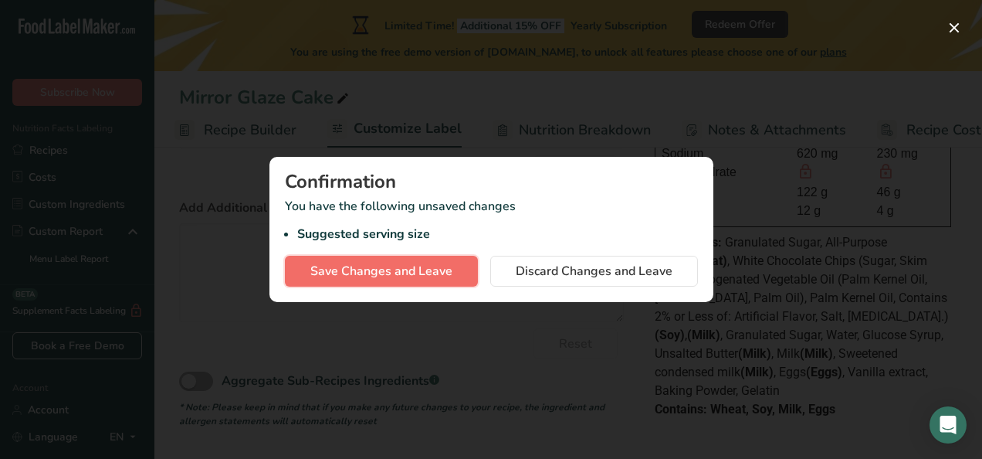
click at [434, 269] on span "Save Changes and Leave" at bounding box center [381, 271] width 142 height 19
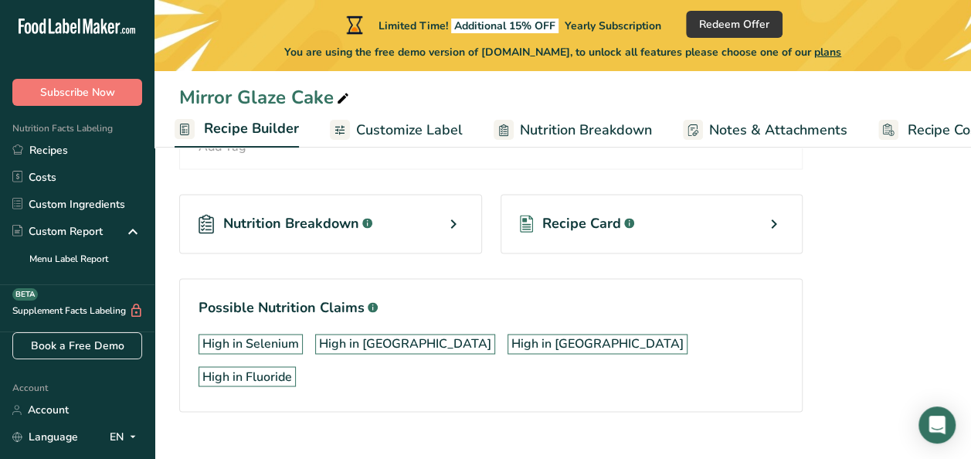
scroll to position [1072, 0]
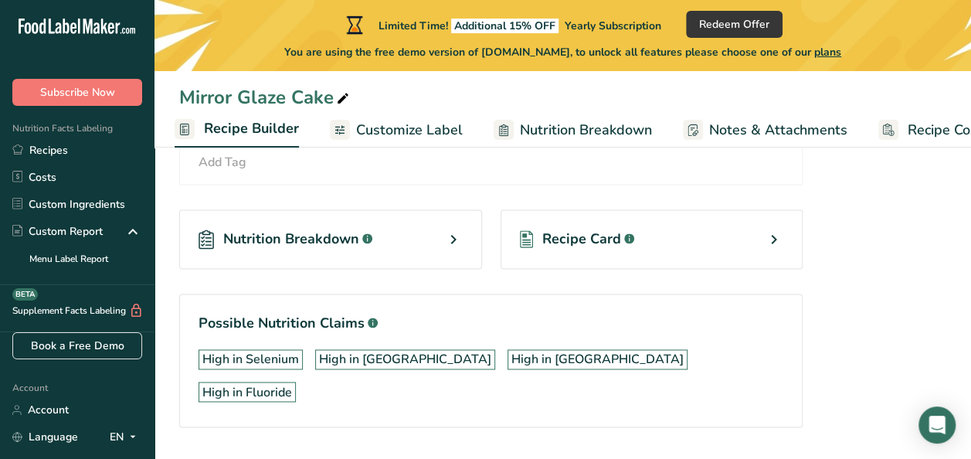
click at [688, 240] on div "Recipe Card .a-a{fill:#347362;}.b-a{fill:#fff;}" at bounding box center [651, 238] width 303 height 59
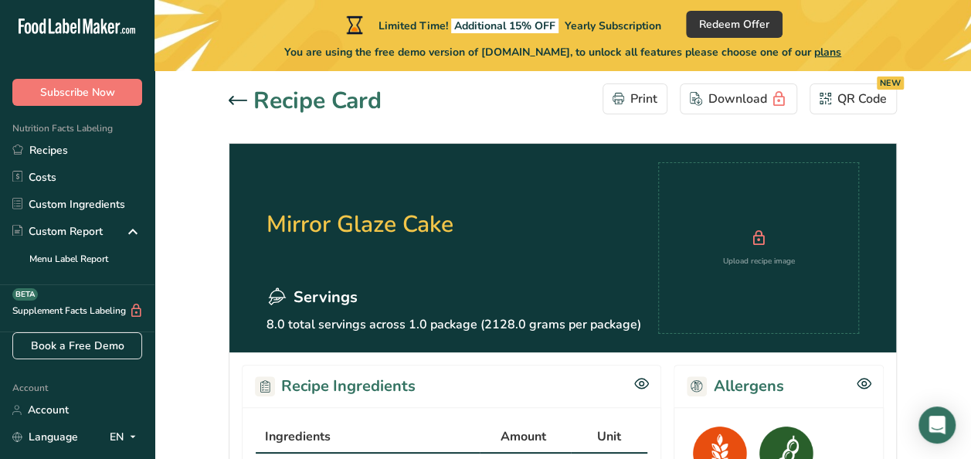
click at [239, 107] on div at bounding box center [241, 101] width 25 height 19
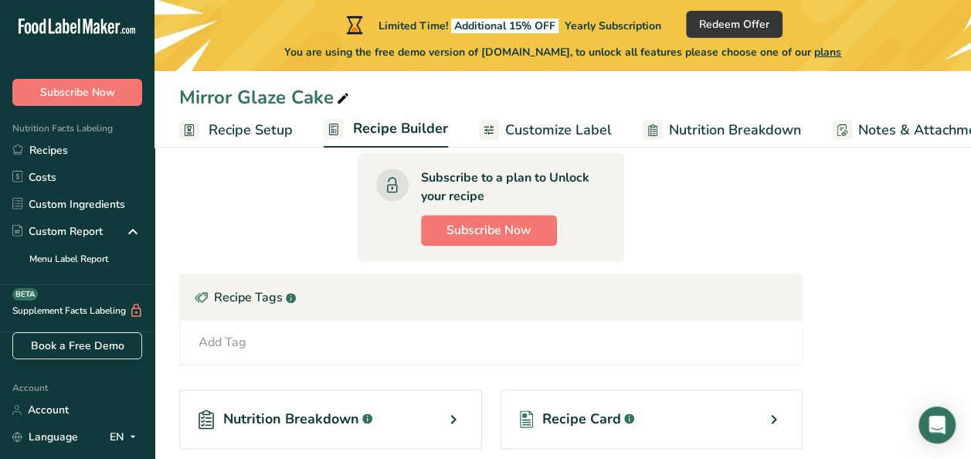
scroll to position [947, 0]
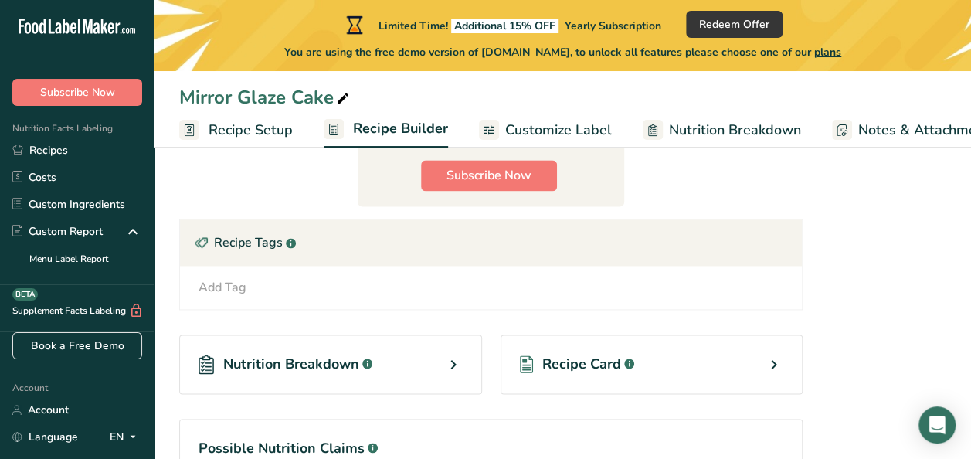
click at [411, 358] on div "Nutrition Breakdown .a-a{fill:#347362;}.b-a{fill:#fff;}" at bounding box center [330, 363] width 303 height 59
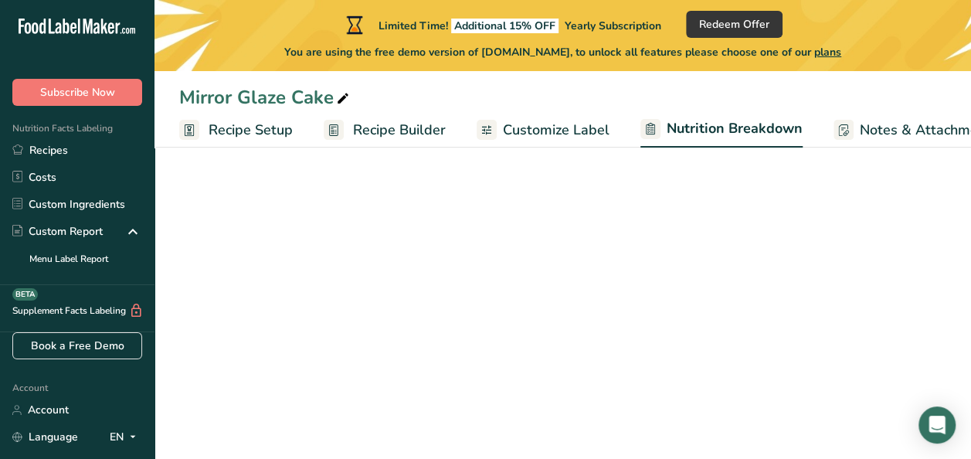
select select "Calories"
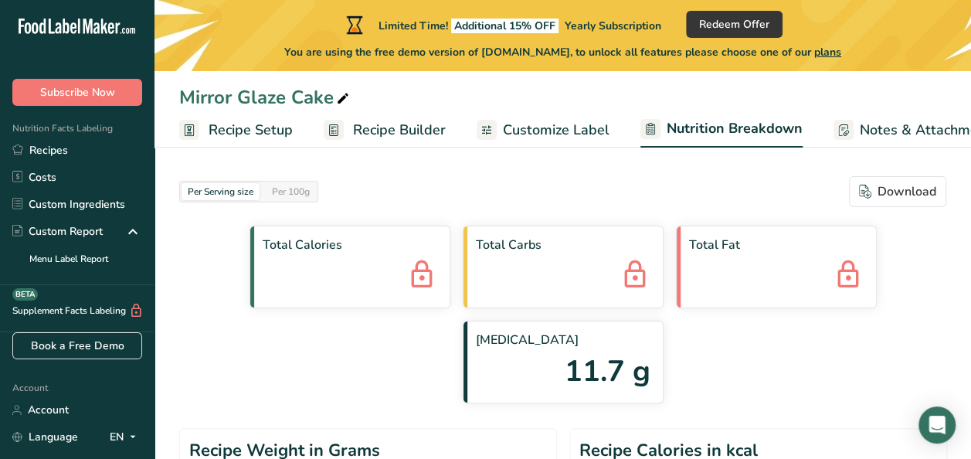
click at [408, 136] on span "Recipe Builder" at bounding box center [399, 130] width 93 height 21
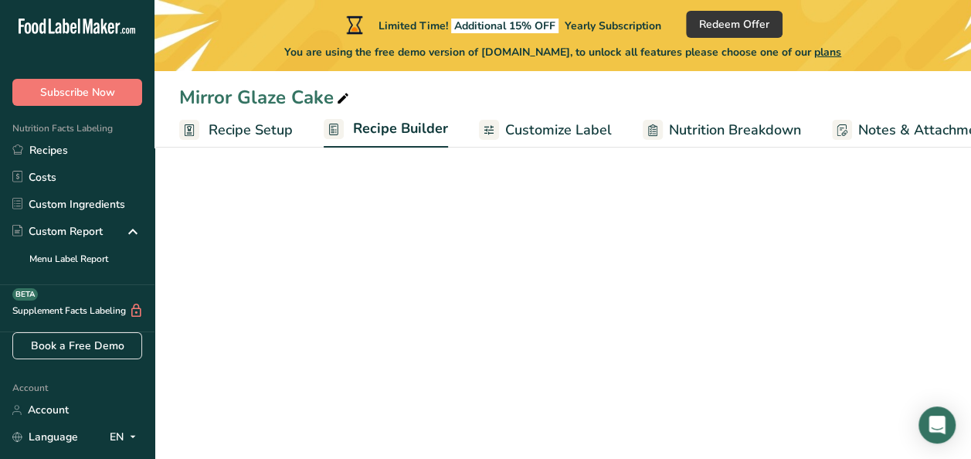
scroll to position [0, 149]
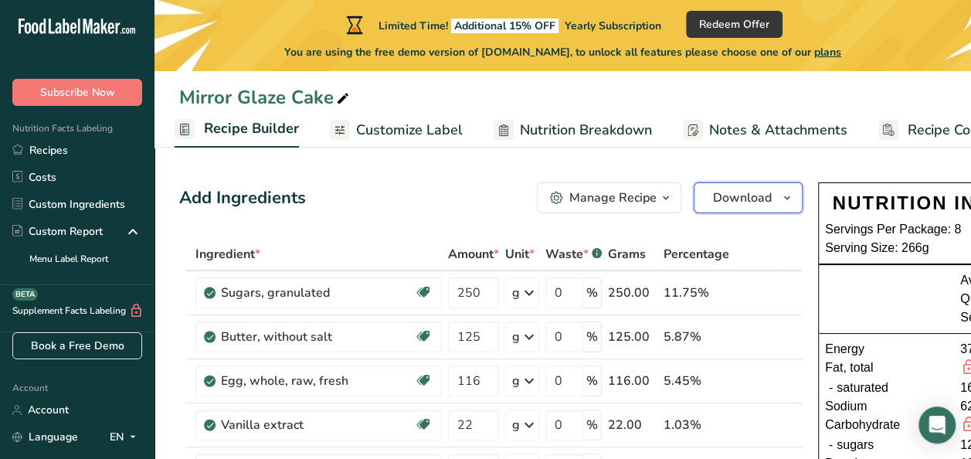
click at [721, 198] on span "Download" at bounding box center [742, 197] width 59 height 19
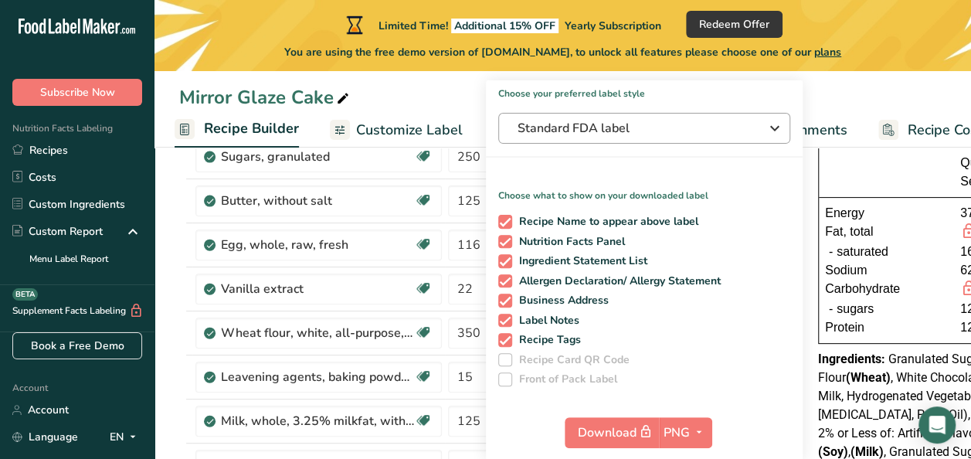
scroll to position [136, 0]
click at [659, 430] on button "PNG" at bounding box center [685, 432] width 53 height 31
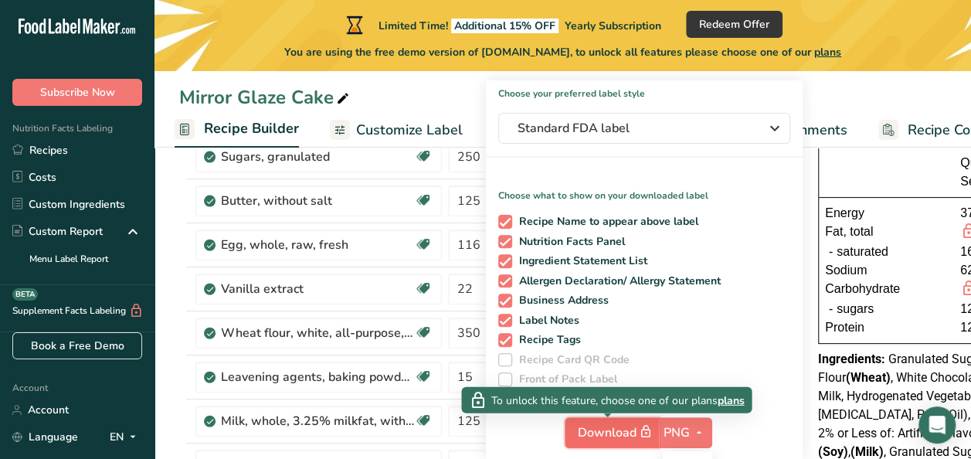
click at [598, 428] on span "Download" at bounding box center [616, 431] width 77 height 19
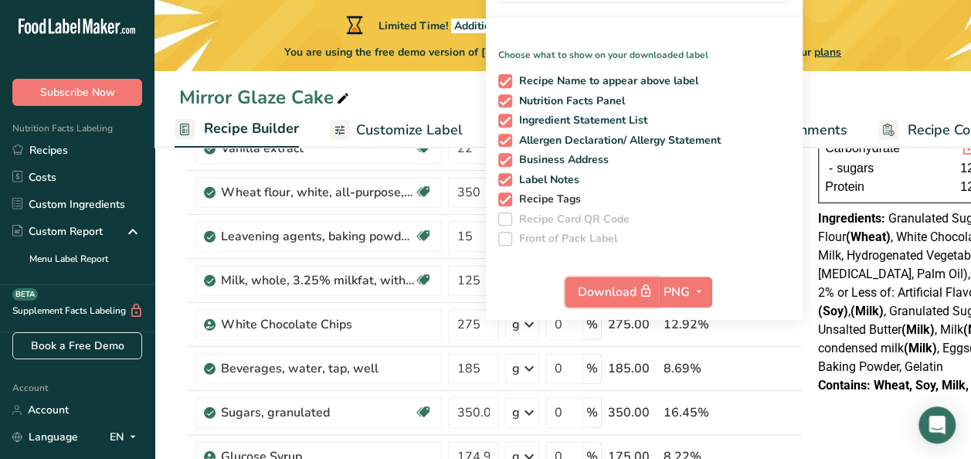
scroll to position [295, 0]
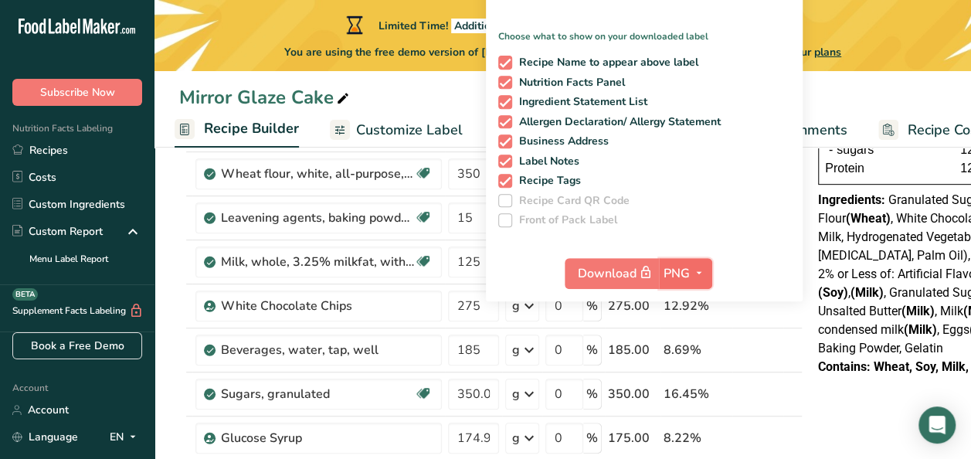
click at [693, 265] on span "button" at bounding box center [699, 273] width 19 height 19
click at [678, 391] on link "PDF" at bounding box center [686, 380] width 49 height 25
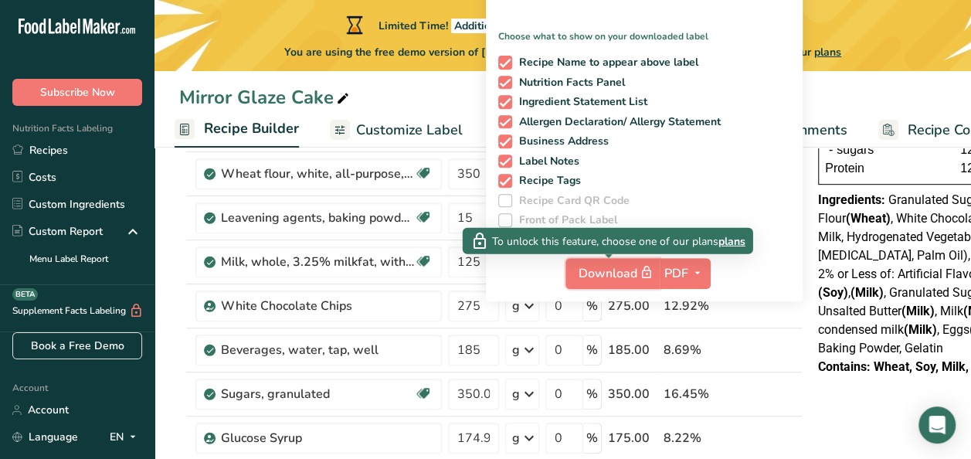
drag, startPoint x: 620, startPoint y: 269, endPoint x: 642, endPoint y: 250, distance: 28.5
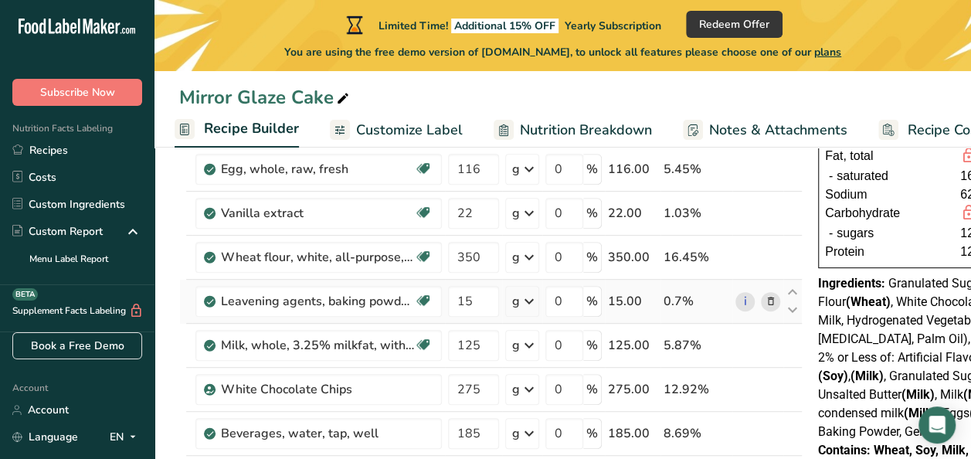
scroll to position [212, 0]
select select "Calories"
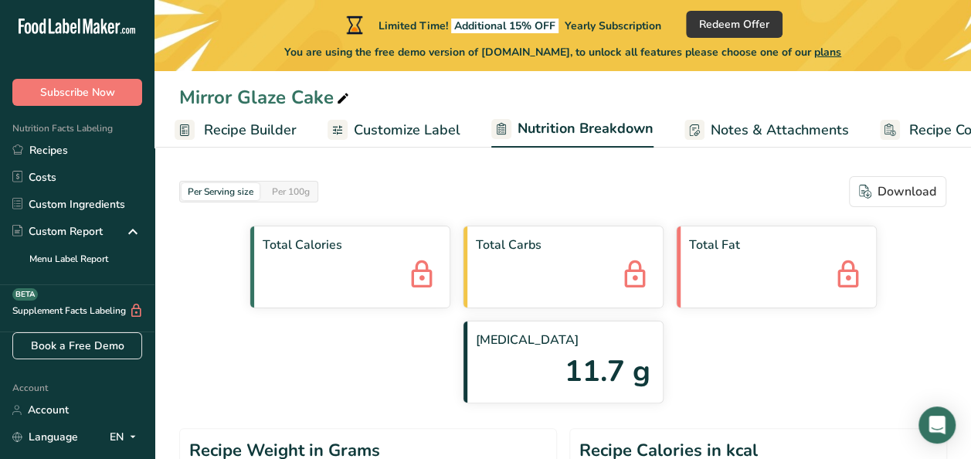
click at [277, 125] on span "Recipe Builder" at bounding box center [250, 130] width 93 height 21
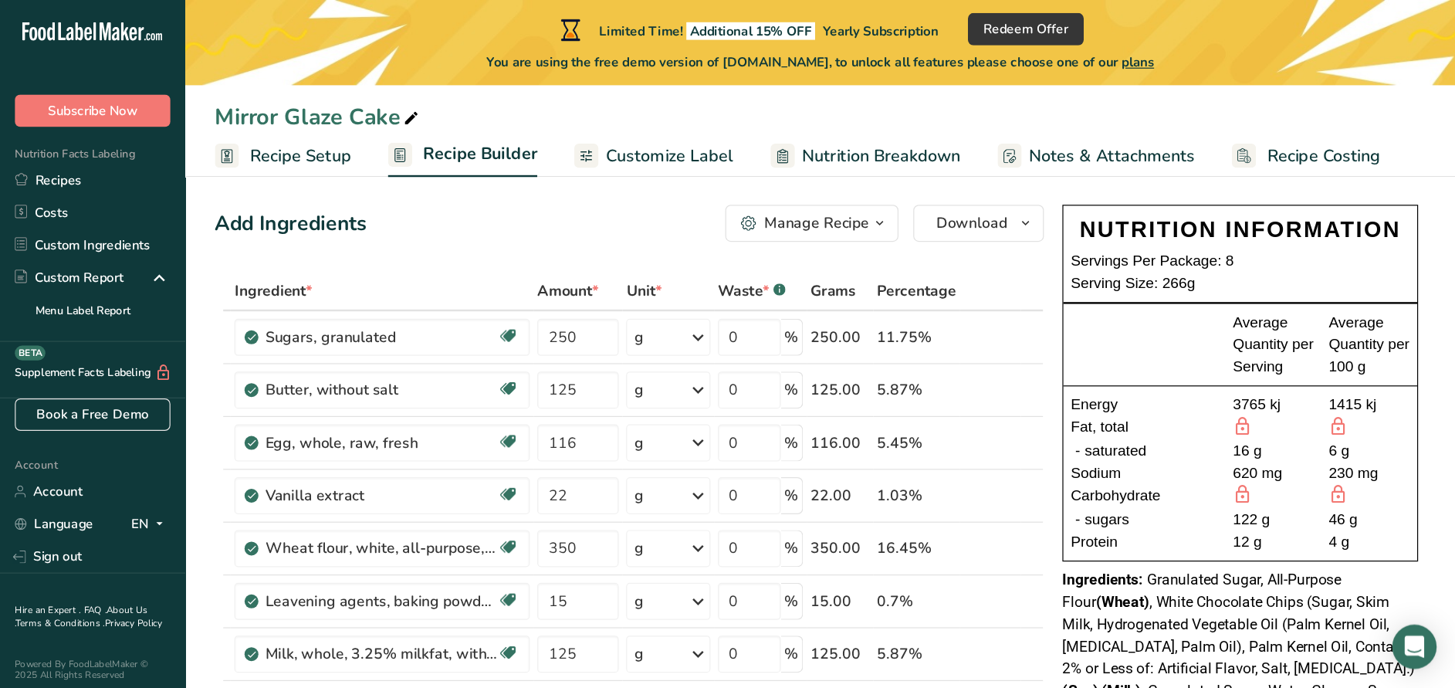
scroll to position [12, 0]
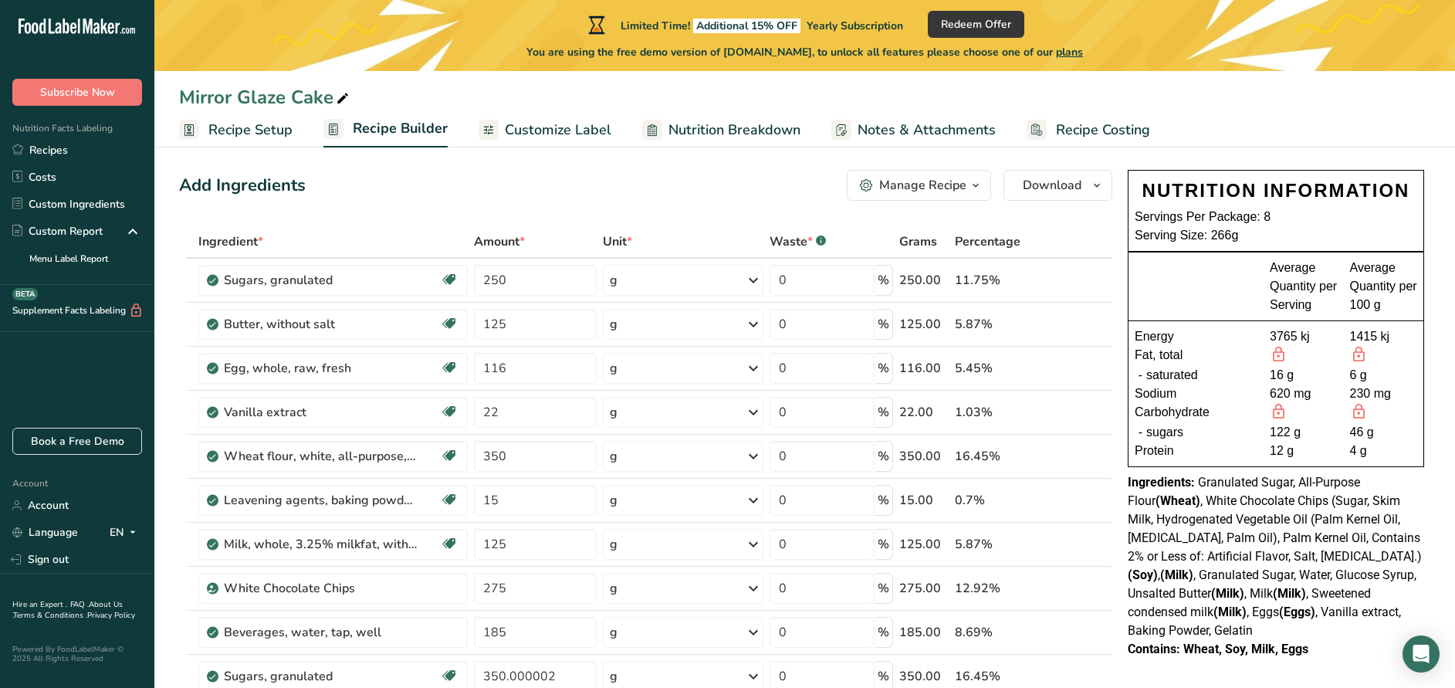
drag, startPoint x: 981, startPoint y: 2, endPoint x: 655, endPoint y: 158, distance: 362.3
